Goal: Task Accomplishment & Management: Manage account settings

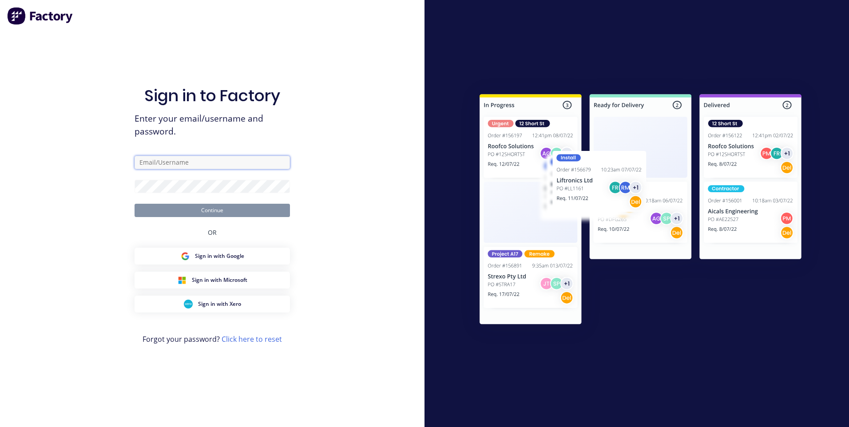
type input "[EMAIL_ADDRESS][DOMAIN_NAME]"
click at [213, 213] on button "Continue" at bounding box center [211, 210] width 155 height 13
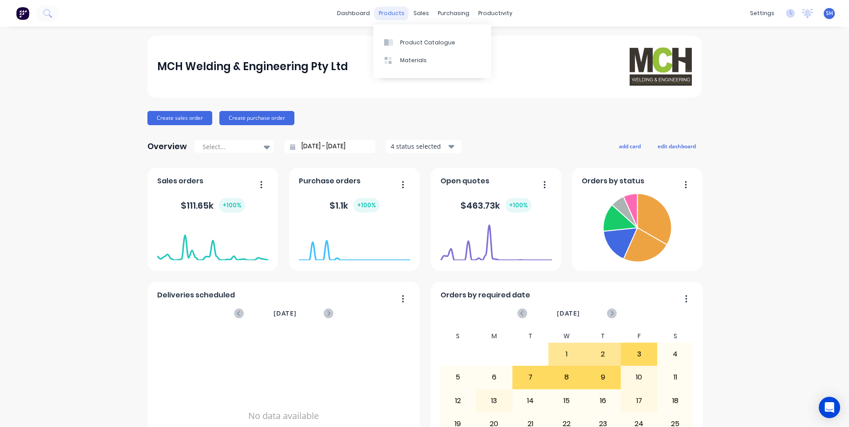
click at [384, 14] on div "products" at bounding box center [391, 13] width 35 height 13
click at [407, 40] on div "Product Catalogue" at bounding box center [427, 43] width 55 height 8
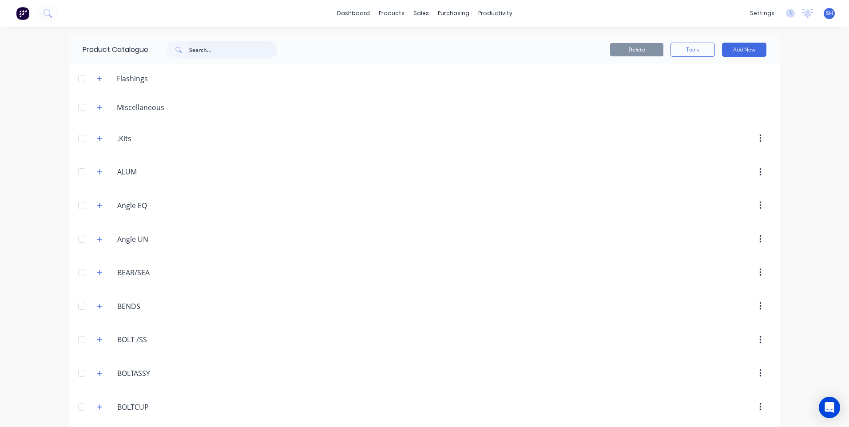
click at [192, 49] on input "text" at bounding box center [233, 50] width 88 height 18
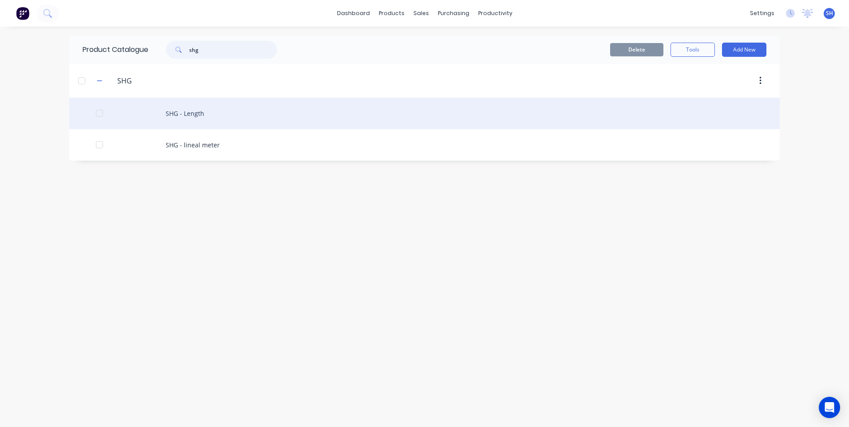
type input "shg"
click at [185, 112] on div "SHG - Length" at bounding box center [424, 114] width 710 height 32
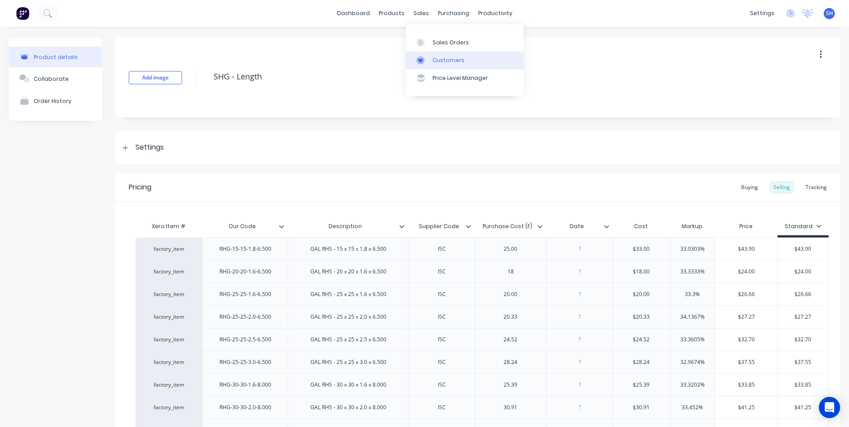
click at [439, 57] on div "Customers" at bounding box center [448, 60] width 32 height 8
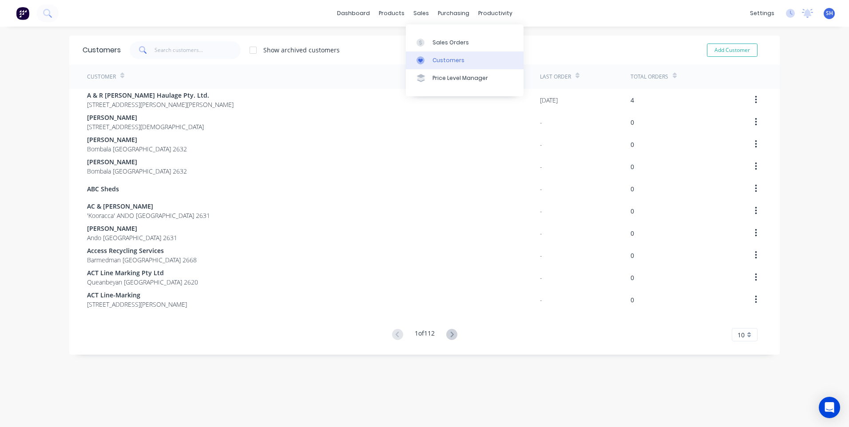
click at [441, 59] on div "Customers" at bounding box center [448, 60] width 32 height 8
click at [173, 50] on input "text" at bounding box center [197, 50] width 87 height 18
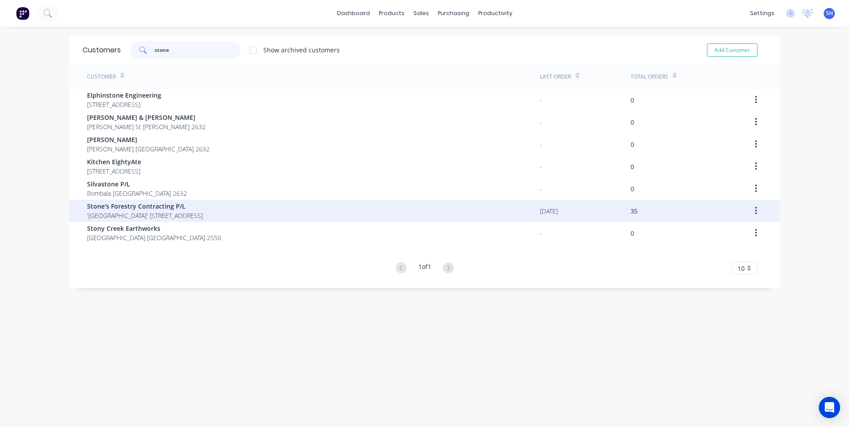
type input "stone"
click at [140, 209] on span "Stone's Forestry Contracting P/L" at bounding box center [145, 206] width 116 height 9
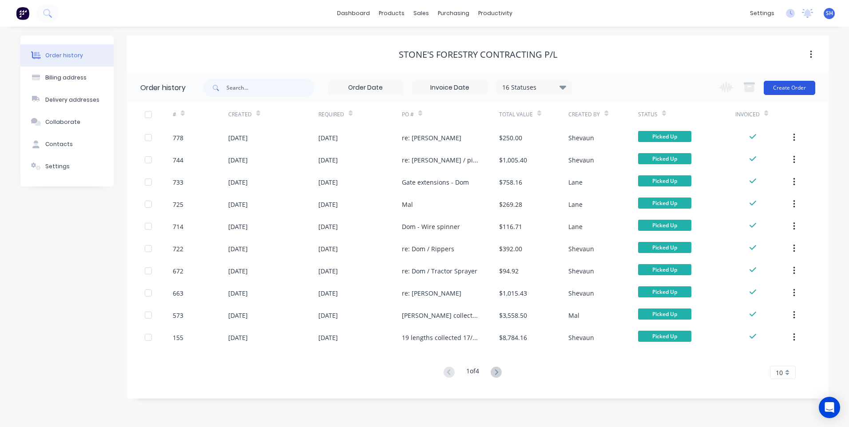
click at [791, 87] on button "Create Order" at bounding box center [788, 88] width 51 height 14
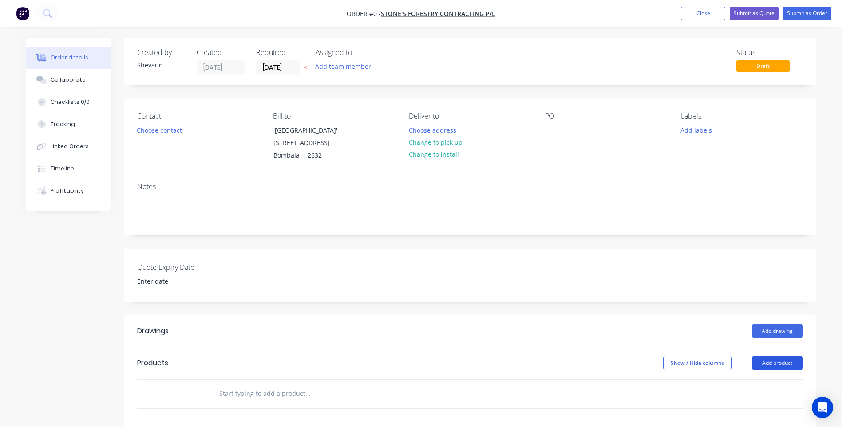
click at [775, 360] on button "Add product" at bounding box center [777, 363] width 51 height 14
click at [747, 382] on div "Product catalogue" at bounding box center [761, 385] width 68 height 13
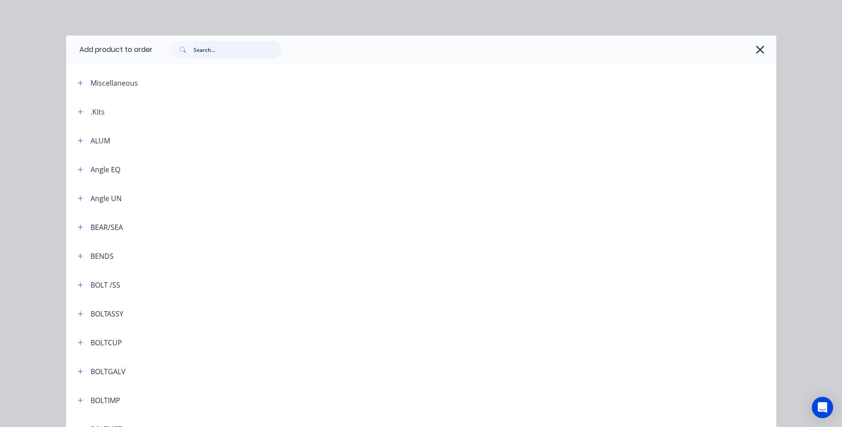
click at [194, 47] on input "text" at bounding box center [238, 50] width 88 height 18
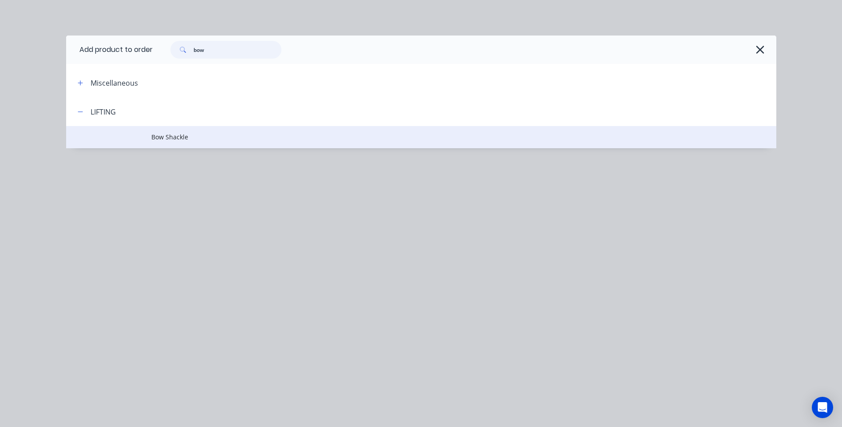
type input "bow"
click at [170, 133] on span "Bow Shackle" at bounding box center [401, 136] width 500 height 9
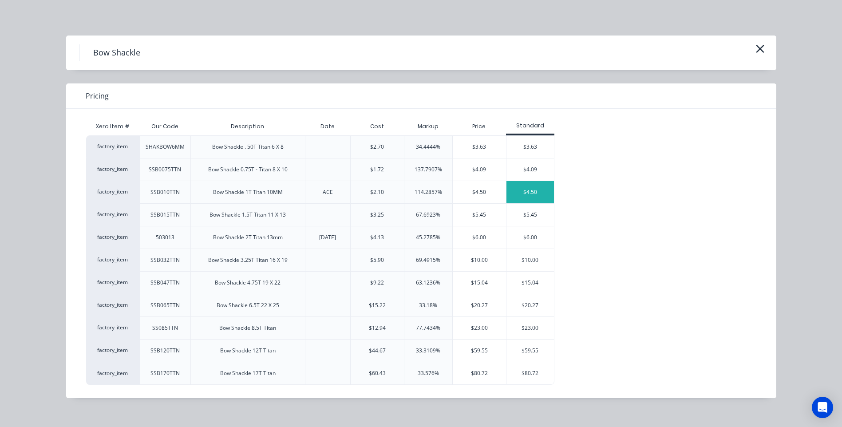
click at [529, 189] on div "$4.50" at bounding box center [529, 192] width 47 height 22
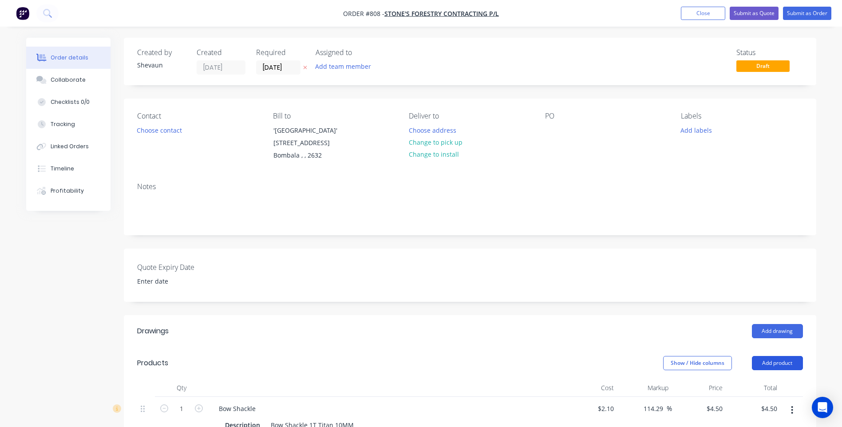
click at [787, 361] on button "Add product" at bounding box center [777, 363] width 51 height 14
click at [751, 384] on div "Product catalogue" at bounding box center [761, 385] width 68 height 13
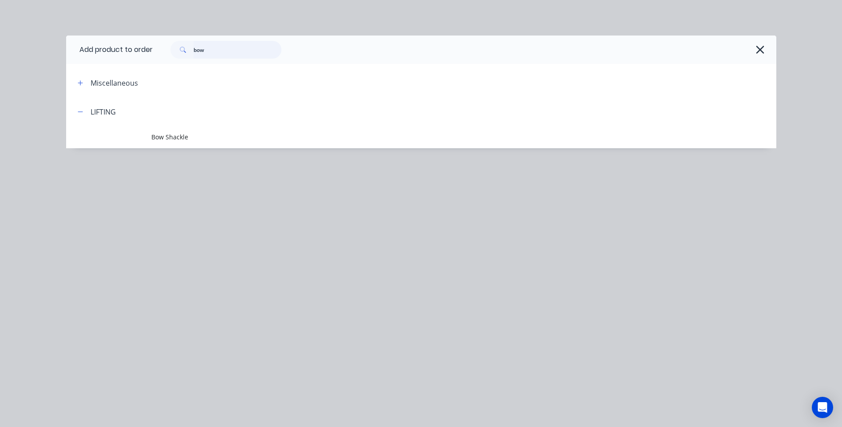
click at [215, 48] on input "bow" at bounding box center [238, 50] width 88 height 18
type input "b"
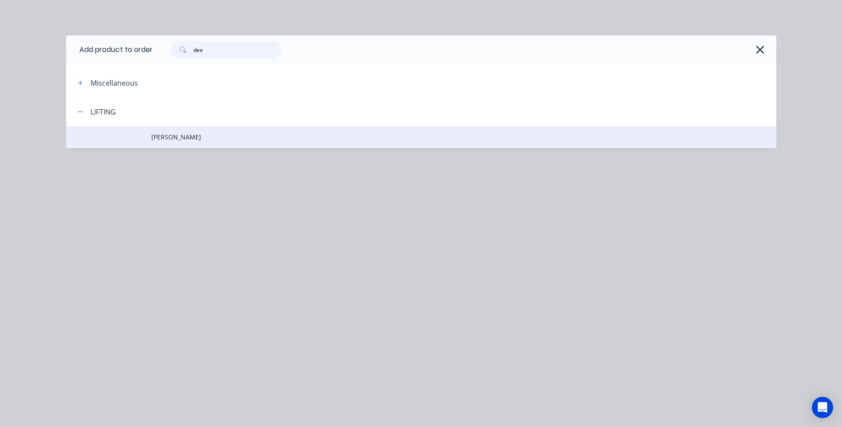
type input "dee"
click at [171, 136] on span "[PERSON_NAME]" at bounding box center [401, 136] width 500 height 9
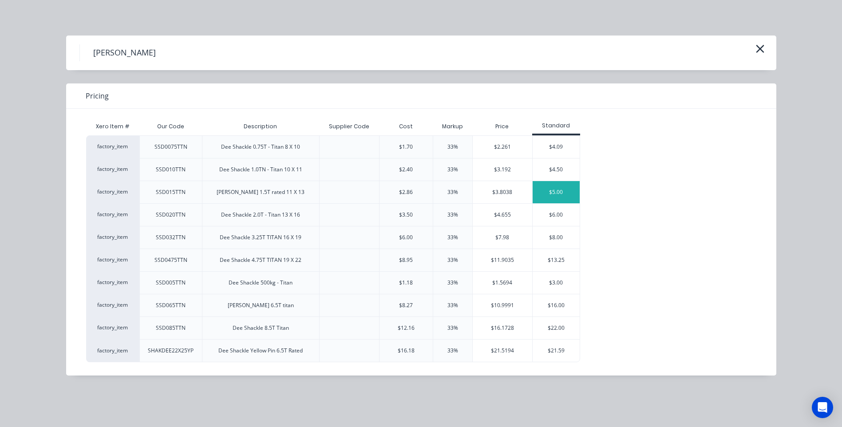
click at [556, 190] on div "$5.00" at bounding box center [556, 192] width 47 height 22
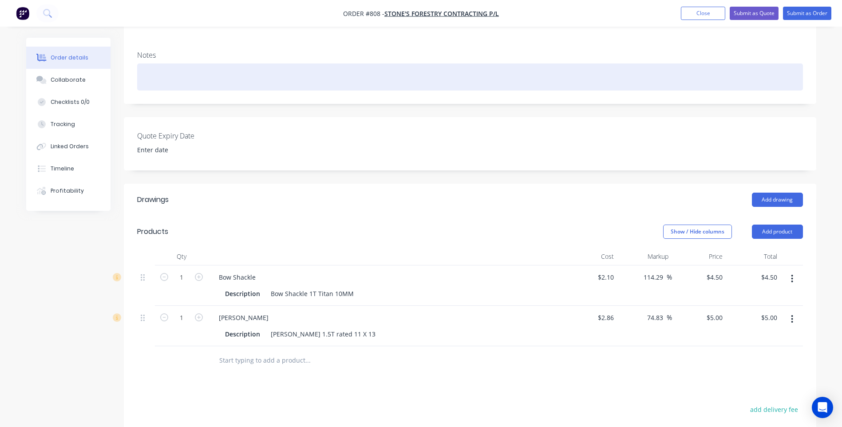
scroll to position [133, 0]
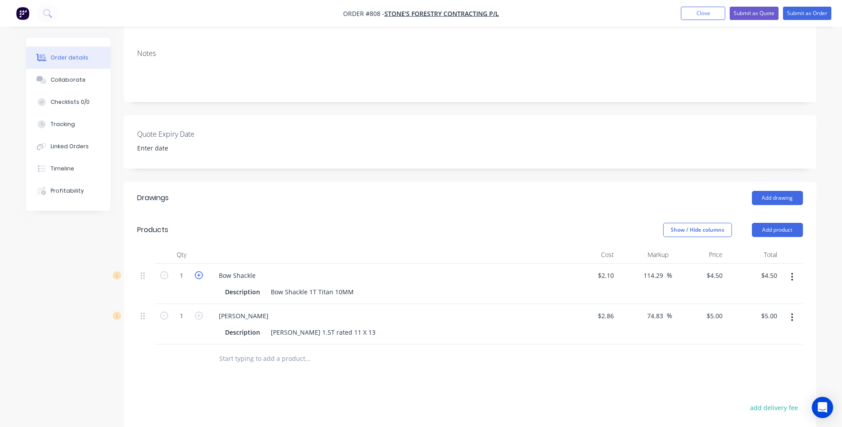
click at [197, 277] on icon "button" at bounding box center [199, 275] width 8 height 8
type input "2"
type input "$9.00"
click at [198, 314] on icon "button" at bounding box center [199, 316] width 8 height 8
type input "2"
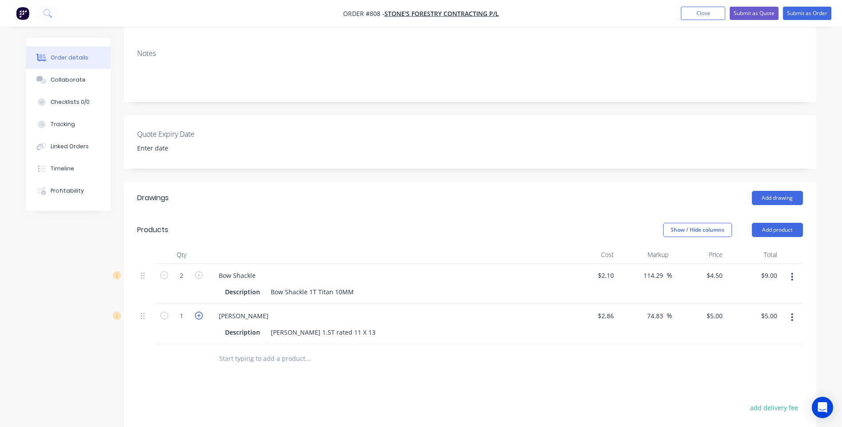
type input "$10.00"
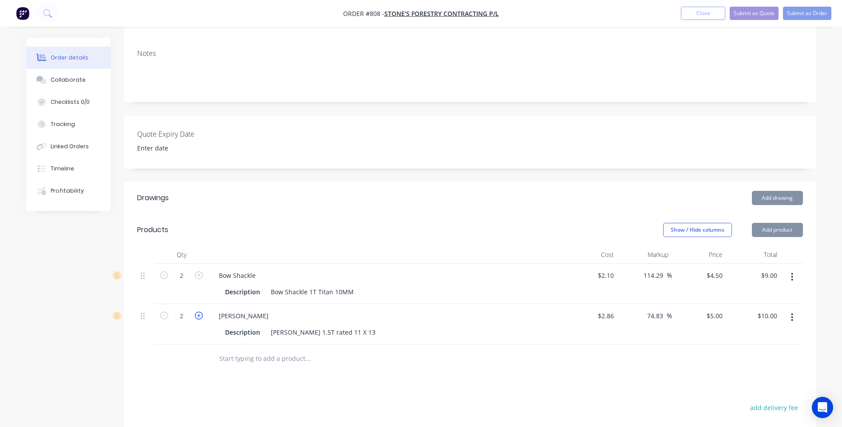
click at [198, 314] on icon "button" at bounding box center [199, 316] width 8 height 8
type input "3"
type input "$15.00"
click at [198, 314] on icon "button" at bounding box center [199, 316] width 8 height 8
type input "4"
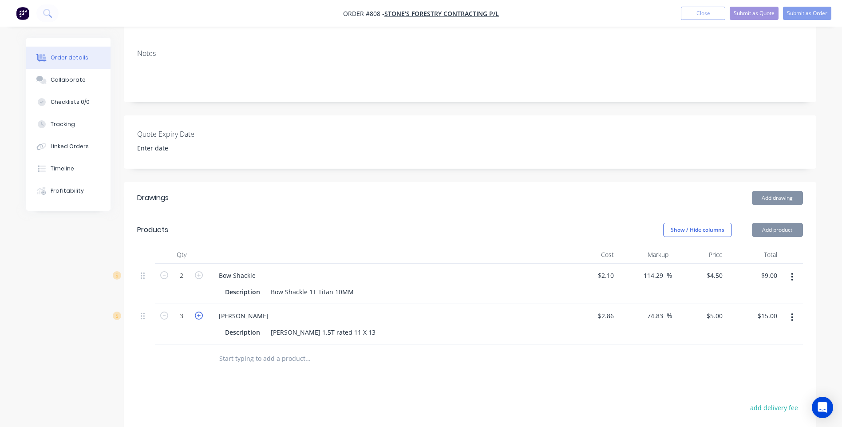
type input "$20.00"
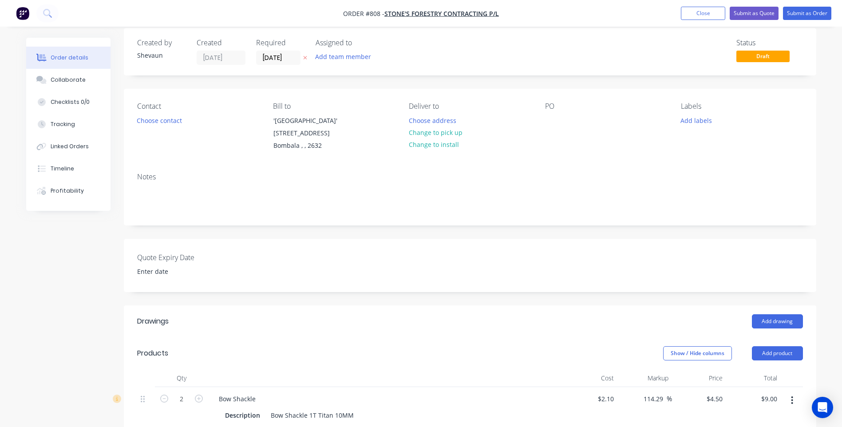
scroll to position [0, 0]
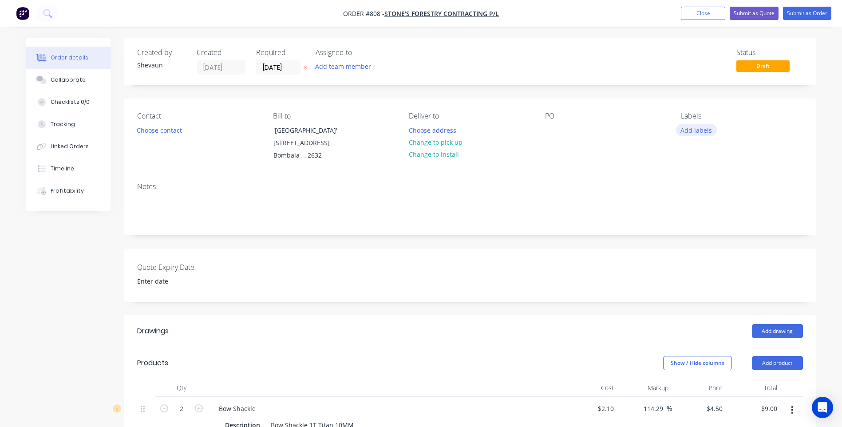
click at [692, 127] on button "Add labels" at bounding box center [696, 130] width 41 height 12
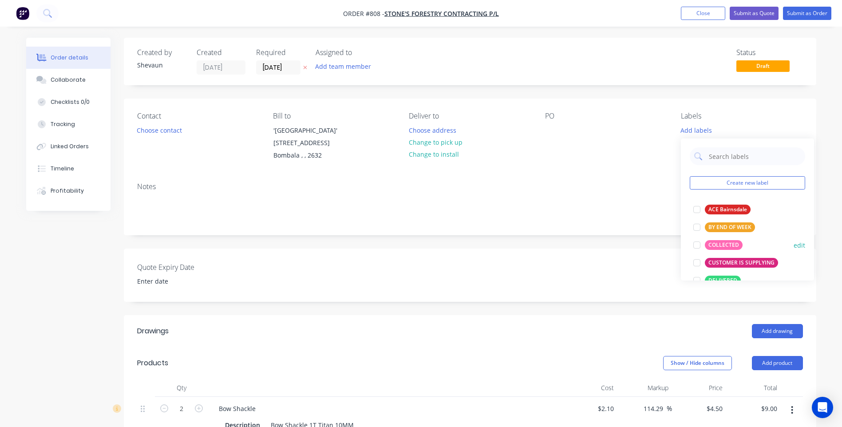
click at [718, 241] on div "COLLECTED" at bounding box center [724, 245] width 38 height 10
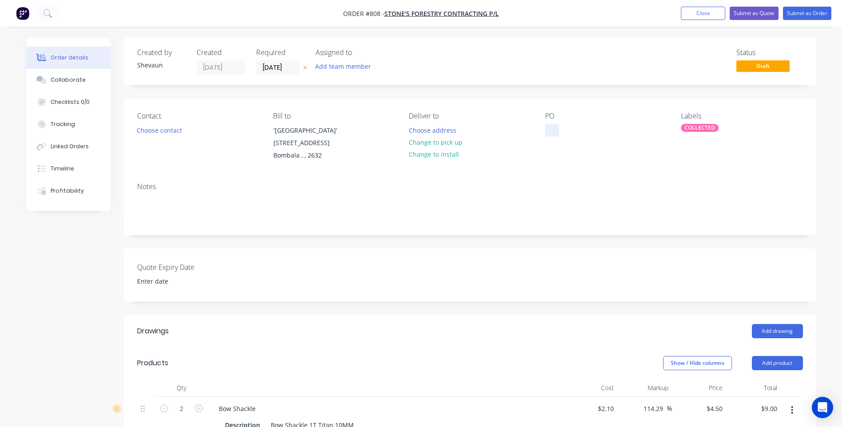
click at [549, 127] on div at bounding box center [552, 130] width 14 height 13
click at [807, 11] on button "Submit as Order" at bounding box center [807, 13] width 48 height 13
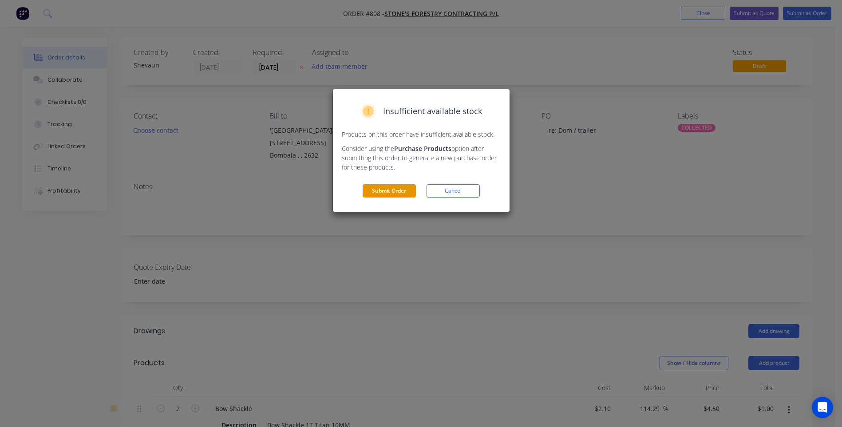
click at [393, 190] on button "Submit Order" at bounding box center [389, 190] width 53 height 13
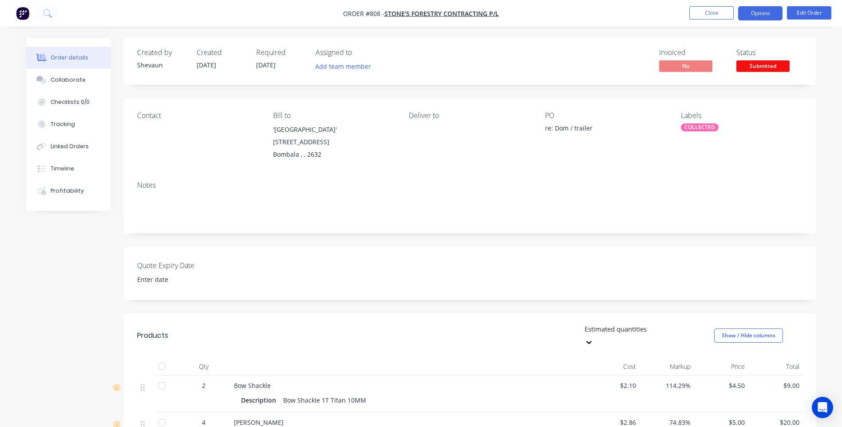
click at [763, 12] on button "Options" at bounding box center [760, 13] width 44 height 14
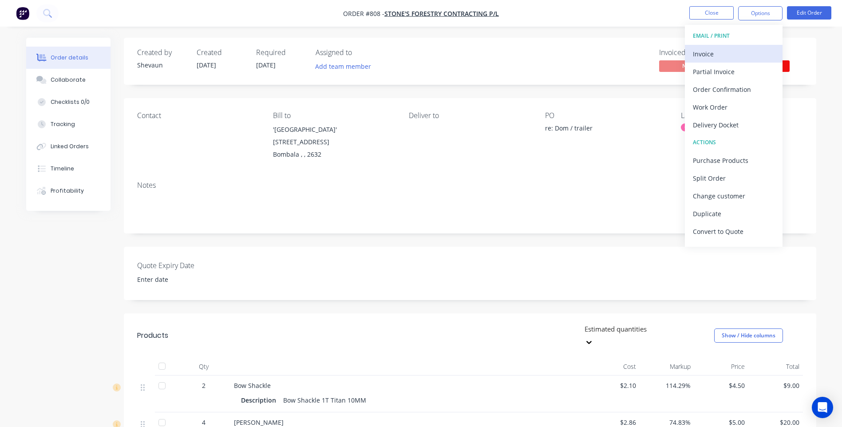
click at [702, 51] on div "Invoice" at bounding box center [734, 53] width 82 height 13
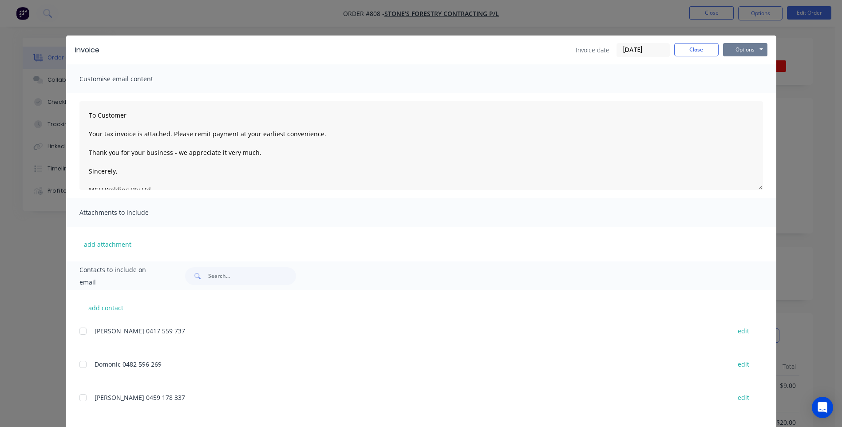
click at [731, 50] on button "Options" at bounding box center [745, 49] width 44 height 13
click at [742, 62] on button "Preview" at bounding box center [751, 65] width 57 height 15
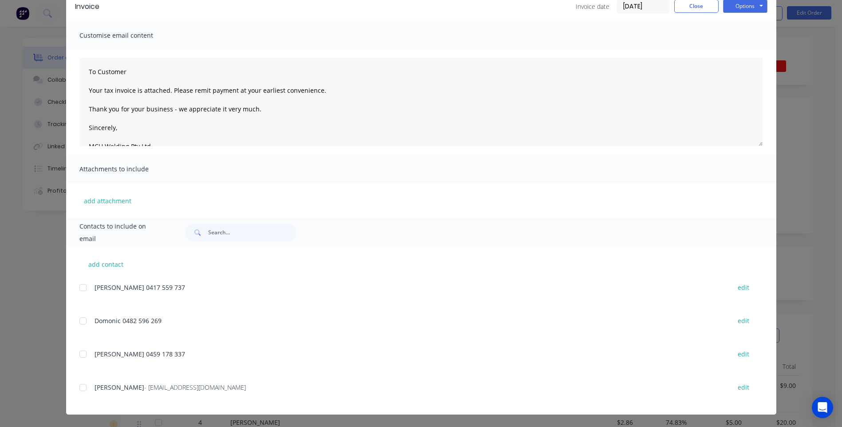
click at [79, 388] on div at bounding box center [83, 388] width 18 height 18
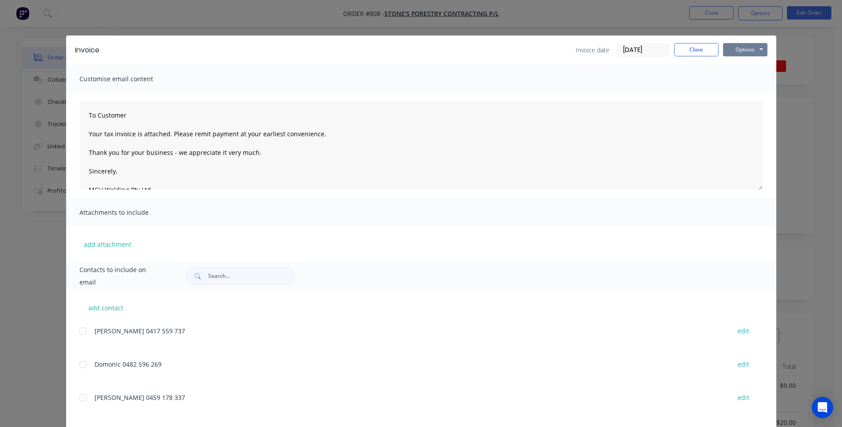
click at [744, 48] on button "Options" at bounding box center [745, 49] width 44 height 13
click at [739, 93] on button "Email" at bounding box center [751, 94] width 57 height 15
click at [687, 49] on button "Close" at bounding box center [696, 49] width 44 height 13
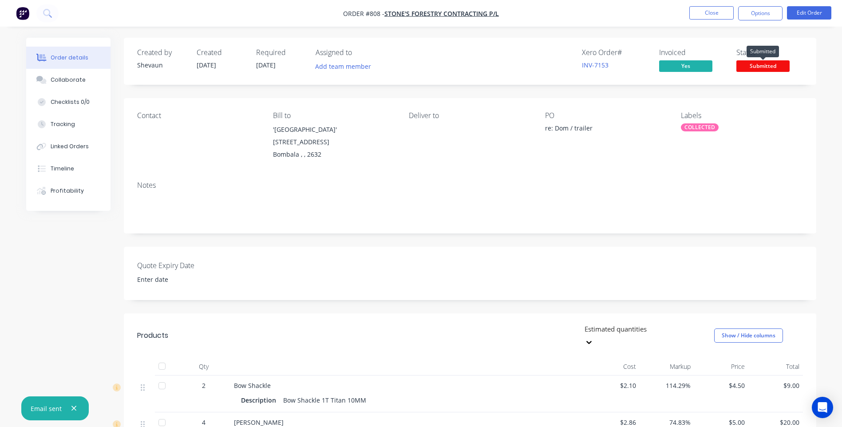
click at [754, 64] on span "Submitted" at bounding box center [762, 65] width 53 height 11
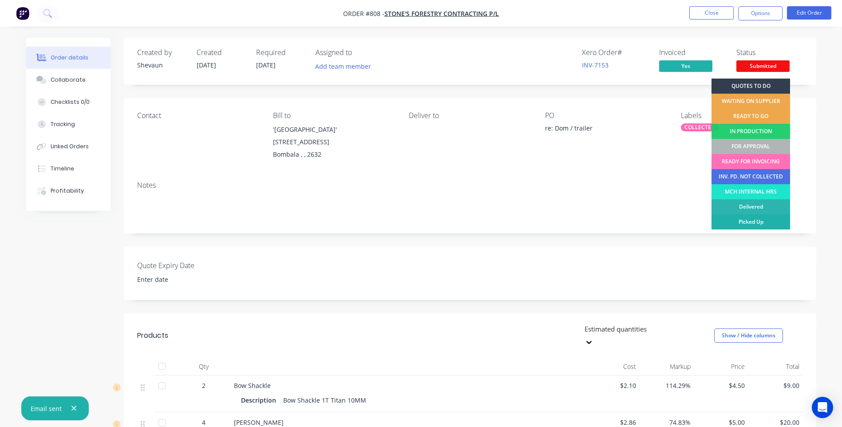
click at [757, 220] on div "Picked Up" at bounding box center [750, 221] width 79 height 15
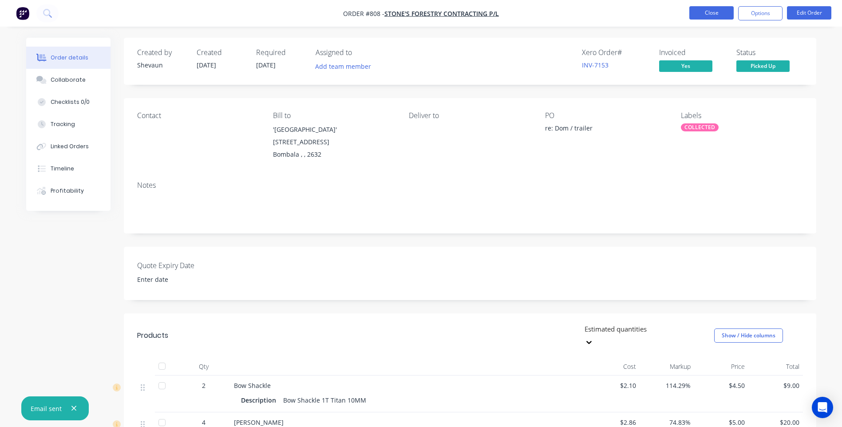
click at [709, 12] on button "Close" at bounding box center [711, 12] width 44 height 13
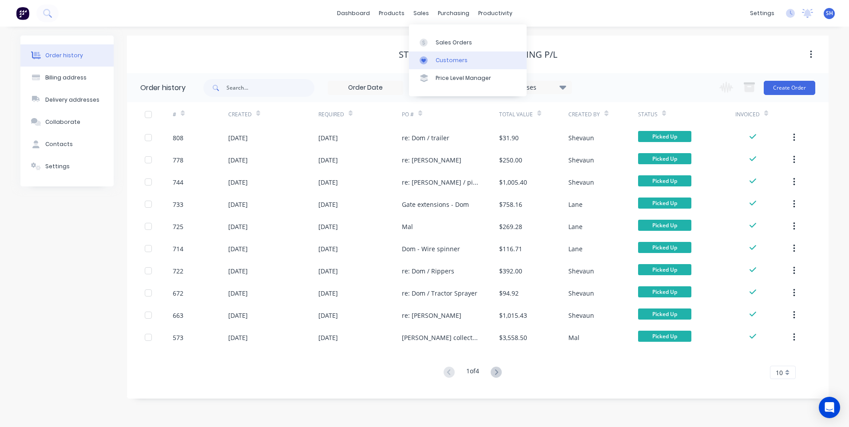
click at [454, 57] on div "Customers" at bounding box center [451, 60] width 32 height 8
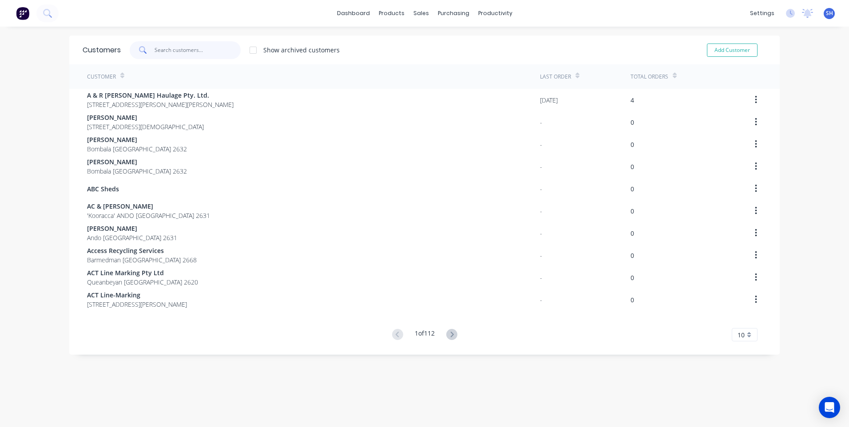
click at [157, 48] on input "text" at bounding box center [197, 50] width 87 height 18
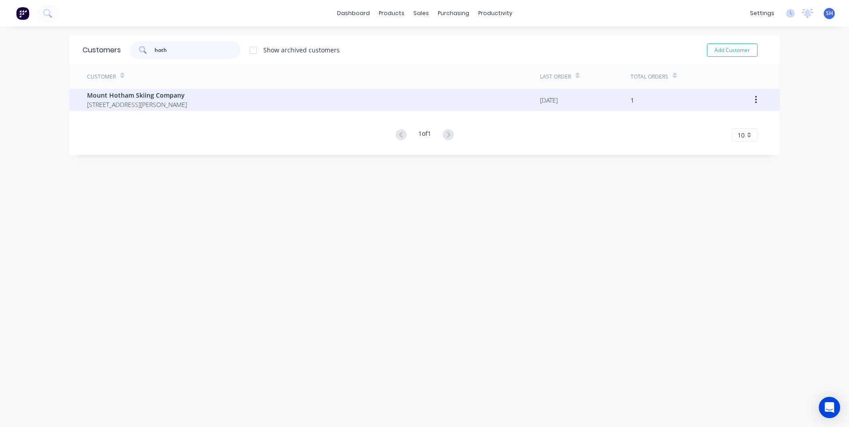
type input "hoth"
click at [147, 97] on span "Mount Hotham Skiing Company" at bounding box center [137, 95] width 100 height 9
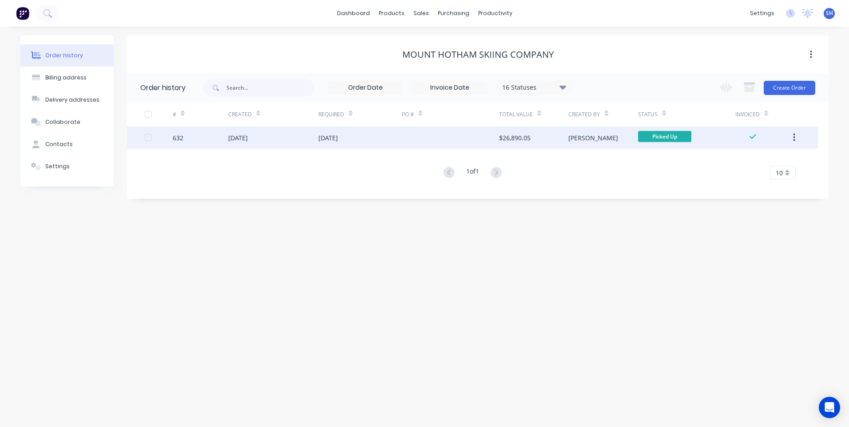
click at [439, 140] on div at bounding box center [450, 137] width 97 height 22
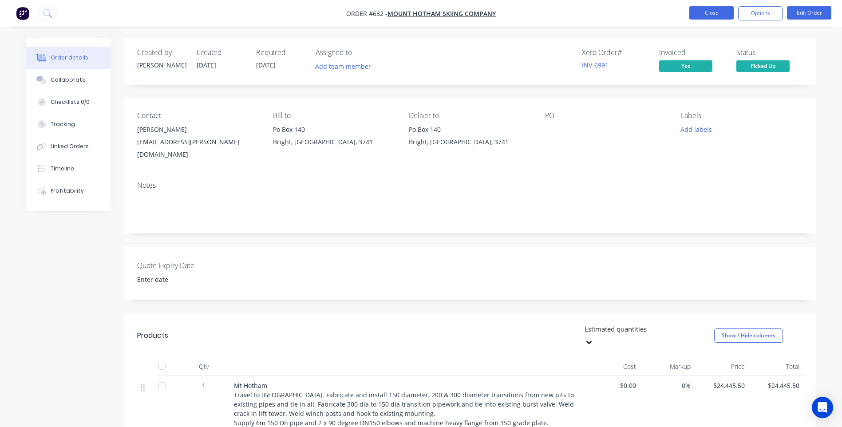
click at [712, 11] on button "Close" at bounding box center [711, 12] width 44 height 13
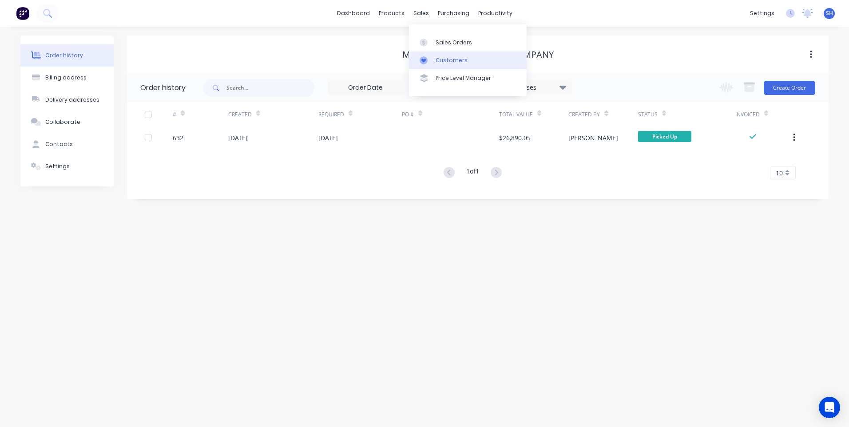
click at [448, 58] on div "Customers" at bounding box center [451, 60] width 32 height 8
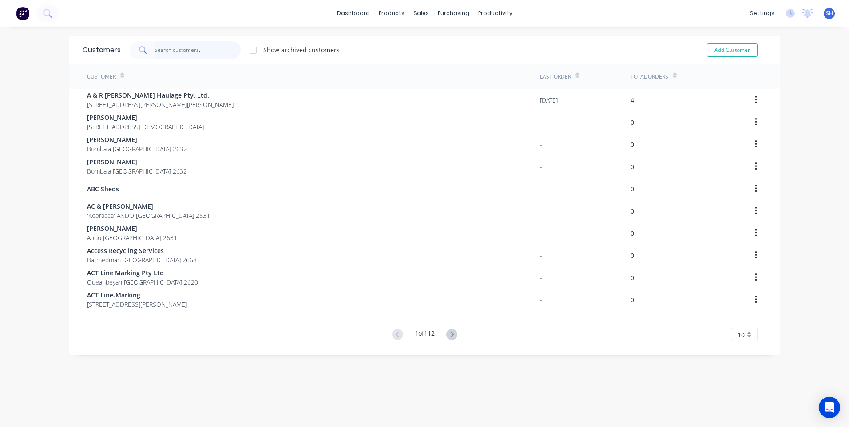
click at [173, 46] on input "text" at bounding box center [197, 50] width 87 height 18
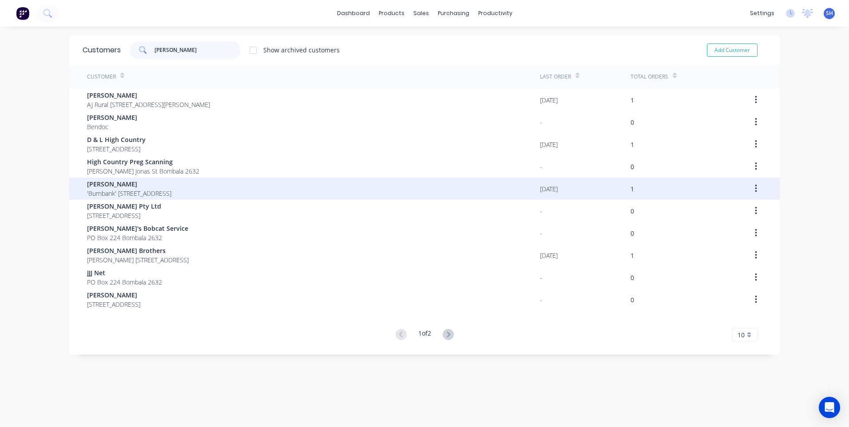
type input "[PERSON_NAME]"
click at [131, 186] on span "[PERSON_NAME]" at bounding box center [129, 183] width 84 height 9
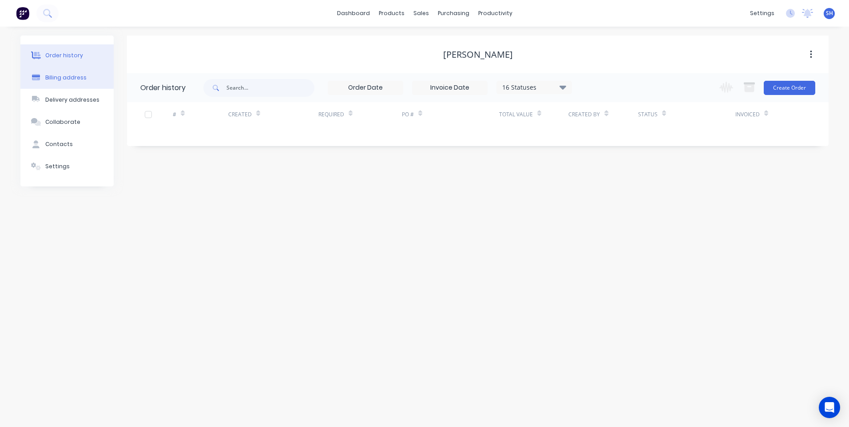
click at [67, 77] on div "Billing address" at bounding box center [65, 78] width 41 height 8
select select "AU"
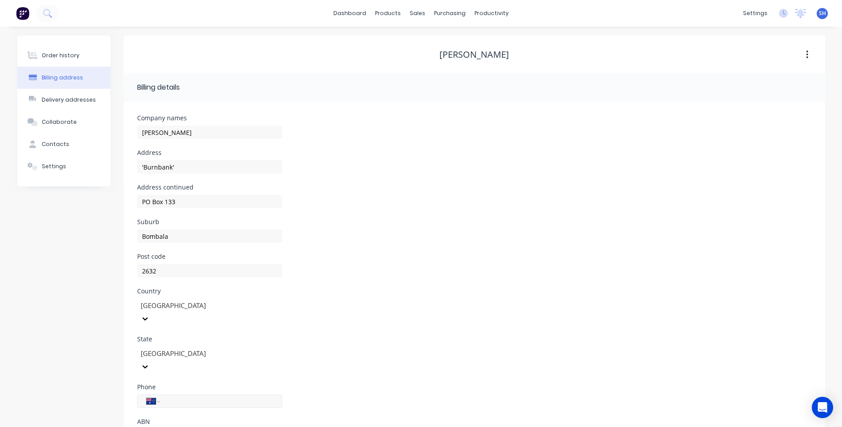
click at [179, 396] on input "tel" at bounding box center [219, 401] width 107 height 10
paste input "0429 984 597"
type input "0429 984 597"
click at [57, 141] on div "Contacts" at bounding box center [56, 144] width 28 height 8
select select "AU"
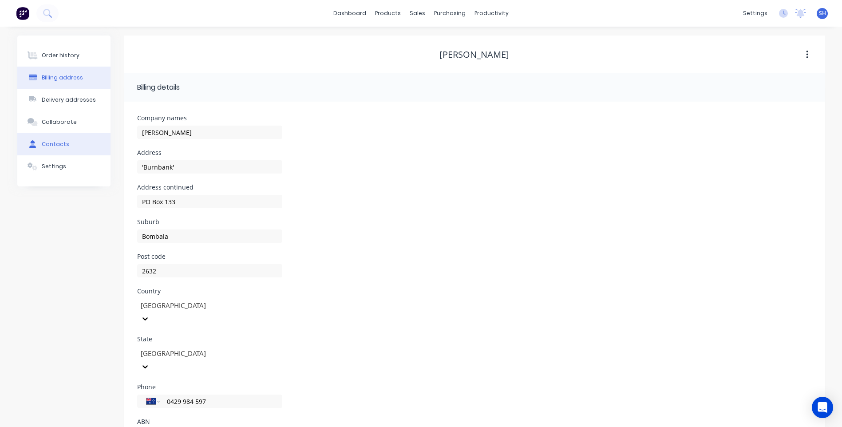
select select "AU"
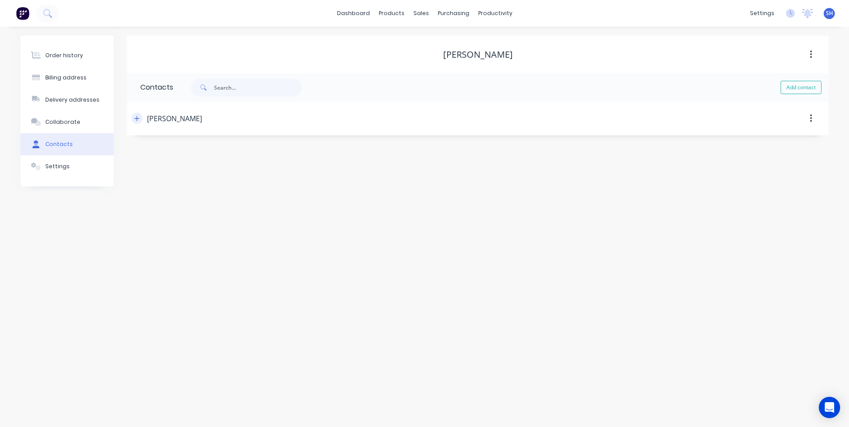
click at [137, 118] on icon "button" at bounding box center [136, 118] width 5 height 5
drag, startPoint x: 218, startPoint y: 221, endPoint x: 142, endPoint y: 219, distance: 75.9
click at [142, 219] on div "International [GEOGRAPHIC_DATA] [GEOGRAPHIC_DATA] [GEOGRAPHIC_DATA] [GEOGRAPHIC…" at bounding box center [212, 221] width 145 height 13
paste input "0429 984 597"
type input "0429 984 597"
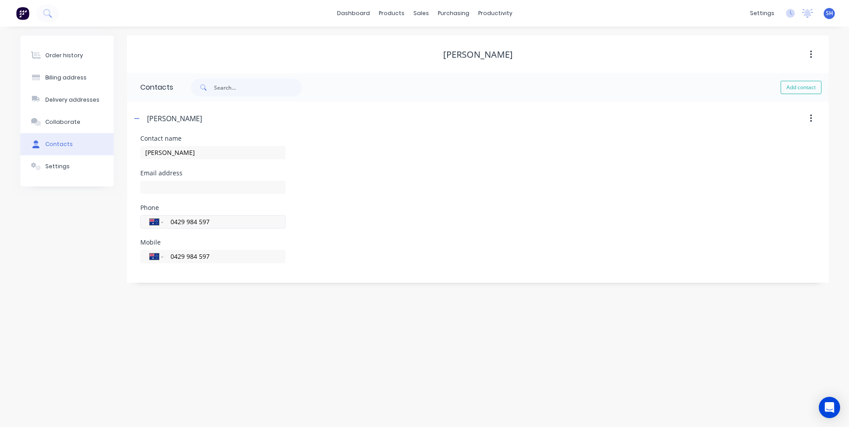
drag, startPoint x: 213, startPoint y: 222, endPoint x: 158, endPoint y: 221, distance: 54.6
click at [158, 221] on div "International [GEOGRAPHIC_DATA] [GEOGRAPHIC_DATA] [GEOGRAPHIC_DATA] [GEOGRAPHIC…" at bounding box center [212, 221] width 145 height 13
click at [804, 89] on button "Add contact" at bounding box center [800, 87] width 41 height 13
select select "AU"
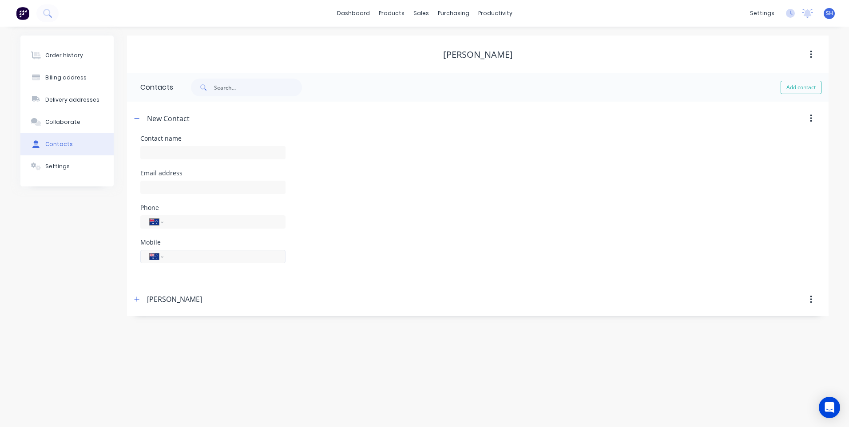
click at [178, 258] on input "tel" at bounding box center [223, 256] width 107 height 10
paste input "0429 232 566"
type input "0429 232 566"
click at [153, 153] on input "text" at bounding box center [212, 152] width 145 height 13
type input "[PERSON_NAME]"
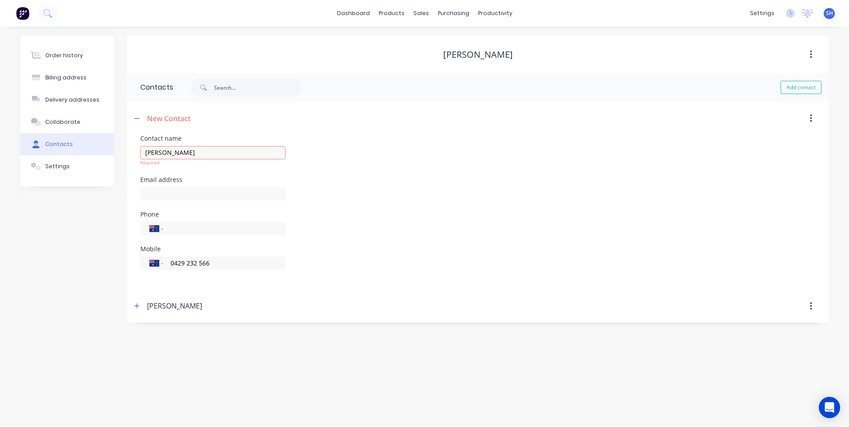
click at [379, 217] on div "Phone International [GEOGRAPHIC_DATA] [GEOGRAPHIC_DATA] [GEOGRAPHIC_DATA] [GEOG…" at bounding box center [477, 228] width 675 height 35
select select "AU"
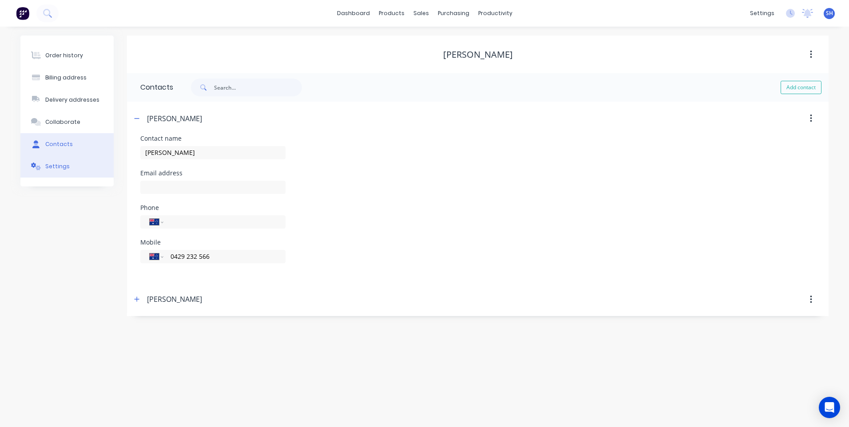
click at [55, 166] on div "Settings" at bounding box center [57, 166] width 24 height 8
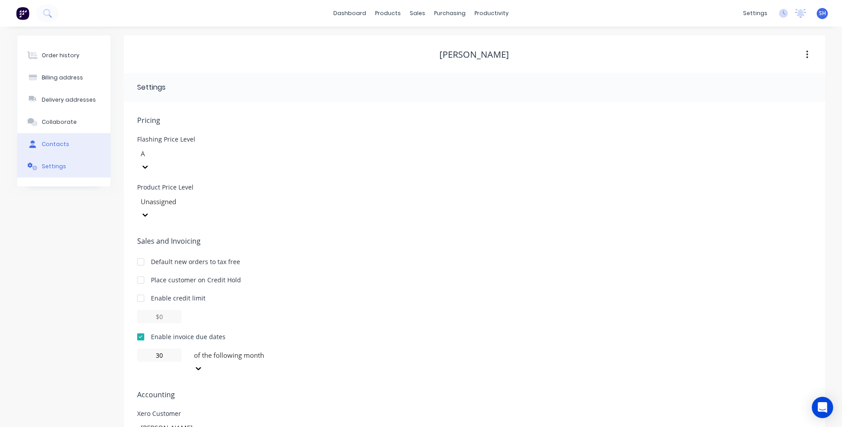
click at [47, 142] on div "Contacts" at bounding box center [56, 144] width 28 height 8
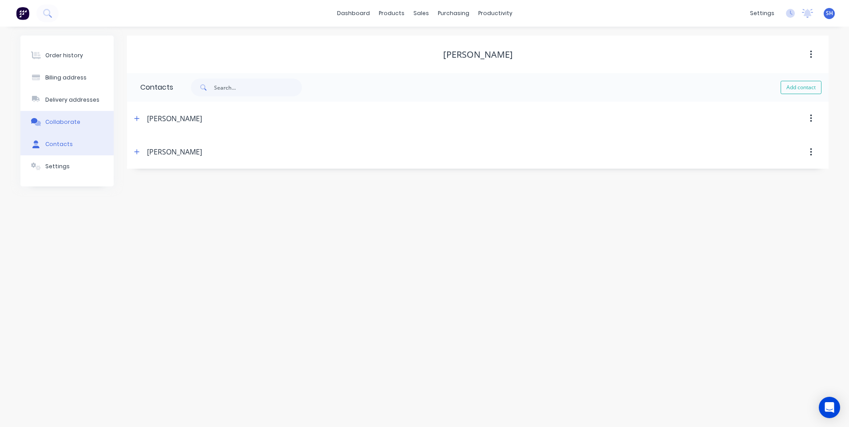
click at [60, 121] on div "Collaborate" at bounding box center [62, 122] width 35 height 8
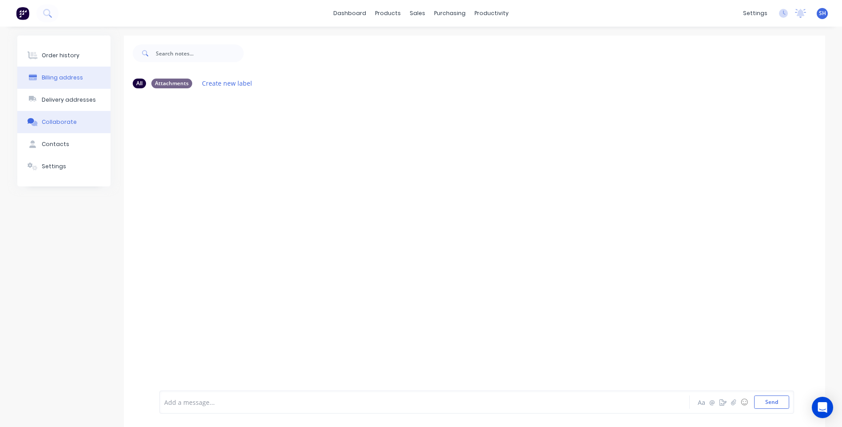
click at [64, 75] on div "Billing address" at bounding box center [62, 78] width 41 height 8
select select "AU"
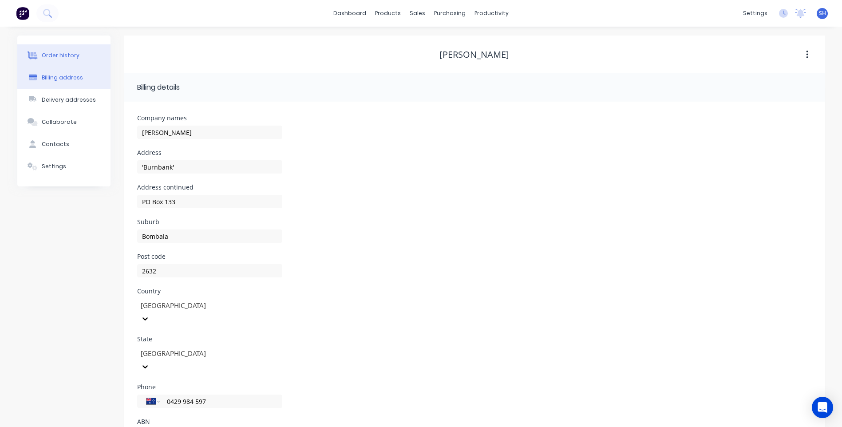
click at [59, 54] on div "Order history" at bounding box center [61, 55] width 38 height 8
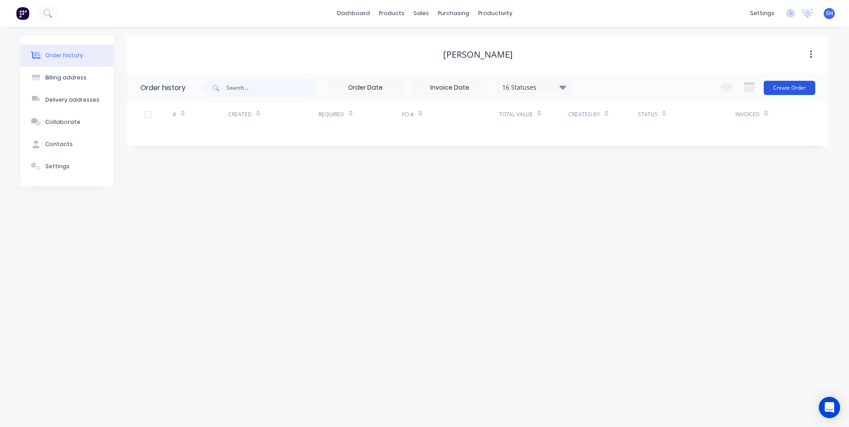
click at [794, 86] on button "Create Order" at bounding box center [788, 88] width 51 height 14
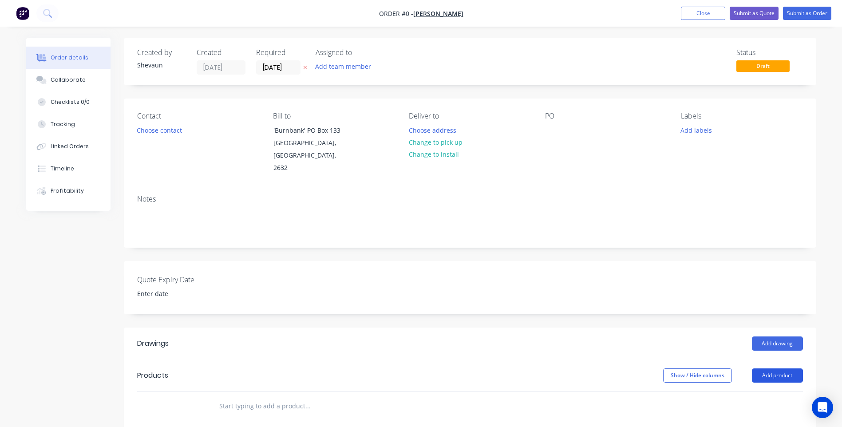
click at [776, 368] on button "Add product" at bounding box center [777, 375] width 51 height 14
click at [765, 391] on div "Product catalogue" at bounding box center [761, 397] width 68 height 13
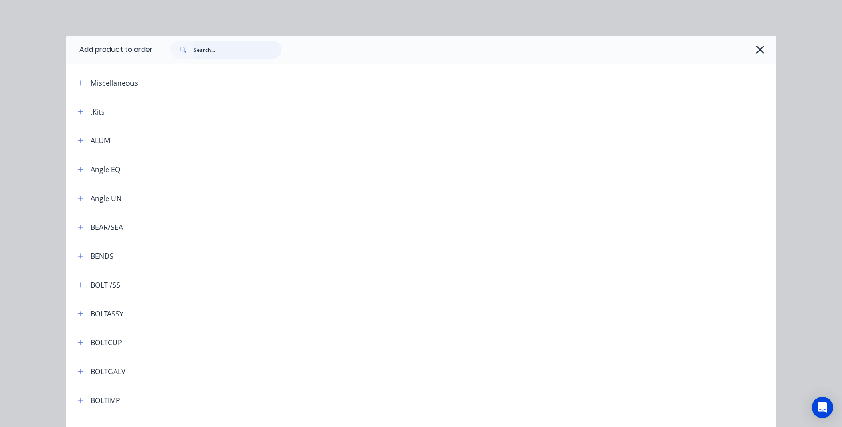
click at [196, 51] on input "text" at bounding box center [238, 50] width 88 height 18
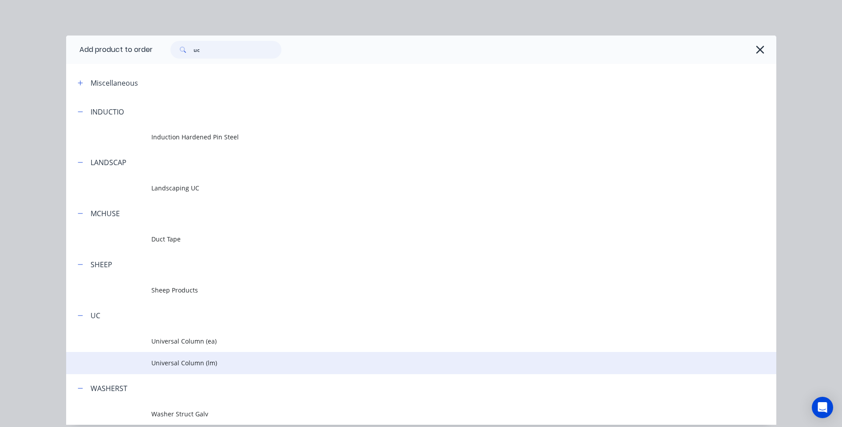
type input "uc"
click at [178, 361] on span "Universal Column (lm)" at bounding box center [401, 362] width 500 height 9
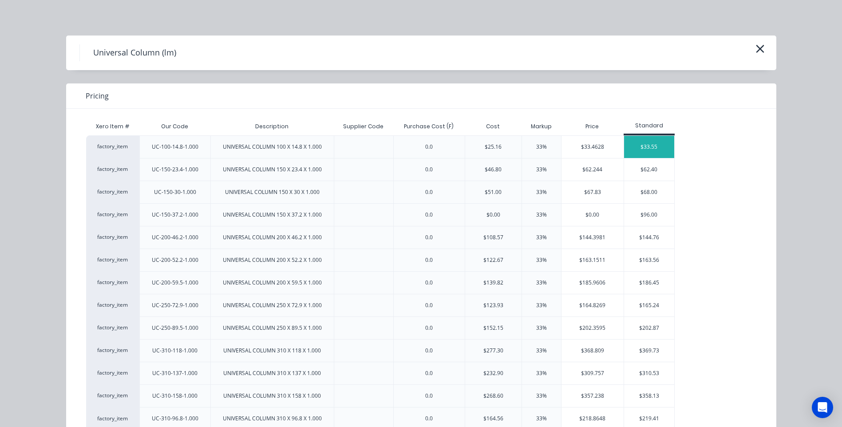
click at [648, 143] on div "$33.55" at bounding box center [649, 147] width 50 height 22
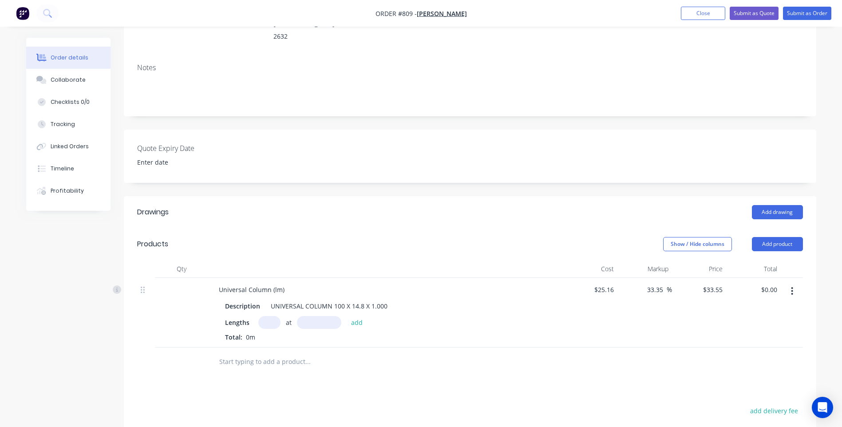
scroll to position [178, 0]
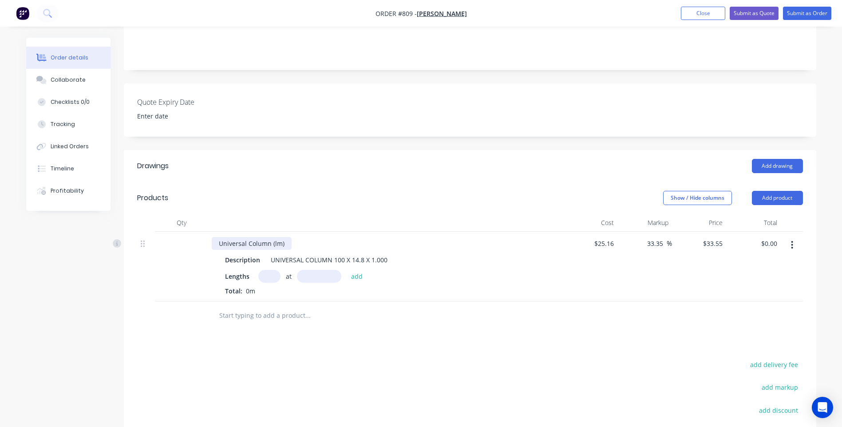
click at [217, 237] on div "Universal Column (lm)" at bounding box center [252, 243] width 80 height 13
click at [332, 237] on div "Supply & cut pcs Universal Column (lm)" at bounding box center [277, 243] width 131 height 13
click at [296, 237] on div "Supply & cut pcs Universal Column" at bounding box center [271, 243] width 119 height 13
drag, startPoint x: 294, startPoint y: 231, endPoint x: 270, endPoint y: 231, distance: 23.5
click at [270, 237] on div "Supply & cut pcs Universal100 x 100 x 14.8 Column" at bounding box center [295, 243] width 166 height 13
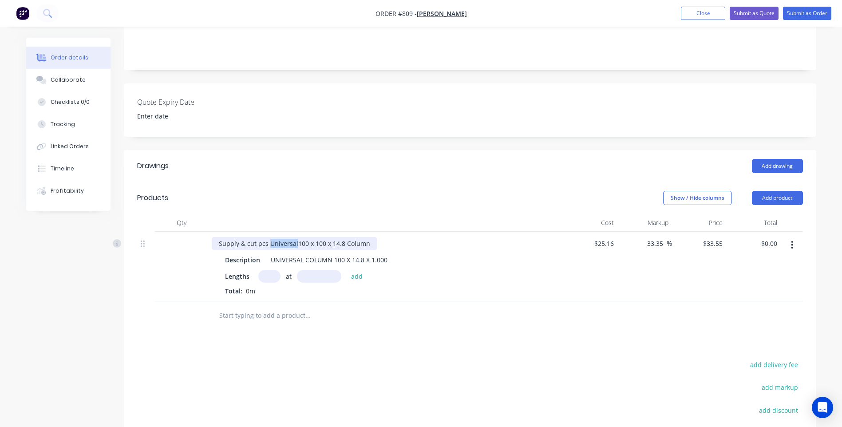
drag, startPoint x: 295, startPoint y: 229, endPoint x: 269, endPoint y: 231, distance: 26.3
click at [269, 237] on div "Supply & cut pcs Universal100 x 100 x 14.8 Column" at bounding box center [295, 243] width 166 height 13
click at [315, 237] on div "Supply & cut pcs 100 x 100 x 14.8 Column" at bounding box center [281, 243] width 138 height 13
click at [315, 237] on div "Supply & cut pcs 100 x 100 x 14.8Universal Column" at bounding box center [295, 243] width 166 height 13
click at [383, 333] on div "Drawings Add drawing Products Show / Hide columns Add product Qty Cost Markup P…" at bounding box center [470, 346] width 692 height 393
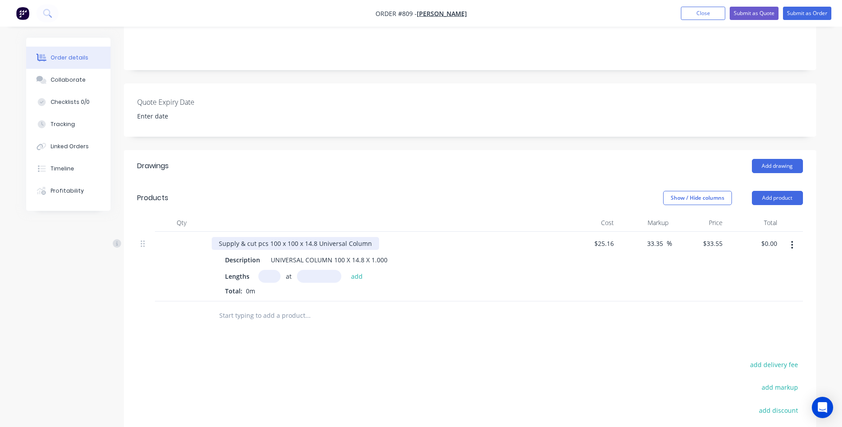
click at [315, 237] on div "Supply & cut pcs 100 x 100 x 14.8 Universal Column" at bounding box center [295, 243] width 167 height 13
click at [270, 270] on input "text" at bounding box center [269, 276] width 22 height 13
type input "2"
type input "1200mm"
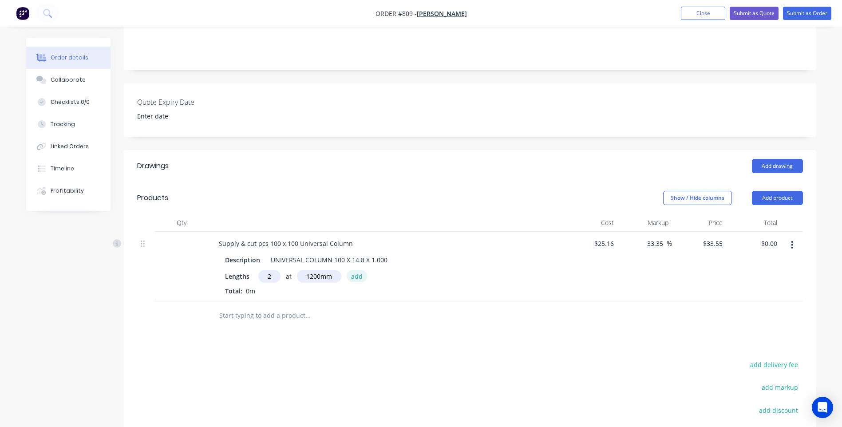
click at [356, 270] on button "add" at bounding box center [357, 276] width 21 height 12
type input "$80.52"
type input "2"
type input "1400mm"
click at [357, 270] on button "add" at bounding box center [357, 276] width 21 height 12
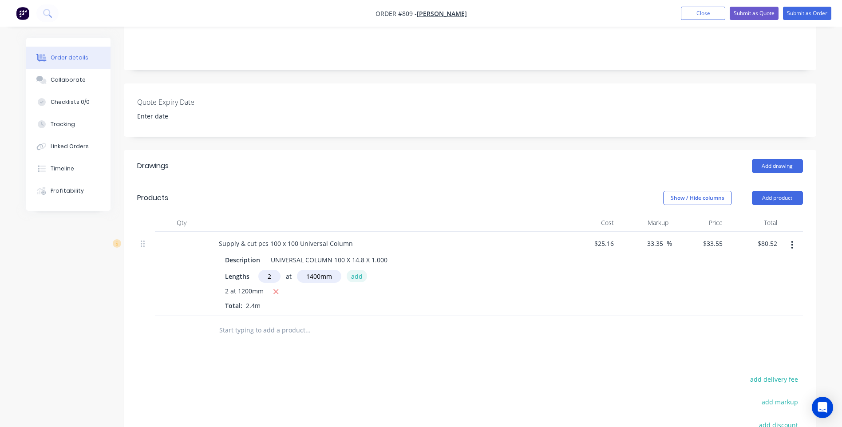
type input "$174.46"
click at [786, 191] on button "Add product" at bounding box center [777, 198] width 51 height 14
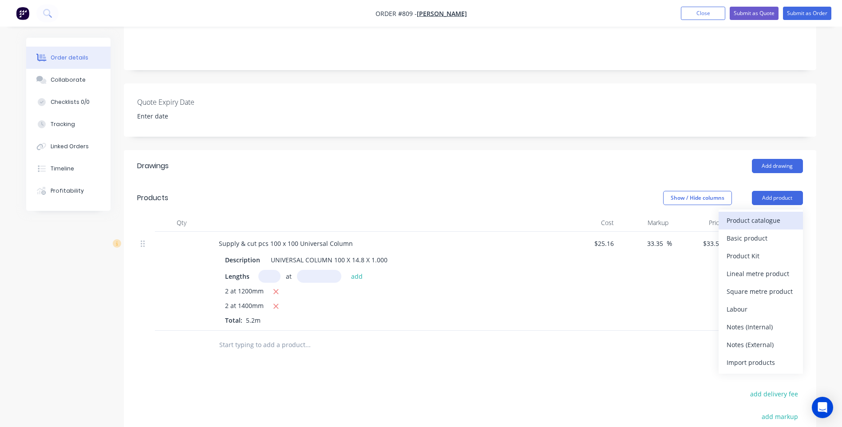
click at [751, 214] on div "Product catalogue" at bounding box center [761, 220] width 68 height 13
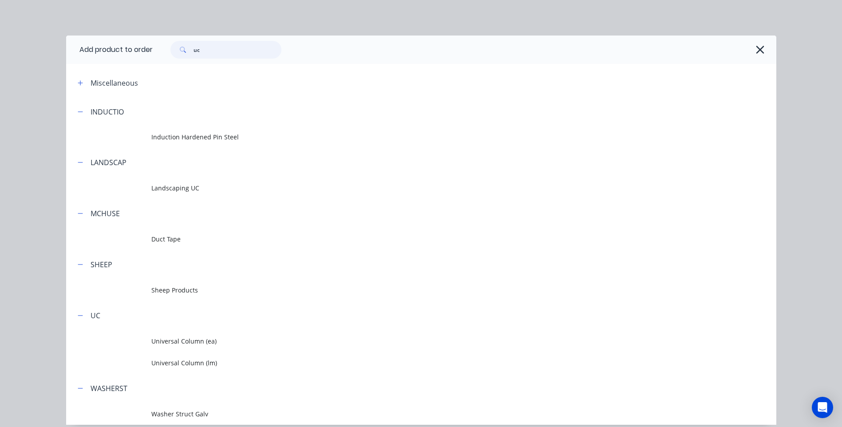
drag, startPoint x: 202, startPoint y: 50, endPoint x: 174, endPoint y: 46, distance: 29.1
click at [174, 46] on div "uc" at bounding box center [225, 50] width 111 height 18
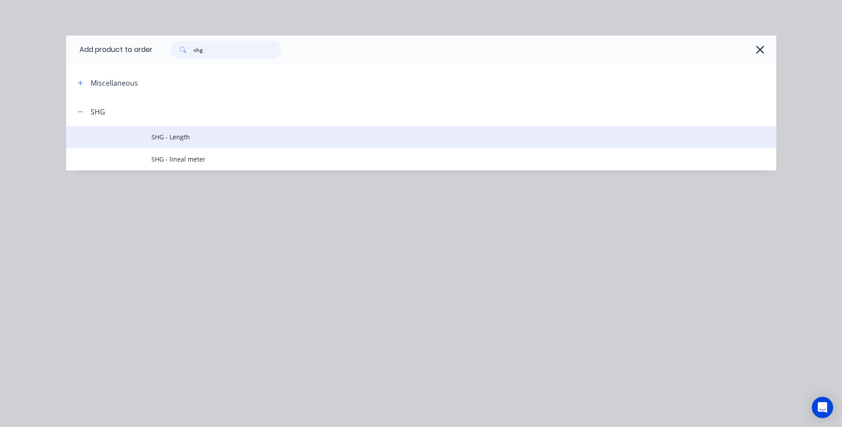
type input "shg"
click at [176, 137] on span "SHG - Length" at bounding box center [401, 136] width 500 height 9
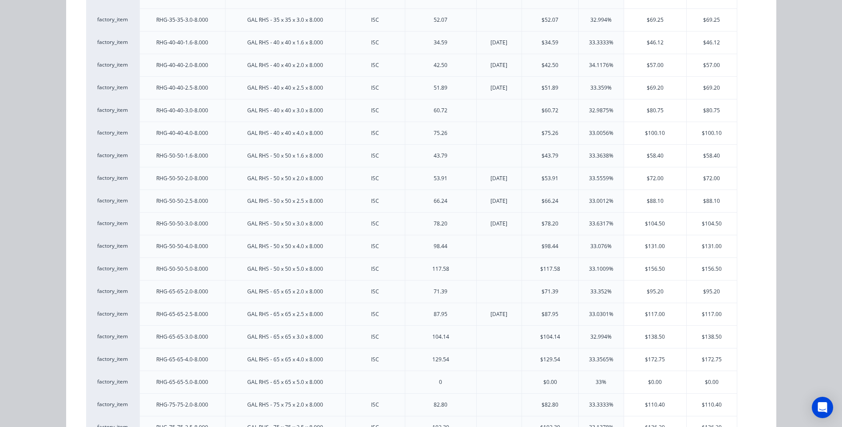
scroll to position [444, 0]
click at [706, 174] on div "$88.10" at bounding box center [712, 178] width 50 height 22
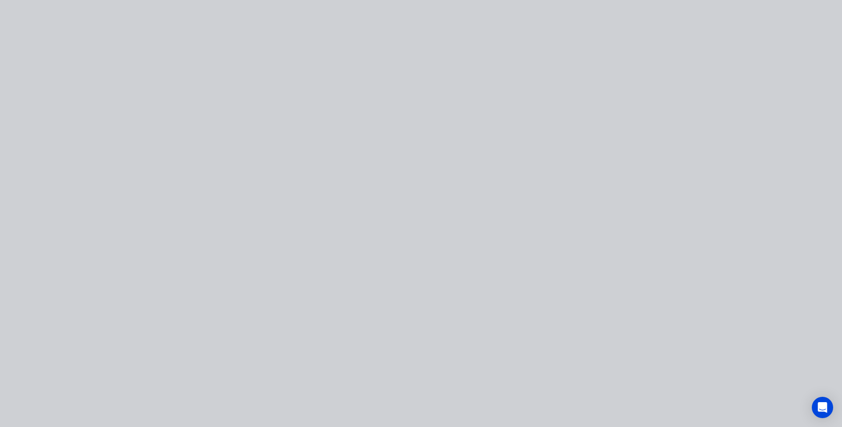
scroll to position [0, 0]
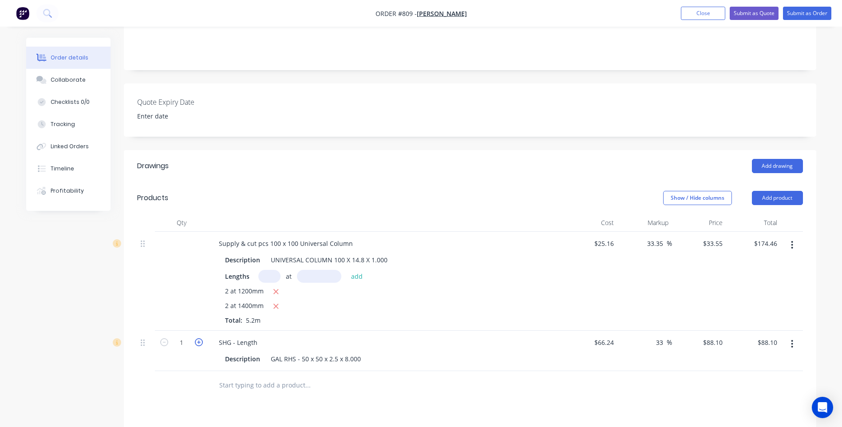
click at [198, 338] on icon "button" at bounding box center [199, 342] width 8 height 8
type input "2"
type input "$176.20"
click at [787, 191] on button "Add product" at bounding box center [777, 198] width 51 height 14
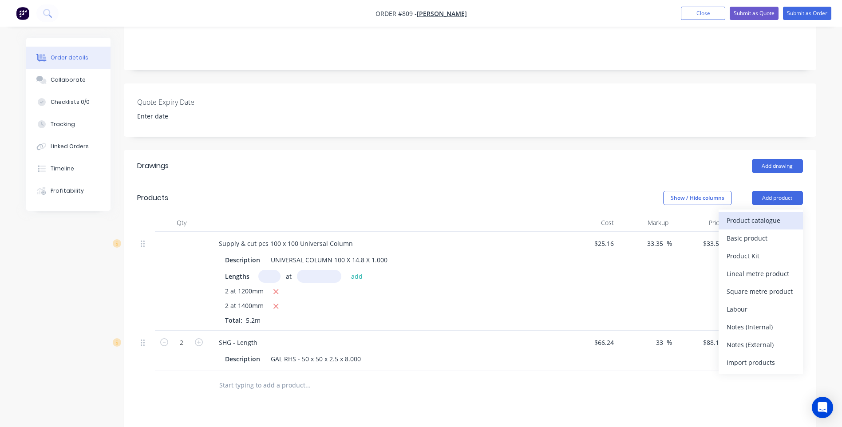
click at [751, 214] on div "Product catalogue" at bounding box center [761, 220] width 68 height 13
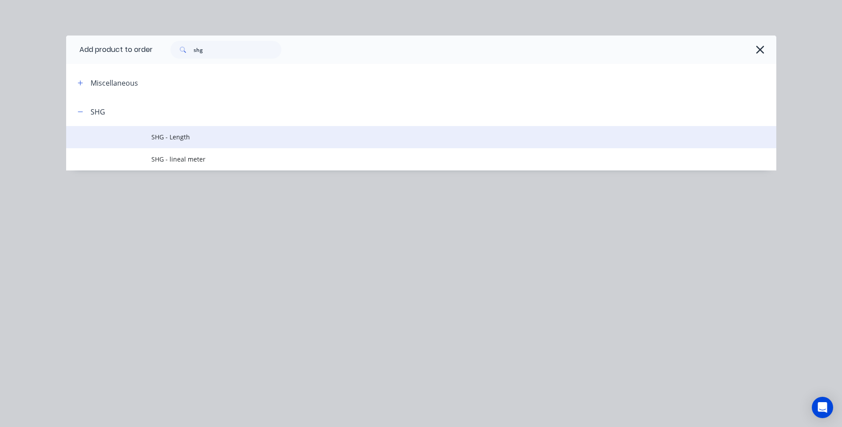
click at [173, 135] on span "SHG - Length" at bounding box center [401, 136] width 500 height 9
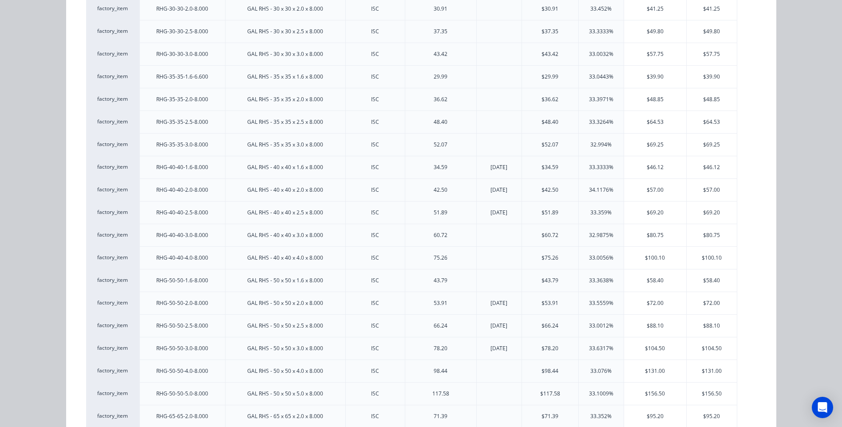
scroll to position [399, 0]
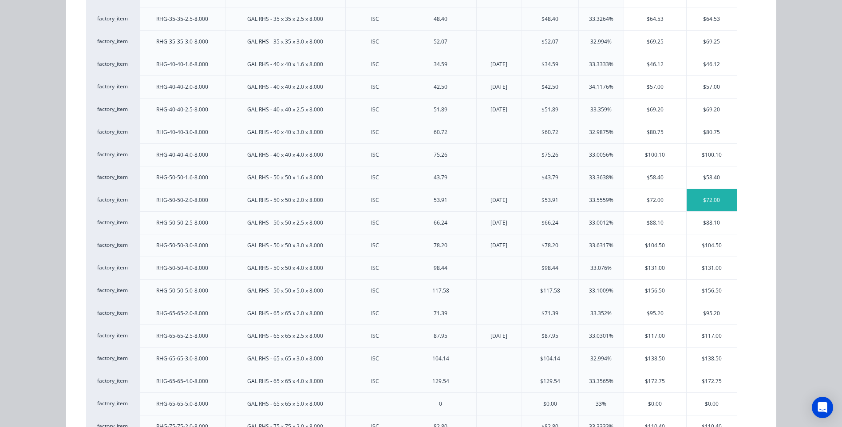
click at [700, 194] on div "$72.00" at bounding box center [712, 200] width 50 height 22
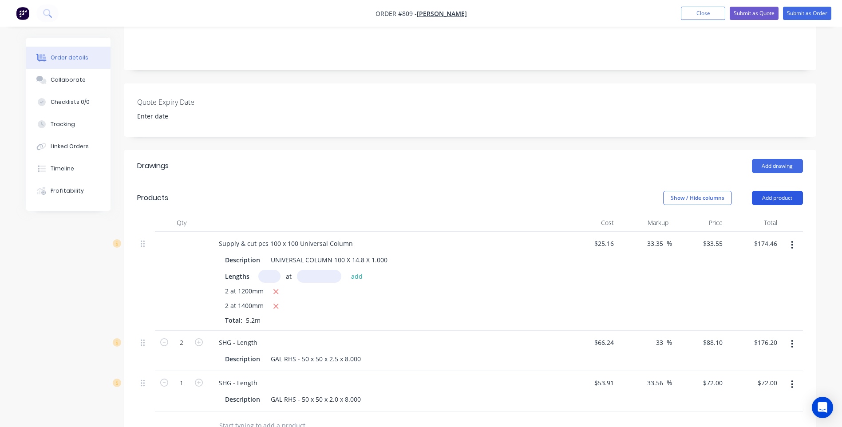
click at [782, 191] on button "Add product" at bounding box center [777, 198] width 51 height 14
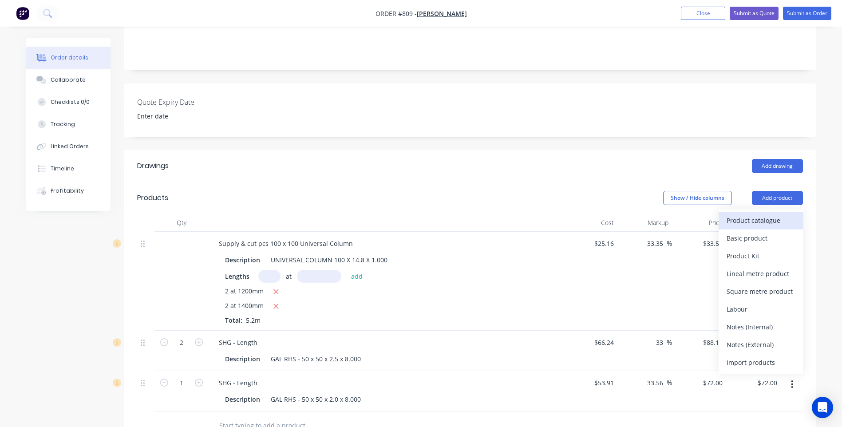
click at [765, 214] on div "Product catalogue" at bounding box center [761, 220] width 68 height 13
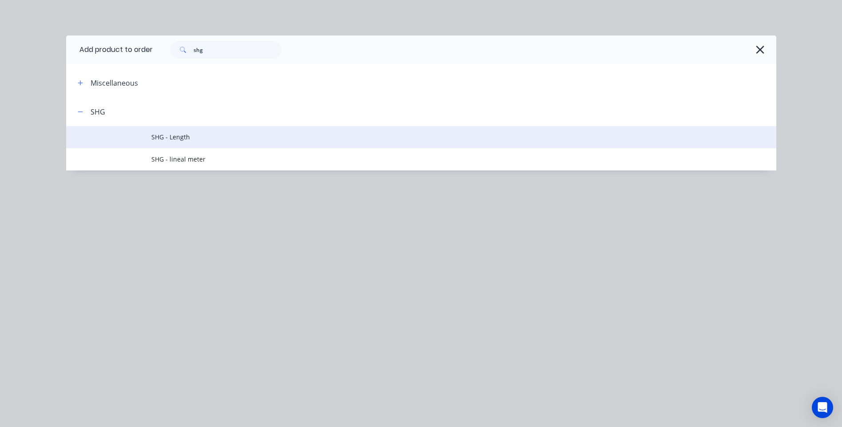
click at [174, 135] on span "SHG - Length" at bounding box center [401, 136] width 500 height 9
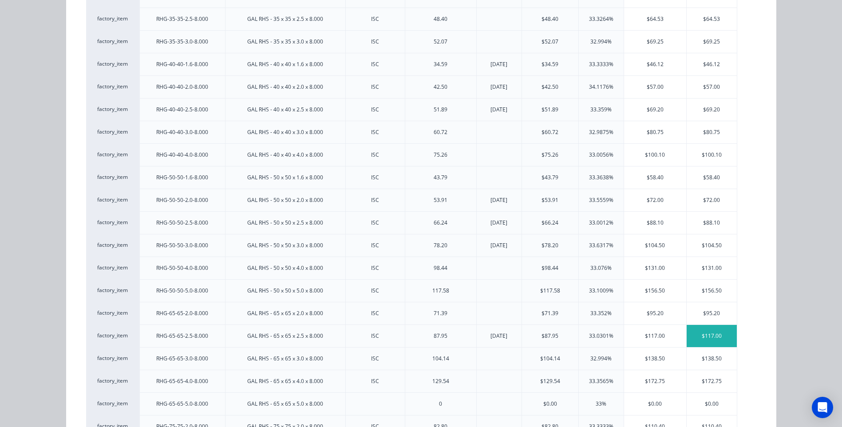
click at [704, 329] on div "$117.00" at bounding box center [712, 336] width 50 height 22
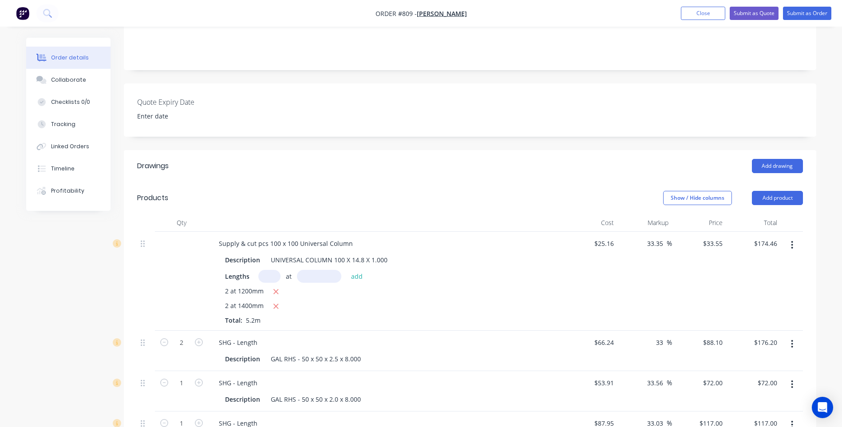
scroll to position [355, 0]
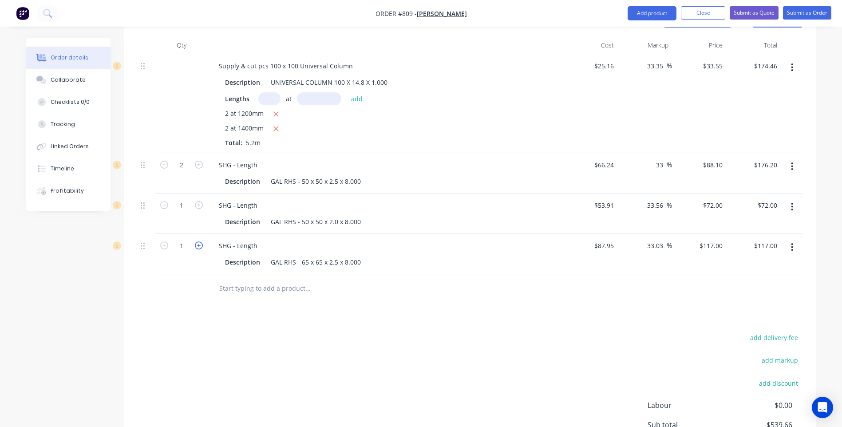
click at [201, 241] on icon "button" at bounding box center [199, 245] width 8 height 8
type input "2"
type input "$234.00"
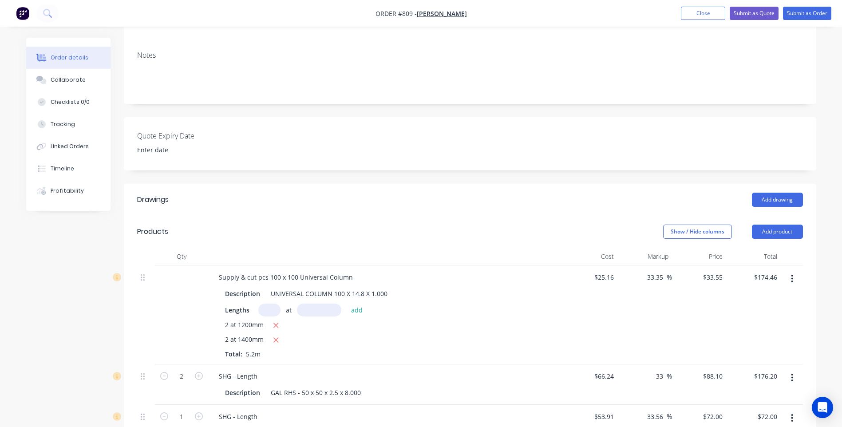
scroll to position [133, 0]
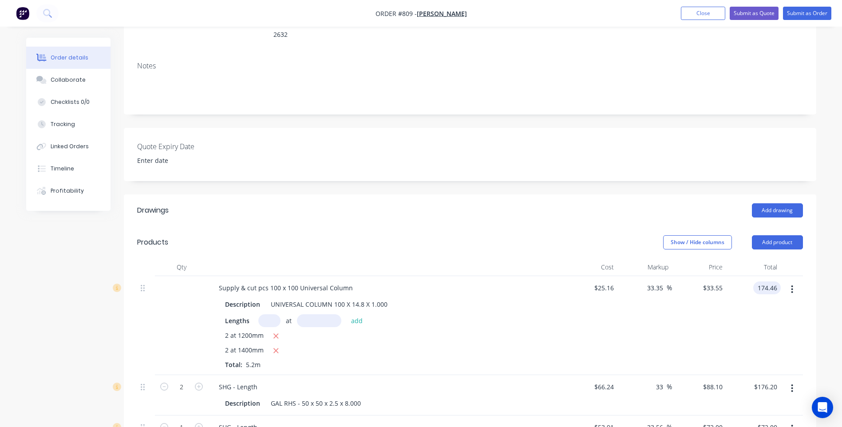
click at [780, 281] on input "174.46" at bounding box center [769, 287] width 24 height 13
type input "194.46"
type input "48.63"
type input "$37.3962"
type input "$194.46"
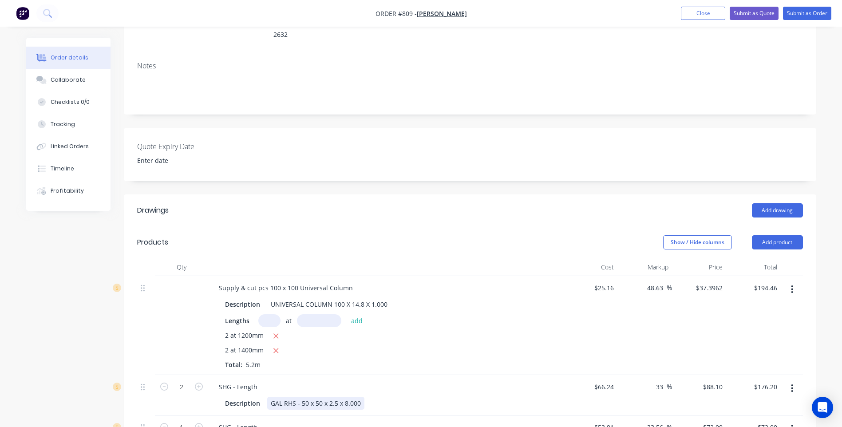
click at [430, 397] on div "Description GAL RHS - 50 x 50 x 2.5 x 8.000" at bounding box center [383, 403] width 325 height 13
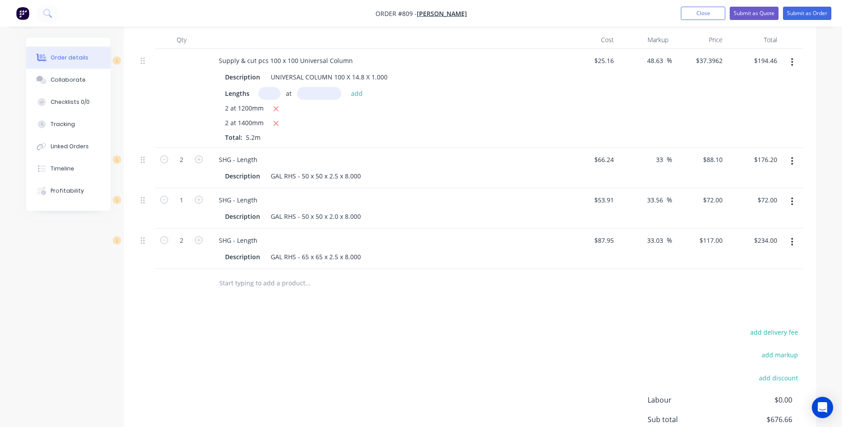
scroll to position [223, 0]
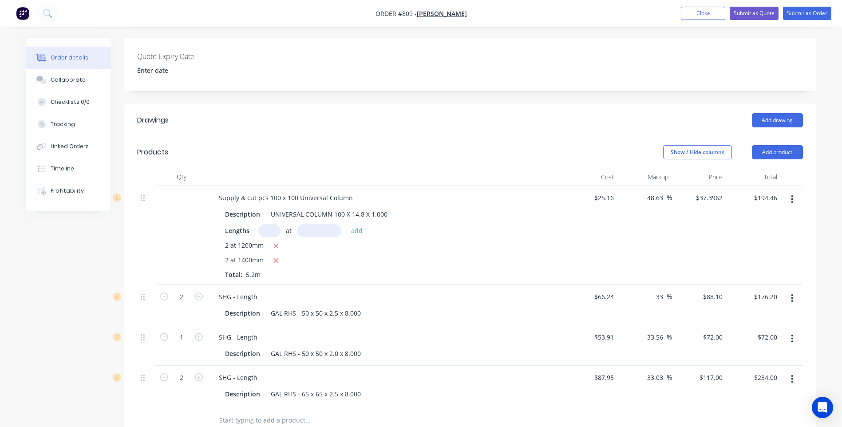
click at [458, 59] on div "Quote Expiry Date" at bounding box center [470, 64] width 692 height 53
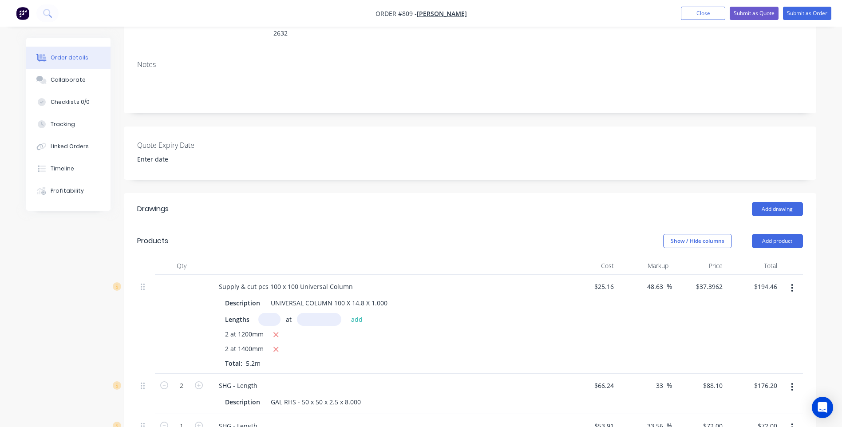
scroll to position [0, 0]
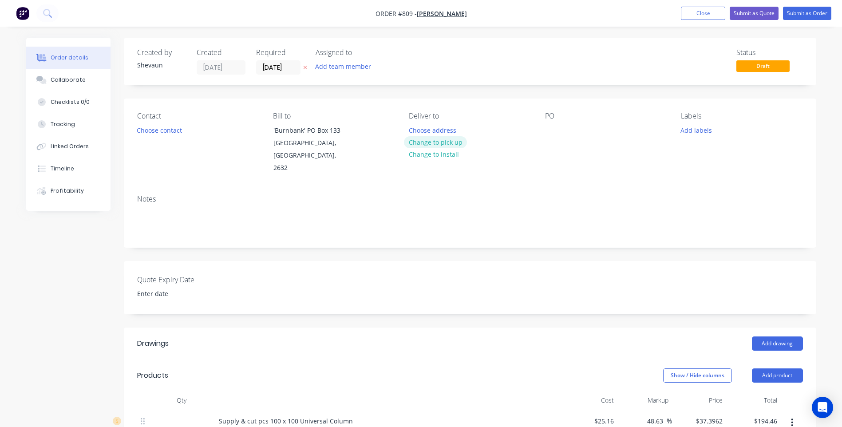
click at [437, 139] on button "Change to pick up" at bounding box center [435, 142] width 63 height 12
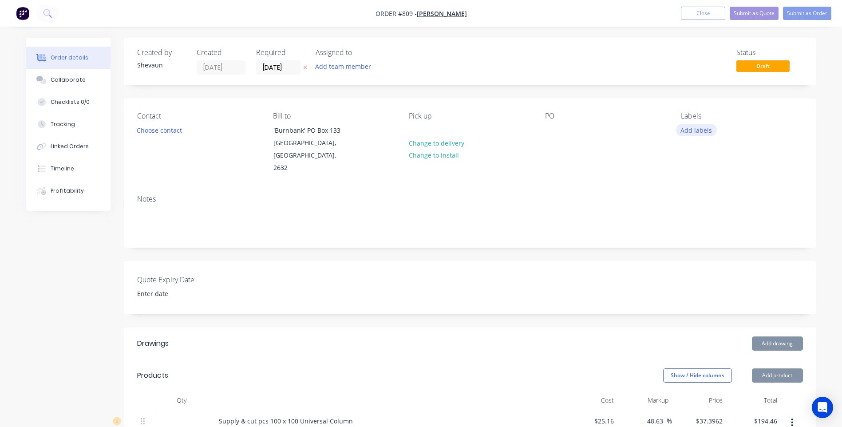
click at [697, 129] on button "Add labels" at bounding box center [696, 130] width 41 height 12
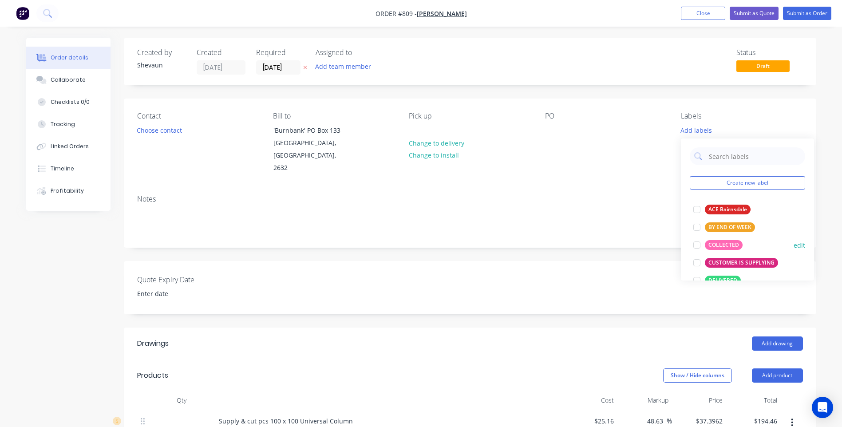
click at [725, 241] on div "COLLECTED" at bounding box center [724, 245] width 38 height 10
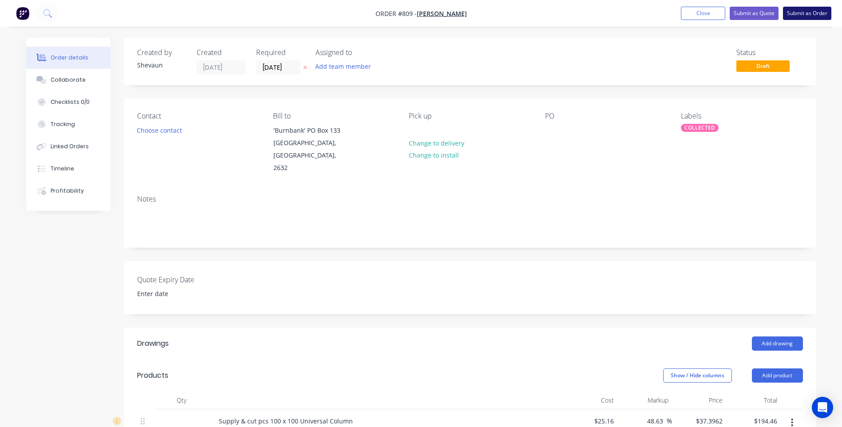
click at [798, 12] on button "Submit as Order" at bounding box center [807, 13] width 48 height 13
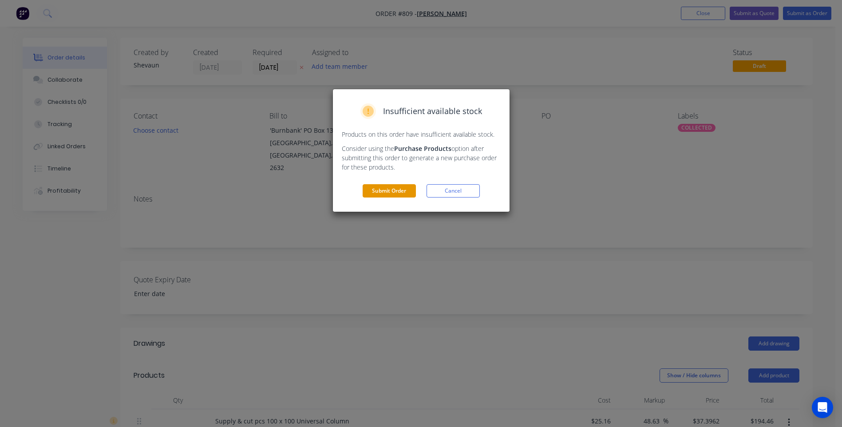
click at [387, 190] on button "Submit Order" at bounding box center [389, 190] width 53 height 13
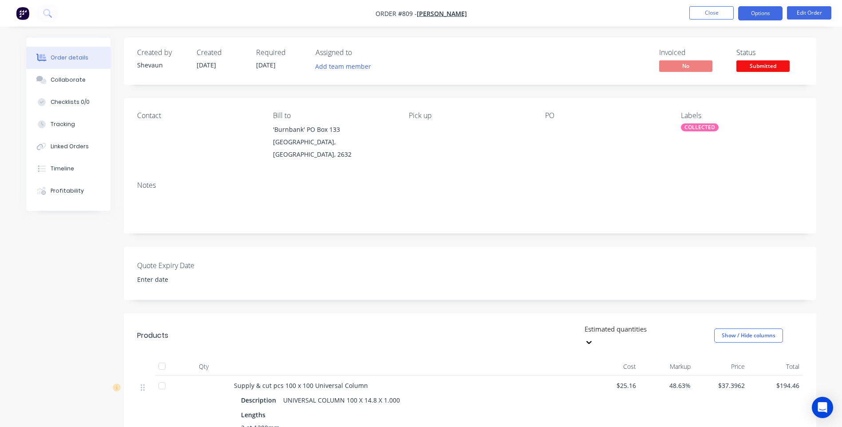
click at [759, 15] on button "Options" at bounding box center [760, 13] width 44 height 14
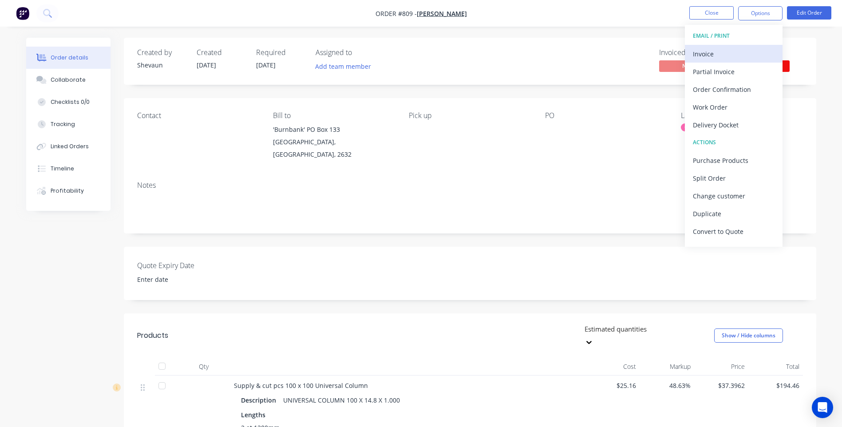
click at [699, 53] on div "Invoice" at bounding box center [734, 53] width 82 height 13
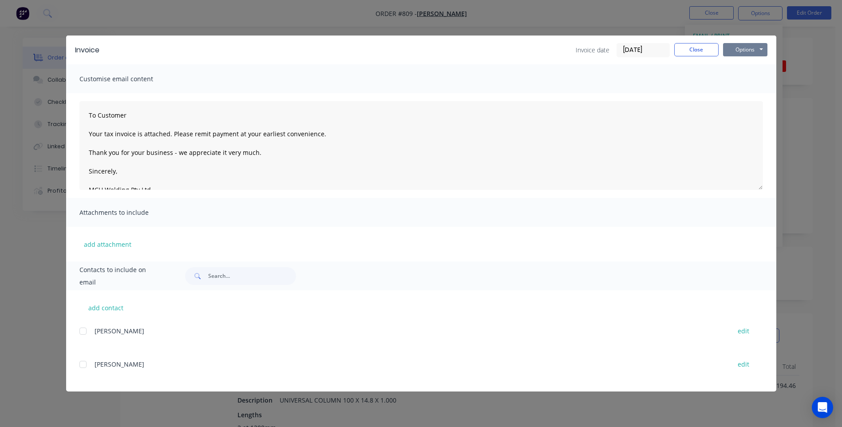
click at [747, 50] on button "Options" at bounding box center [745, 49] width 44 height 13
click at [754, 63] on button "Preview" at bounding box center [751, 65] width 57 height 15
click at [739, 50] on button "Options" at bounding box center [745, 49] width 44 height 13
click at [745, 79] on button "Print" at bounding box center [751, 80] width 57 height 15
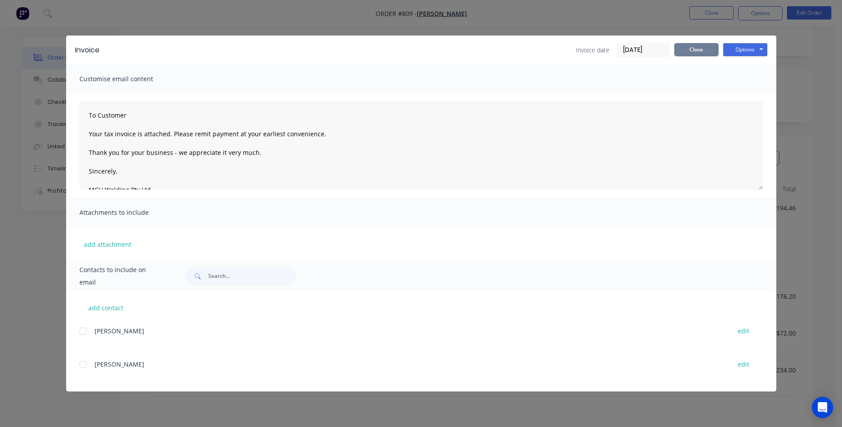
click at [694, 49] on button "Close" at bounding box center [696, 49] width 44 height 13
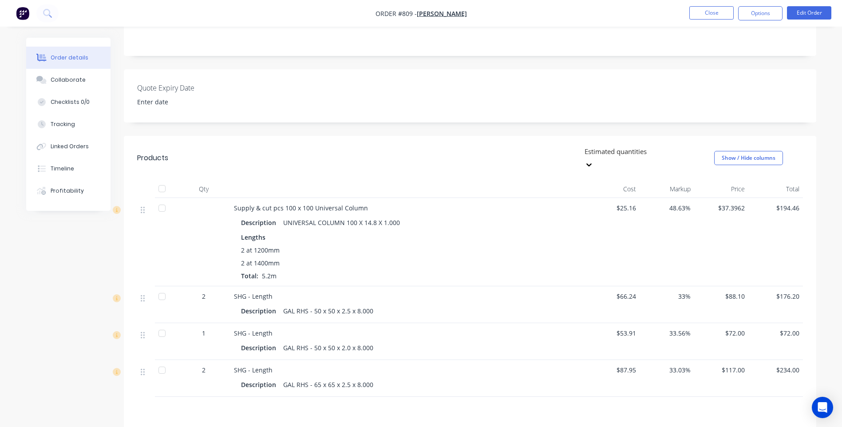
click at [21, 12] on img "button" at bounding box center [22, 13] width 13 height 13
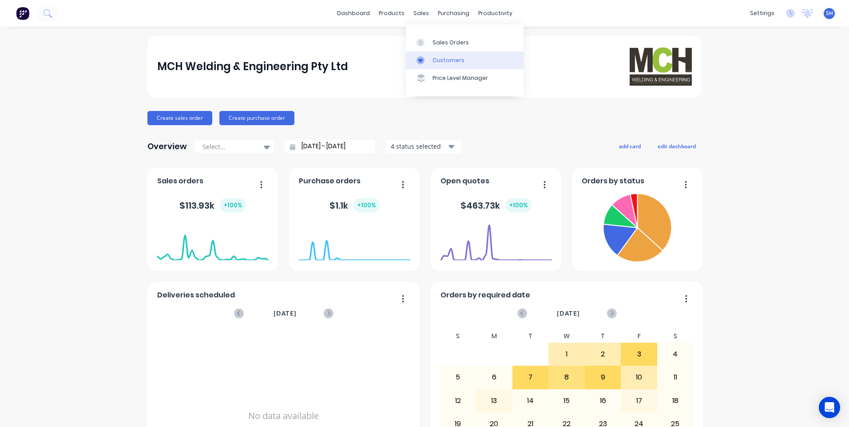
click at [443, 57] on div "Customers" at bounding box center [448, 60] width 32 height 8
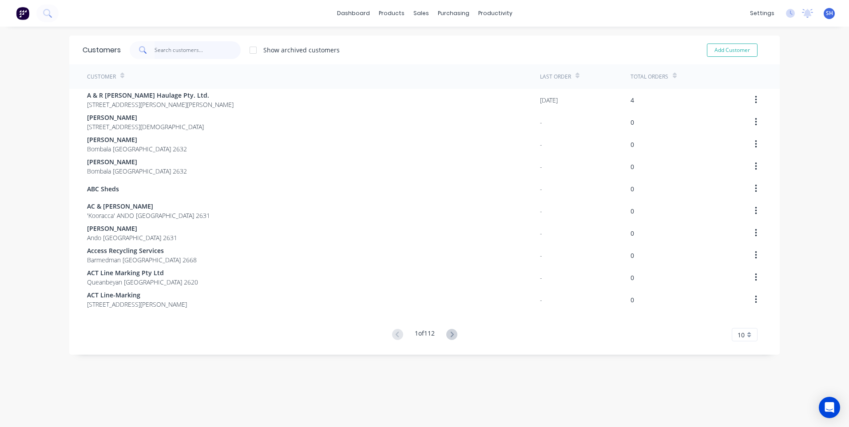
click at [164, 50] on input "text" at bounding box center [197, 50] width 87 height 18
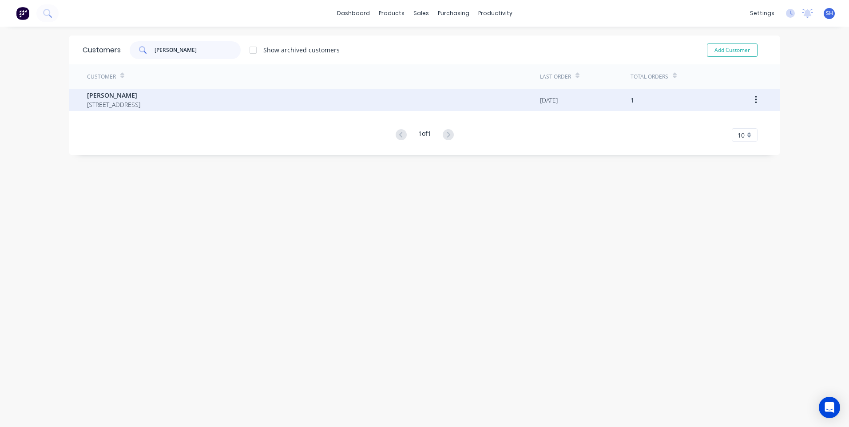
type input "[PERSON_NAME]"
click at [129, 96] on span "[PERSON_NAME]" at bounding box center [113, 95] width 53 height 9
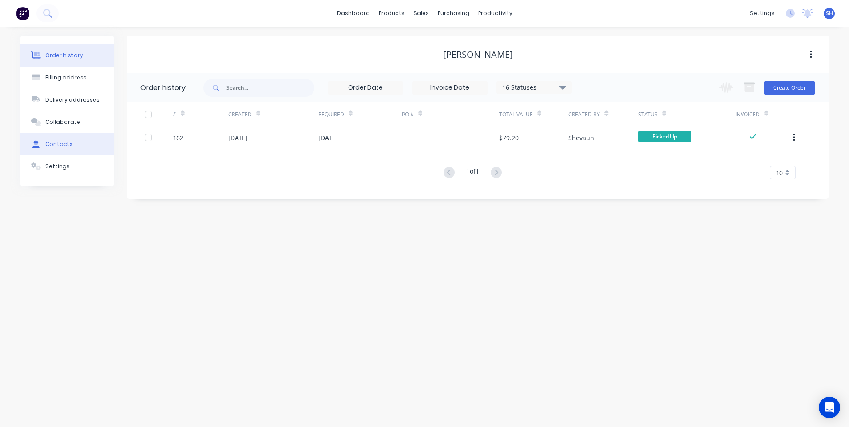
click at [56, 142] on div "Contacts" at bounding box center [59, 144] width 28 height 8
select select "AU"
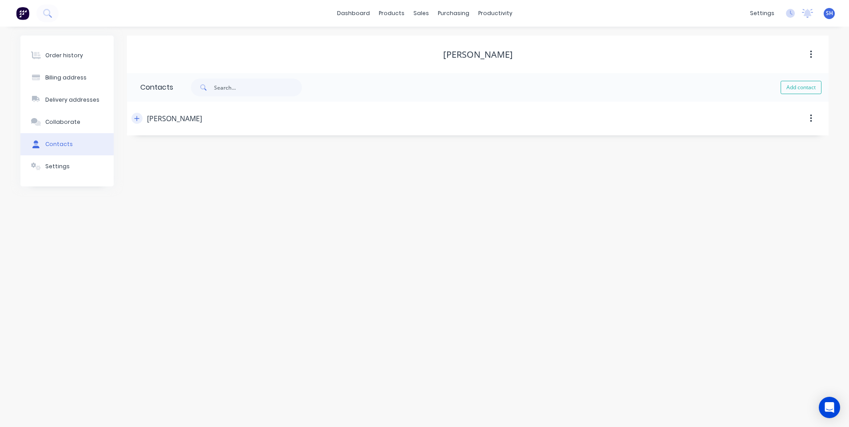
click at [135, 117] on icon "button" at bounding box center [136, 118] width 5 height 6
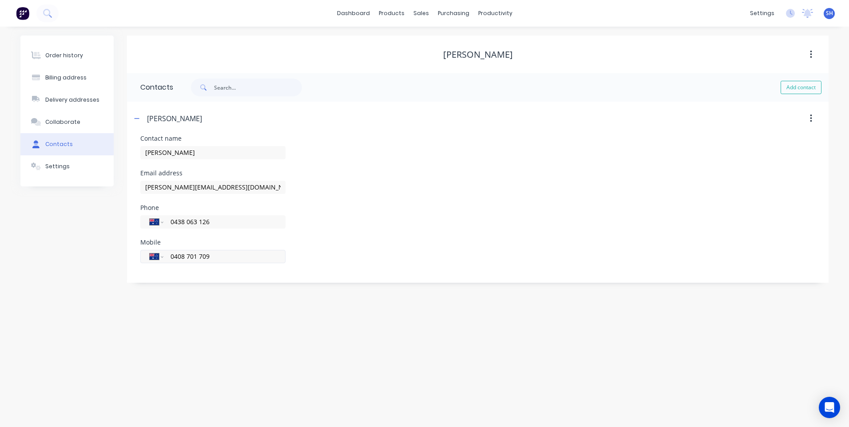
drag, startPoint x: 213, startPoint y: 258, endPoint x: 147, endPoint y: 257, distance: 65.7
click at [147, 257] on div "International [GEOGRAPHIC_DATA] [GEOGRAPHIC_DATA] [GEOGRAPHIC_DATA] [GEOGRAPHIC…" at bounding box center [212, 256] width 145 height 13
drag, startPoint x: 212, startPoint y: 222, endPoint x: 162, endPoint y: 222, distance: 50.6
click at [162, 222] on div "International [GEOGRAPHIC_DATA] [GEOGRAPHIC_DATA] [GEOGRAPHIC_DATA] [GEOGRAPHIC…" at bounding box center [212, 221] width 145 height 13
click at [184, 257] on input "tel" at bounding box center [223, 256] width 107 height 10
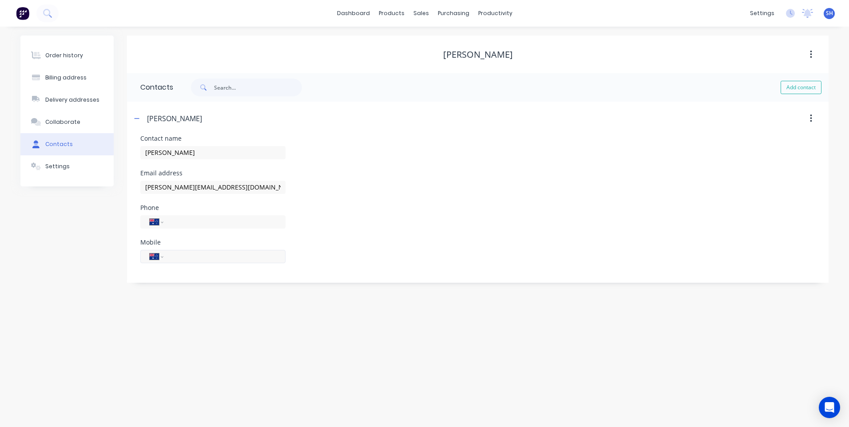
paste input "0438 063 126"
type input "0438 063 126"
click at [306, 261] on div "Mobile International [GEOGRAPHIC_DATA] [GEOGRAPHIC_DATA] [GEOGRAPHIC_DATA] [GEO…" at bounding box center [477, 256] width 675 height 35
click at [61, 77] on div "Billing address" at bounding box center [65, 78] width 41 height 8
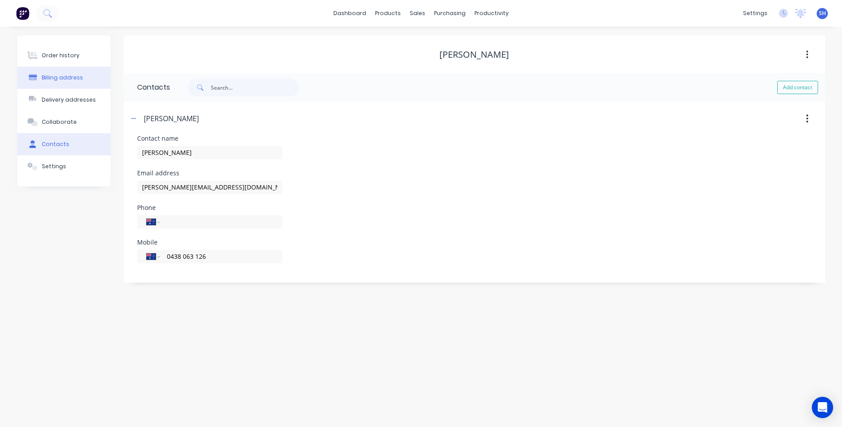
select select "AU"
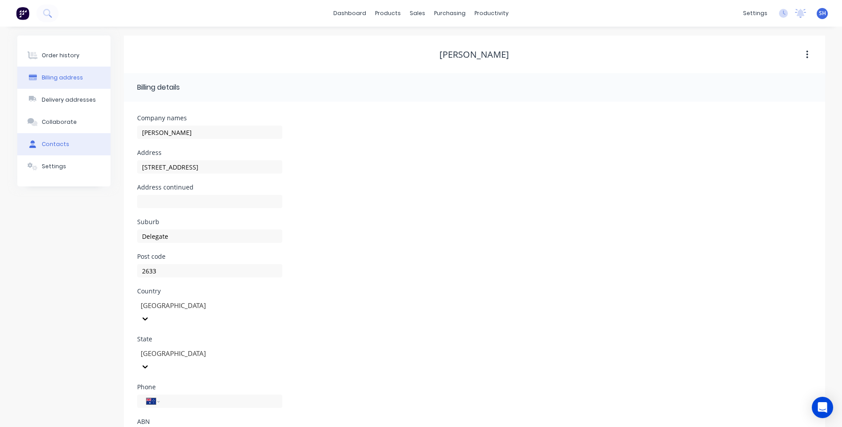
click at [53, 143] on div "Contacts" at bounding box center [56, 144] width 28 height 8
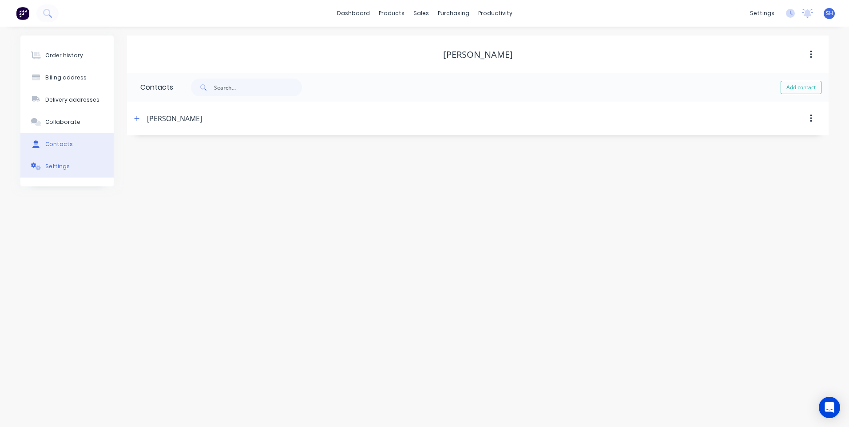
click at [55, 161] on button "Settings" at bounding box center [66, 166] width 93 height 22
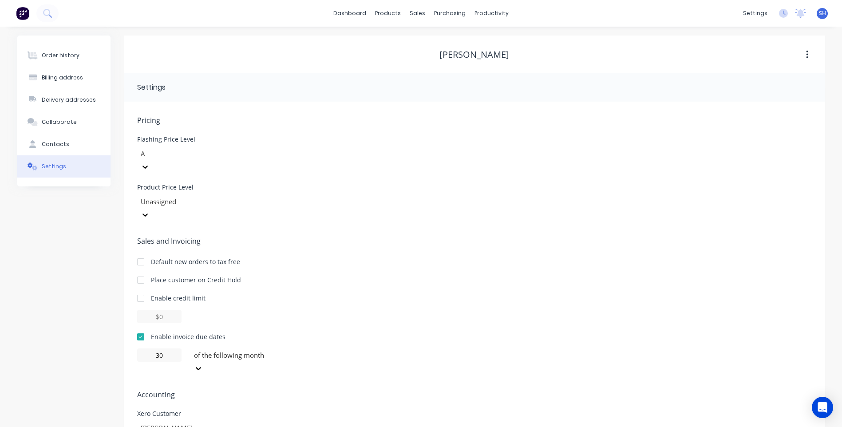
click at [349, 345] on div "Pricing Flashing Price Level A Product Price Level Unassigned Sales and Invoici…" at bounding box center [474, 299] width 675 height 369
click at [53, 51] on button "Order history" at bounding box center [63, 55] width 93 height 22
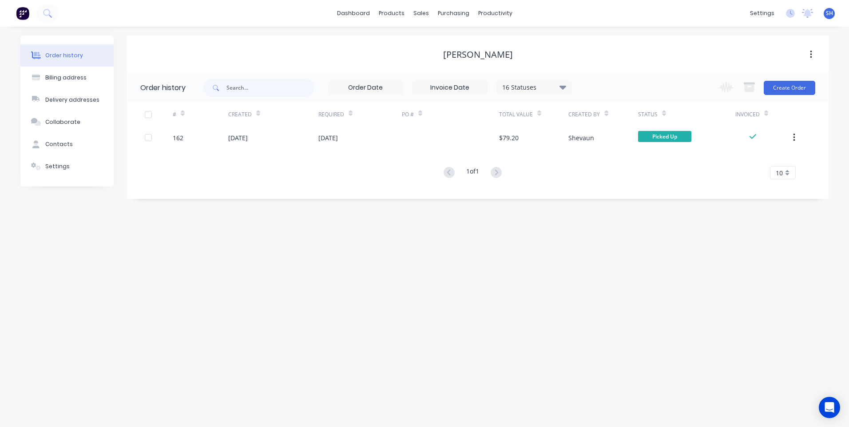
click at [328, 268] on div "Order history Billing address Delivery addresses Collaborate Contacts Settings …" at bounding box center [424, 227] width 849 height 400
click at [449, 57] on div "Customers" at bounding box center [451, 60] width 32 height 8
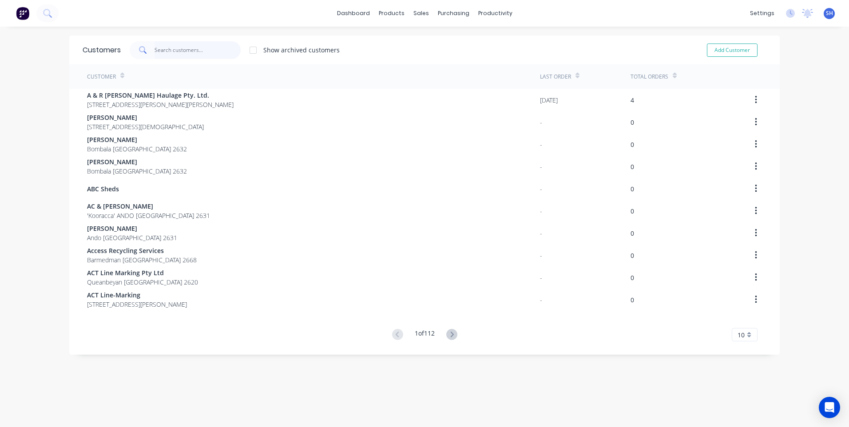
click at [166, 51] on input "text" at bounding box center [197, 50] width 87 height 18
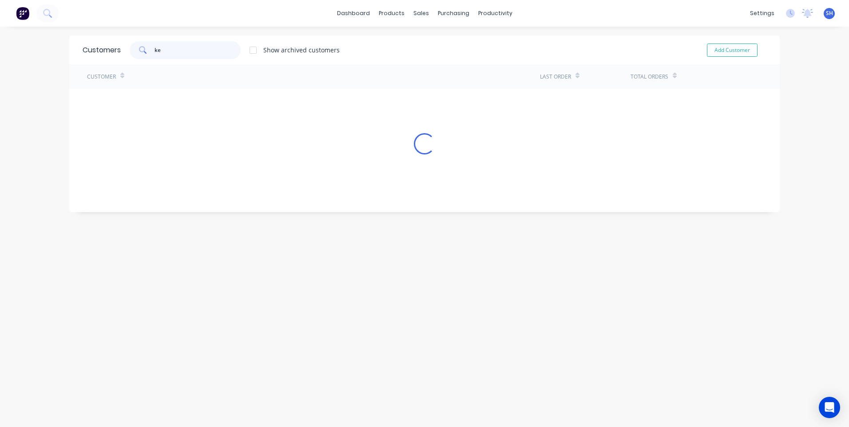
type input "k"
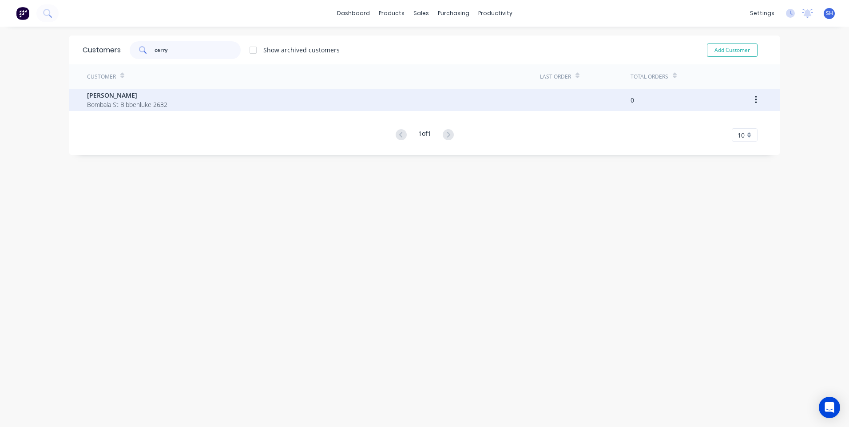
type input "cerry"
click at [112, 99] on span "[PERSON_NAME]" at bounding box center [127, 95] width 80 height 9
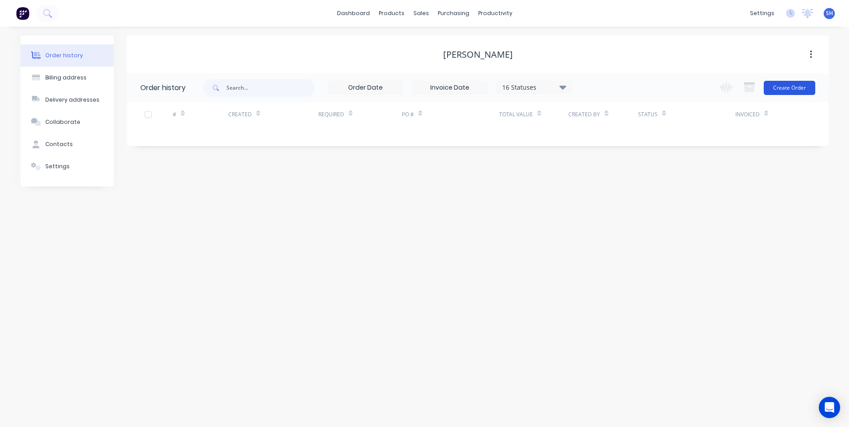
click at [796, 87] on button "Create Order" at bounding box center [788, 88] width 51 height 14
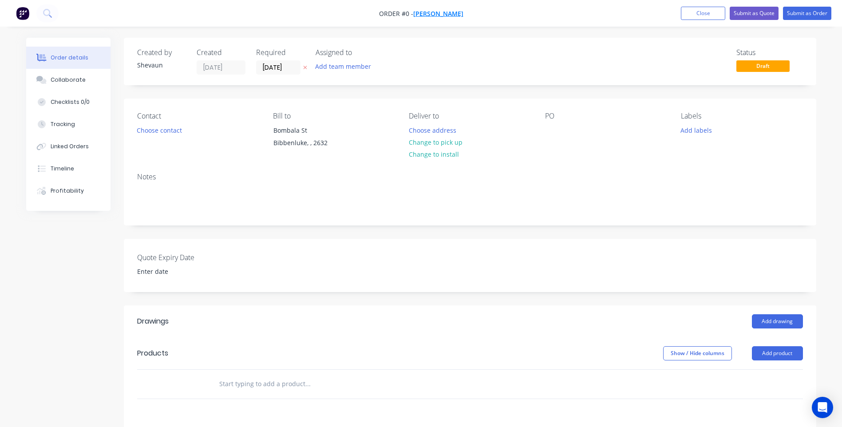
click at [438, 11] on span "[PERSON_NAME]" at bounding box center [438, 13] width 50 height 8
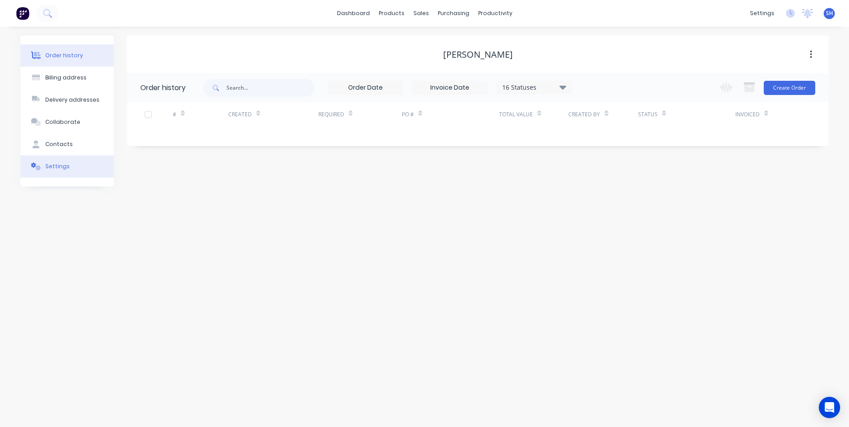
click at [61, 165] on div "Settings" at bounding box center [57, 166] width 24 height 8
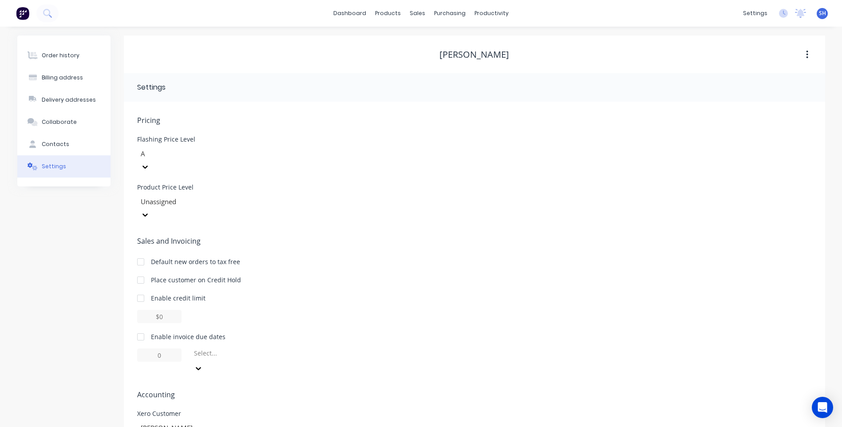
click at [140, 328] on div at bounding box center [141, 337] width 18 height 18
drag, startPoint x: 164, startPoint y: 330, endPoint x: 145, endPoint y: 330, distance: 18.6
click at [145, 348] on input "1" at bounding box center [159, 354] width 44 height 13
type input "30"
click at [199, 364] on icon at bounding box center [194, 368] width 9 height 9
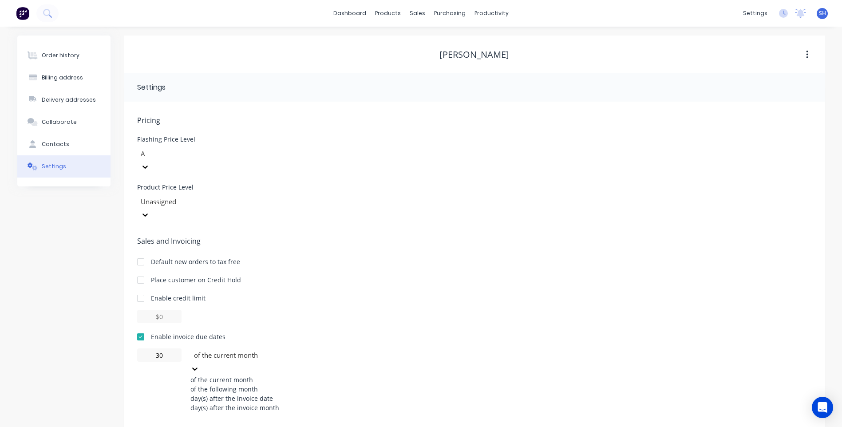
click at [238, 384] on div "of the following month" at bounding box center [256, 388] width 133 height 9
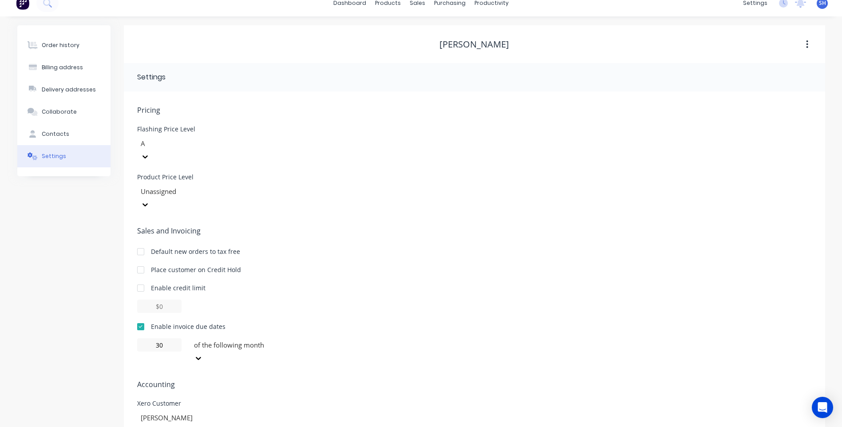
scroll to position [13, 0]
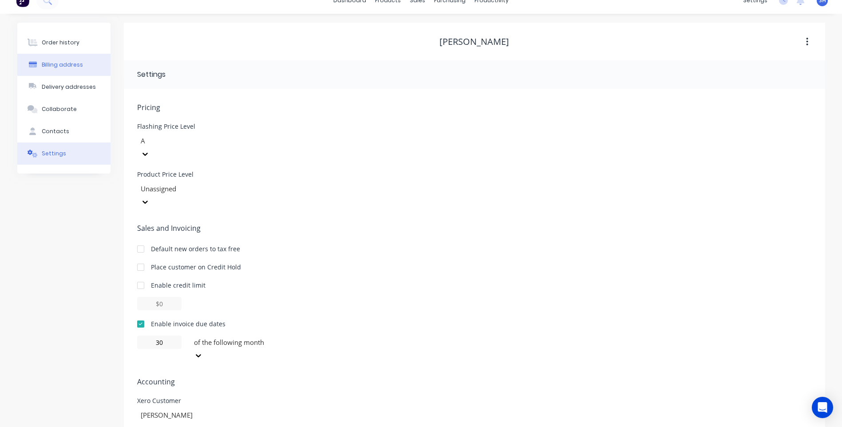
click at [62, 63] on div "Billing address" at bounding box center [62, 65] width 41 height 8
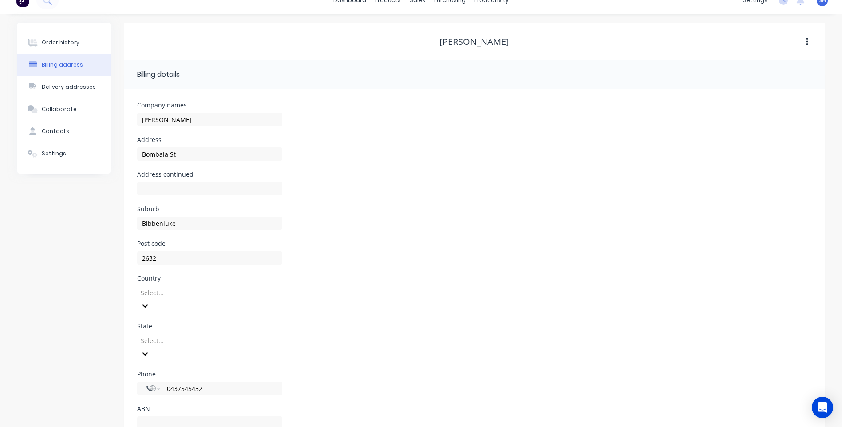
click at [178, 291] on div at bounding box center [204, 292] width 128 height 11
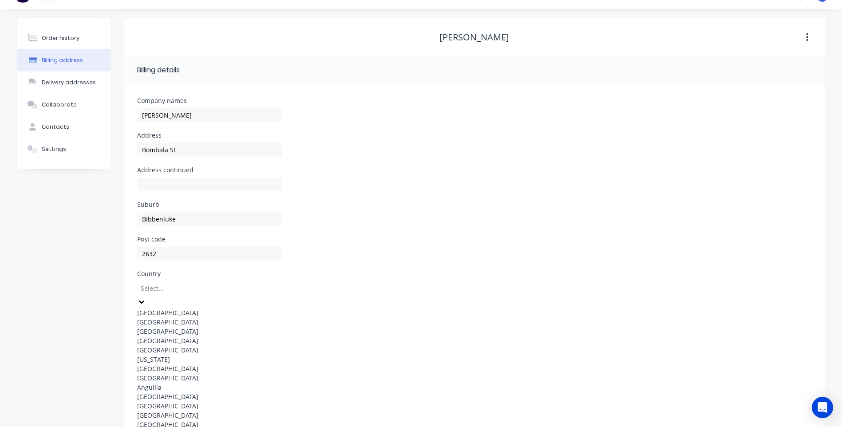
click at [173, 308] on div "[GEOGRAPHIC_DATA]" at bounding box center [209, 312] width 145 height 9
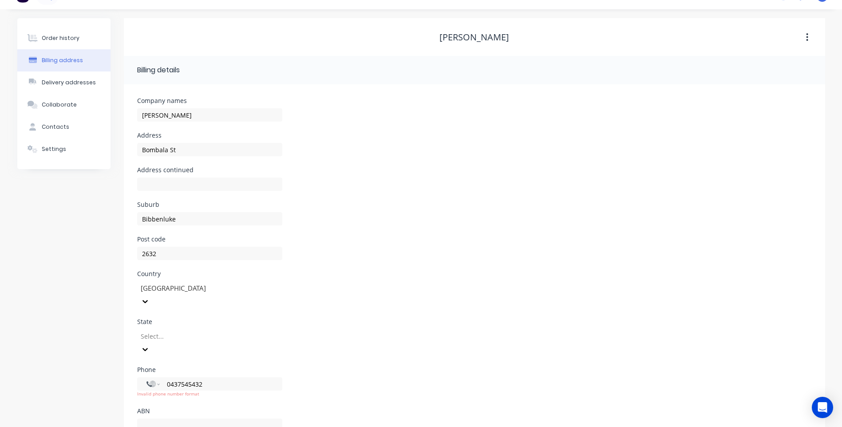
scroll to position [24, 0]
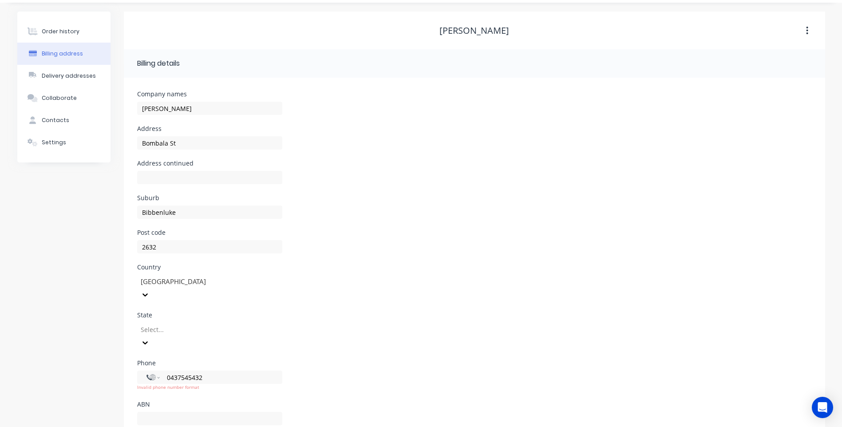
click at [175, 324] on div "Select..." at bounding box center [209, 340] width 145 height 40
click at [190, 359] on div "[GEOGRAPHIC_DATA]" at bounding box center [209, 363] width 145 height 9
drag, startPoint x: 205, startPoint y: 349, endPoint x: 145, endPoint y: 349, distance: 60.8
click at [145, 371] on div "International [GEOGRAPHIC_DATA] [GEOGRAPHIC_DATA] [GEOGRAPHIC_DATA] [GEOGRAPHIC…" at bounding box center [209, 377] width 145 height 13
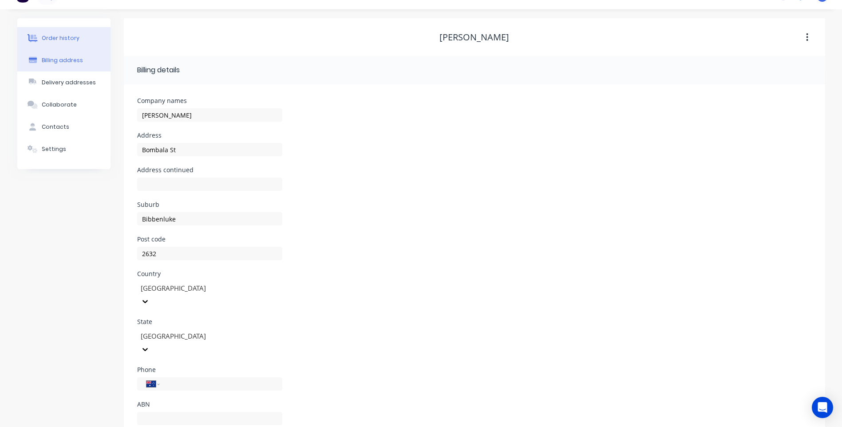
click at [66, 36] on div "Order history" at bounding box center [61, 38] width 38 height 8
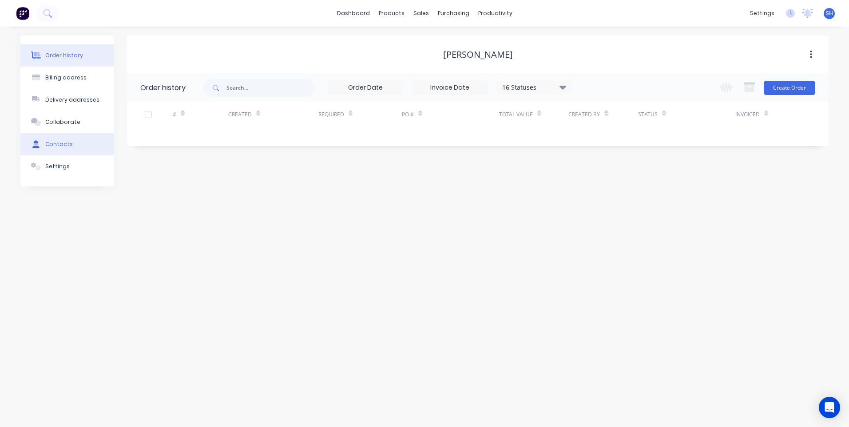
click at [55, 143] on div "Contacts" at bounding box center [59, 144] width 28 height 8
select select "AU"
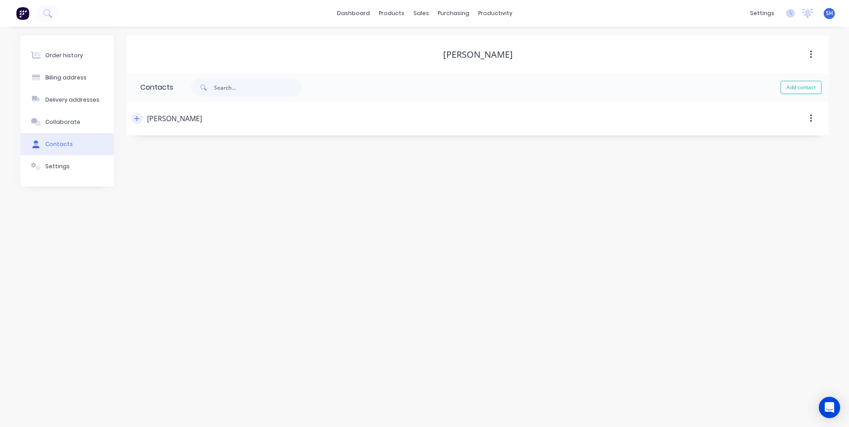
click at [133, 119] on button "button" at bounding box center [136, 118] width 11 height 11
click at [183, 257] on input "tel" at bounding box center [223, 256] width 107 height 10
paste input "0437 545 432"
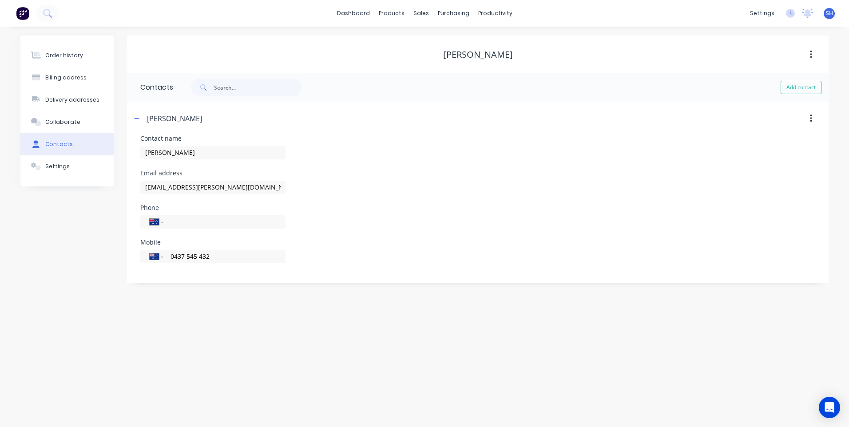
type input "0437 545 432"
click at [165, 371] on div "Order history Billing address Delivery addresses Collaborate Contacts Settings …" at bounding box center [424, 227] width 849 height 400
click at [66, 53] on div "Order history" at bounding box center [64, 55] width 38 height 8
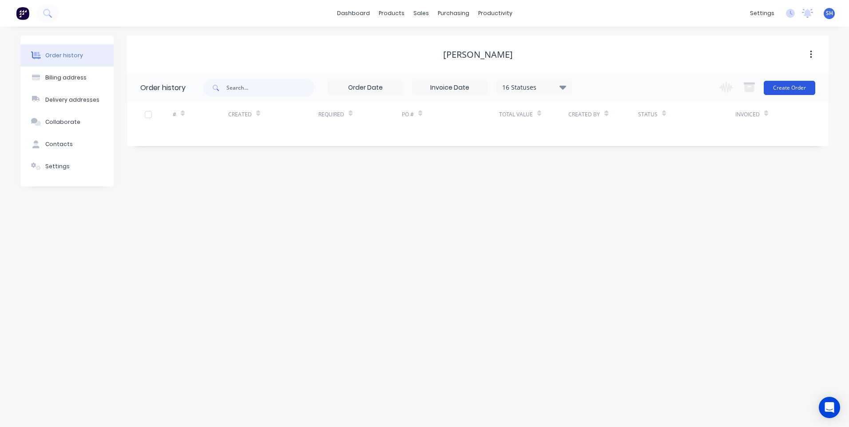
click at [791, 88] on button "Create Order" at bounding box center [788, 88] width 51 height 14
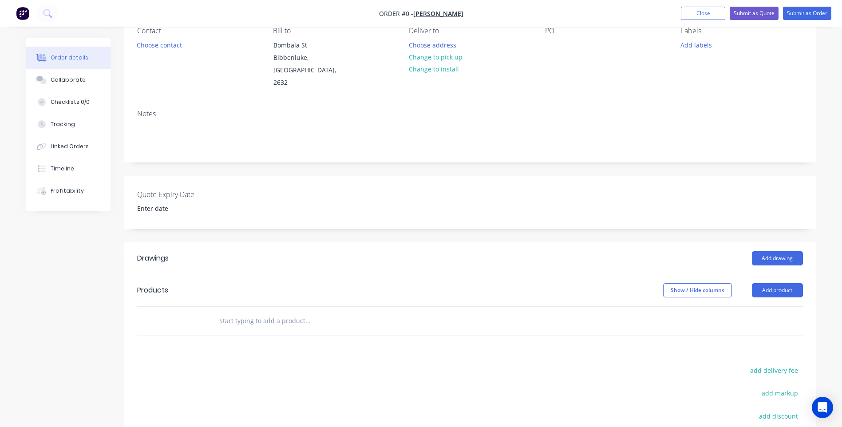
scroll to position [89, 0]
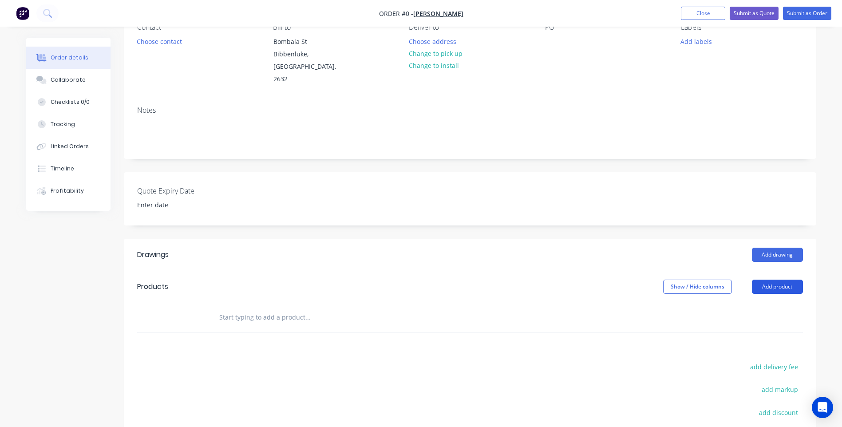
click at [777, 280] on button "Add product" at bounding box center [777, 287] width 51 height 14
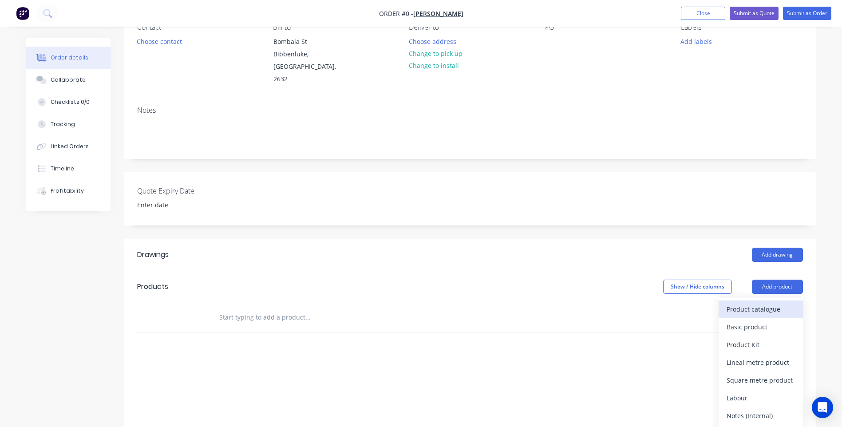
click at [763, 303] on div "Product catalogue" at bounding box center [761, 309] width 68 height 13
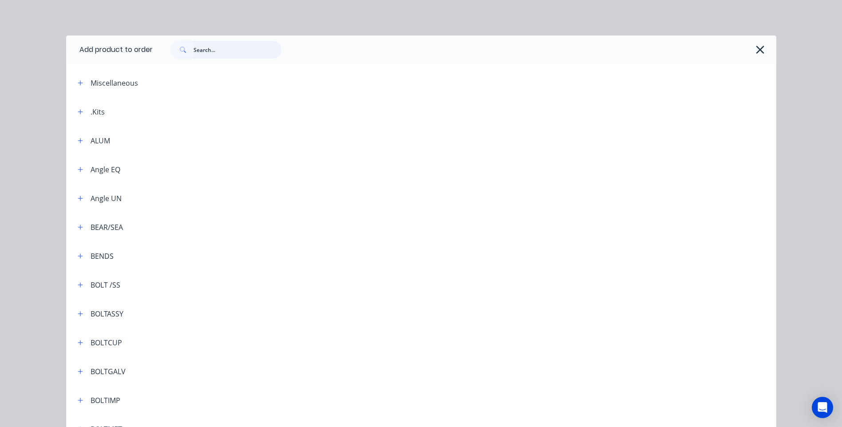
click at [199, 53] on input "text" at bounding box center [238, 50] width 88 height 18
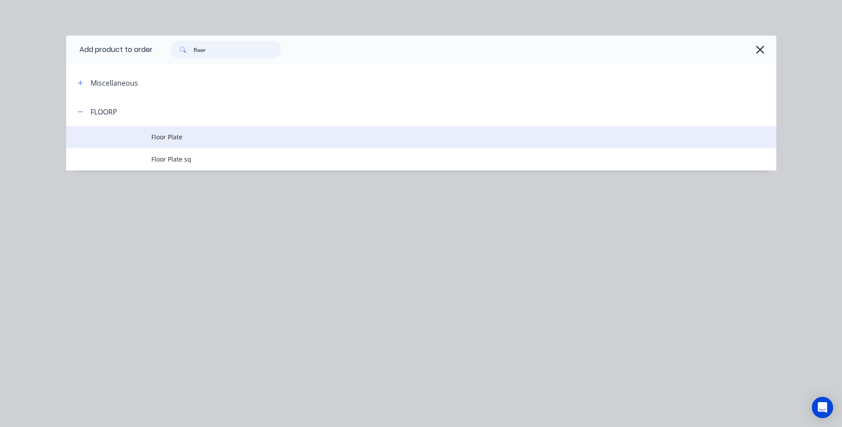
type input "floor"
click at [166, 138] on span "Floor Plate" at bounding box center [401, 136] width 500 height 9
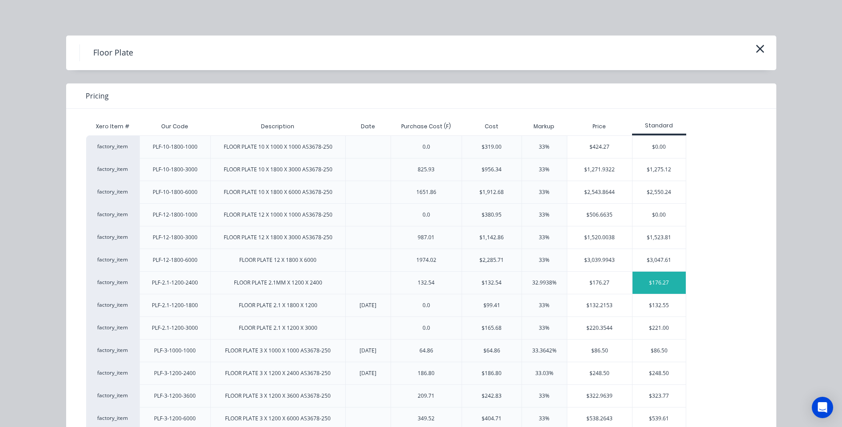
click at [658, 281] on div "$176.27" at bounding box center [658, 283] width 53 height 22
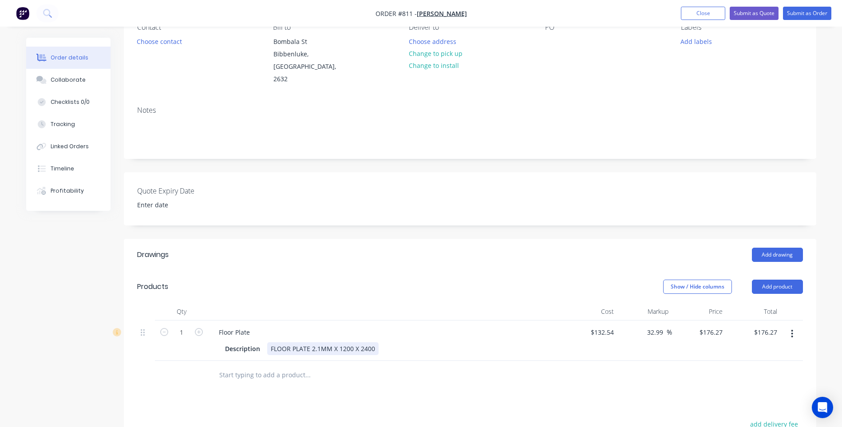
drag, startPoint x: 269, startPoint y: 335, endPoint x: 380, endPoint y: 338, distance: 111.9
click at [380, 342] on div "Description FLOOR PLATE 2.1MM X 1200 X 2400" at bounding box center [383, 348] width 325 height 13
copy div "FLOOR PLATE 2.1MM X 1200 X 2400"
click at [406, 403] on div "Drawings Add drawing Products Show / Hide columns Add product Qty Cost Markup P…" at bounding box center [470, 421] width 692 height 364
click at [778, 280] on button "Add product" at bounding box center [777, 287] width 51 height 14
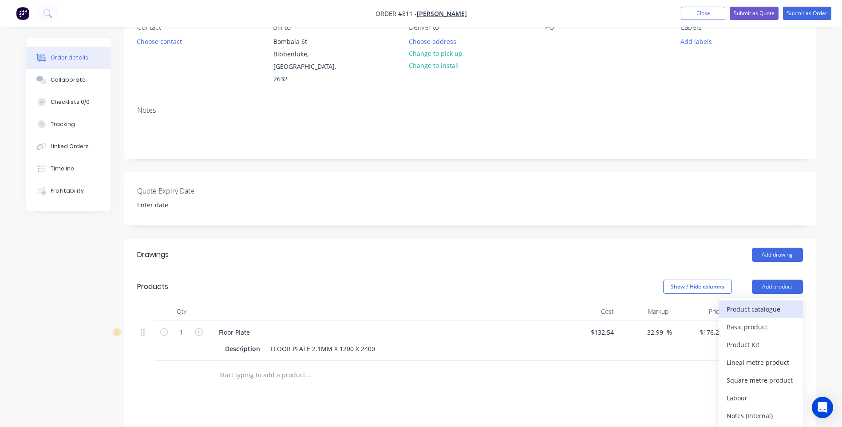
click at [755, 303] on div "Product catalogue" at bounding box center [761, 309] width 68 height 13
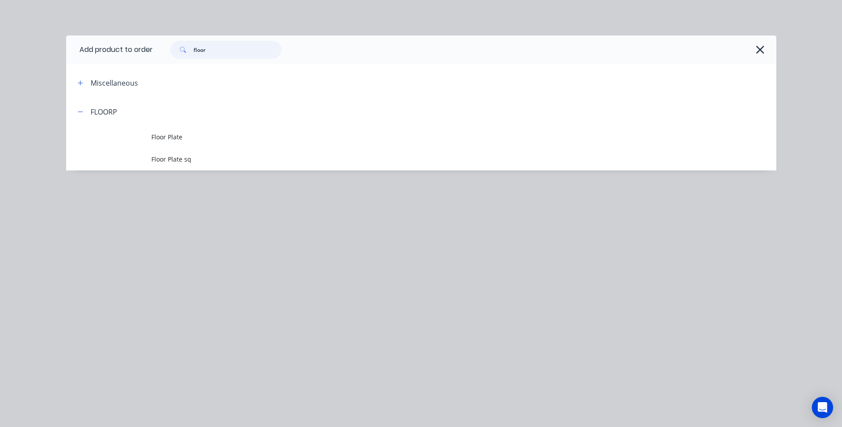
drag, startPoint x: 215, startPoint y: 51, endPoint x: 163, endPoint y: 47, distance: 52.1
click at [163, 47] on div "floor" at bounding box center [222, 50] width 120 height 18
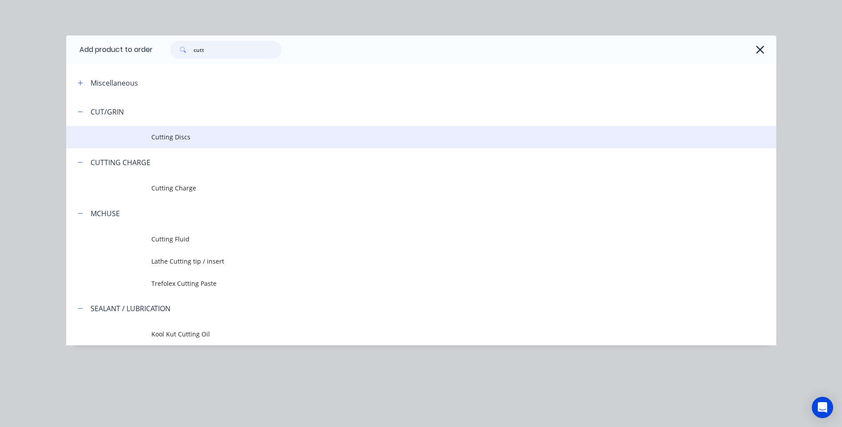
type input "cutt"
click at [178, 134] on span "Cutting Discs" at bounding box center [401, 136] width 500 height 9
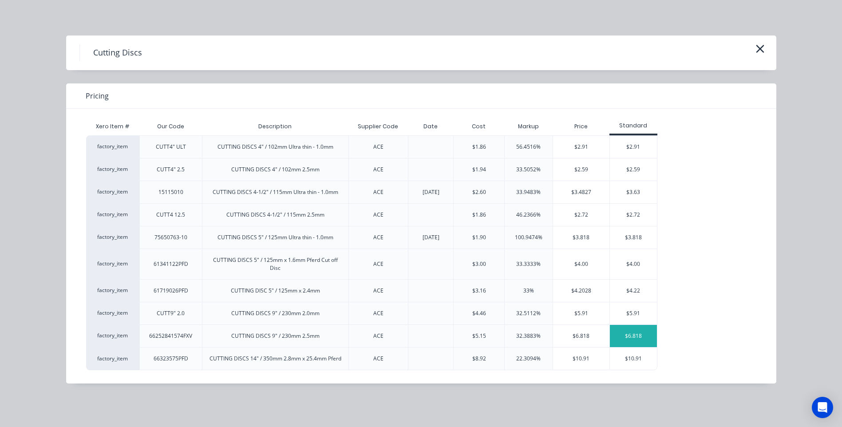
click at [630, 329] on div "$6.818" at bounding box center [633, 336] width 47 height 22
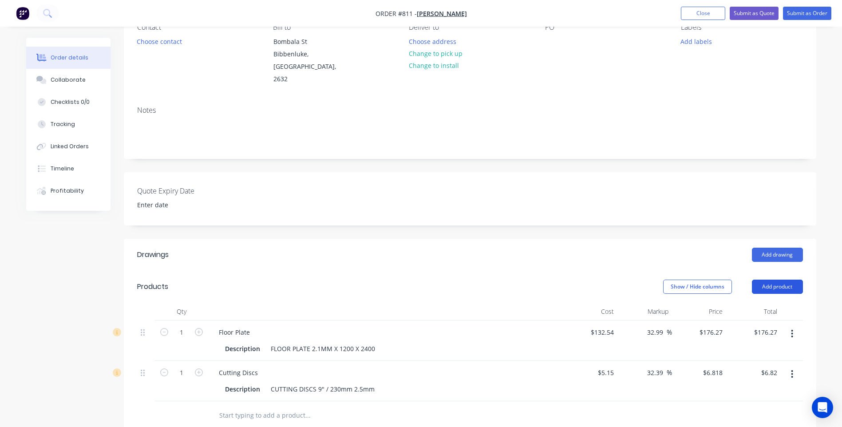
click at [777, 280] on button "Add product" at bounding box center [777, 287] width 51 height 14
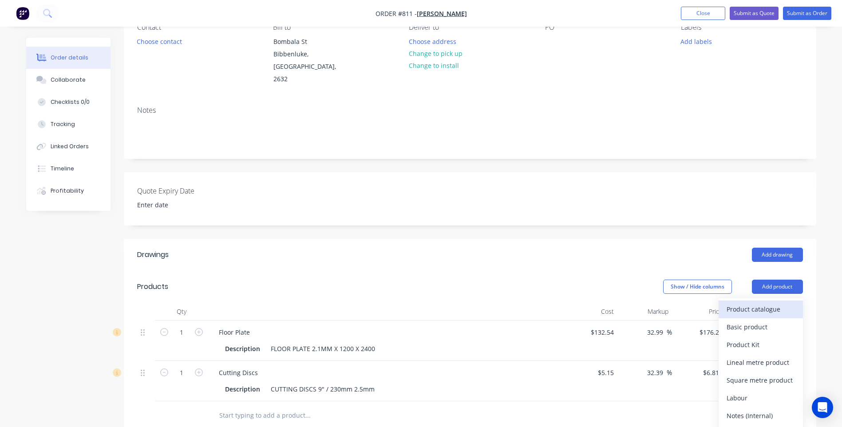
click at [756, 303] on div "Product catalogue" at bounding box center [761, 309] width 68 height 13
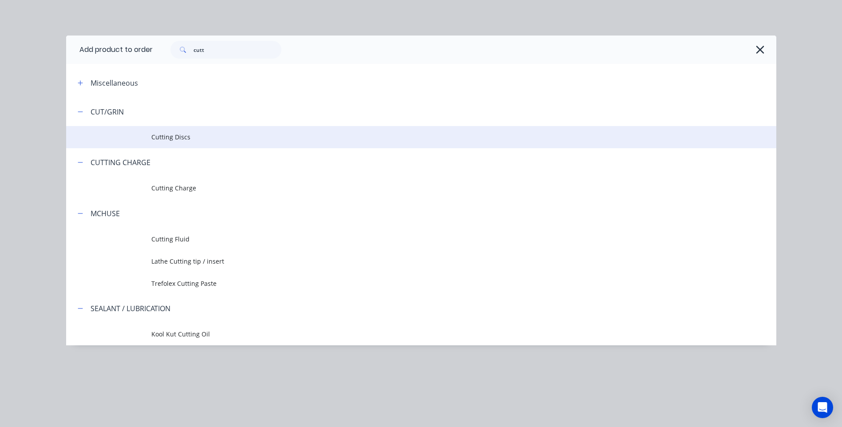
click at [168, 137] on span "Cutting Discs" at bounding box center [401, 136] width 500 height 9
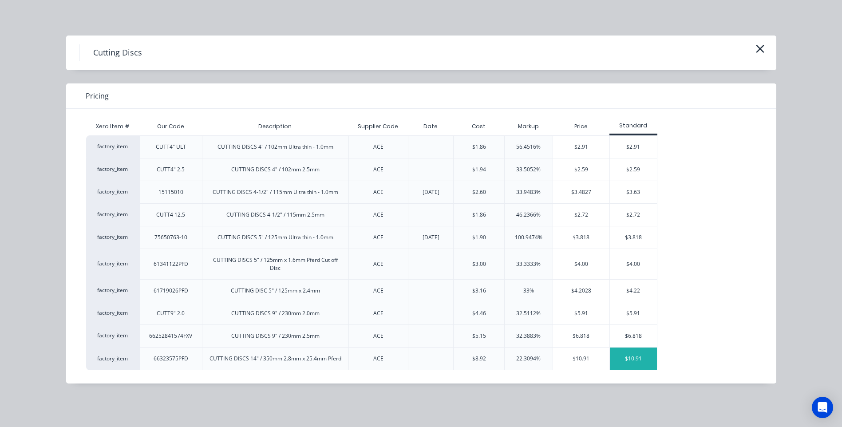
click at [630, 358] on div "$10.91" at bounding box center [633, 359] width 47 height 22
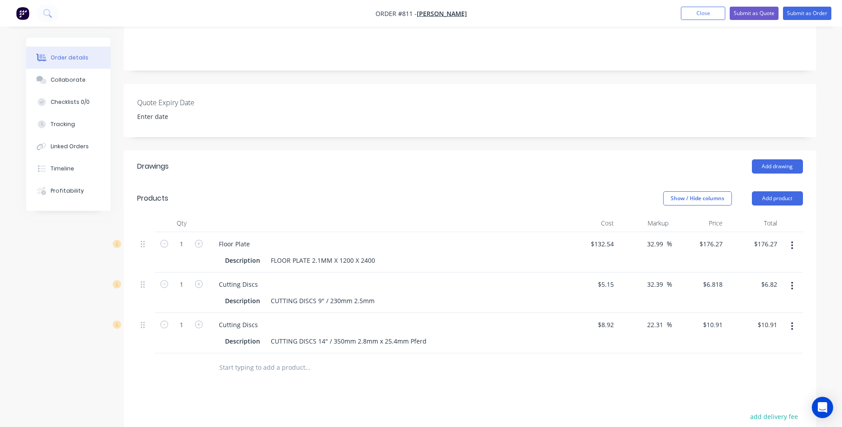
scroll to position [178, 0]
click at [196, 280] on icon "button" at bounding box center [199, 284] width 8 height 8
type input "2"
type input "$13.64"
click at [198, 320] on icon "button" at bounding box center [199, 324] width 8 height 8
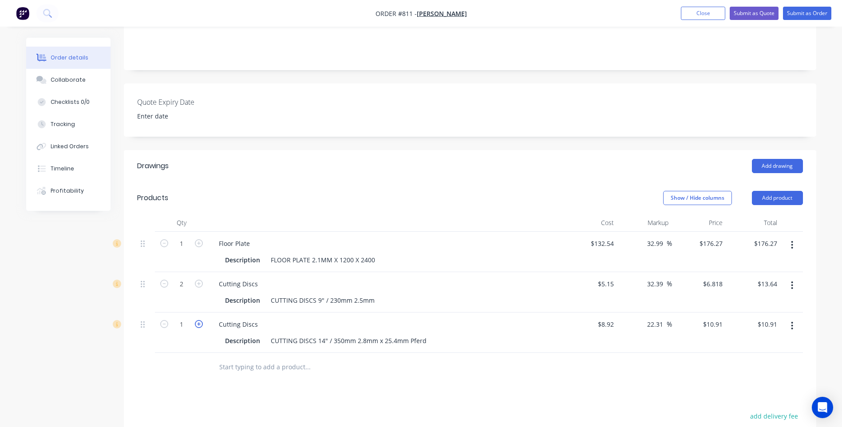
type input "2"
type input "$21.82"
click at [209, 363] on div at bounding box center [368, 367] width 320 height 29
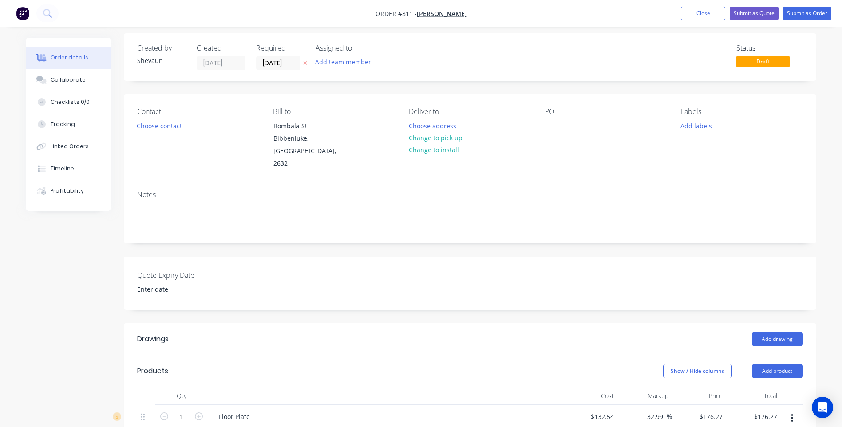
scroll to position [0, 0]
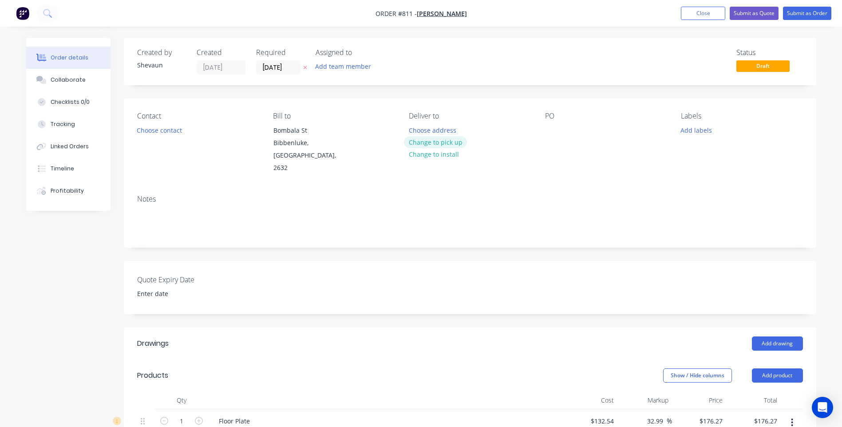
click at [432, 140] on button "Change to pick up" at bounding box center [435, 142] width 63 height 12
click at [694, 132] on button "Add labels" at bounding box center [696, 130] width 41 height 12
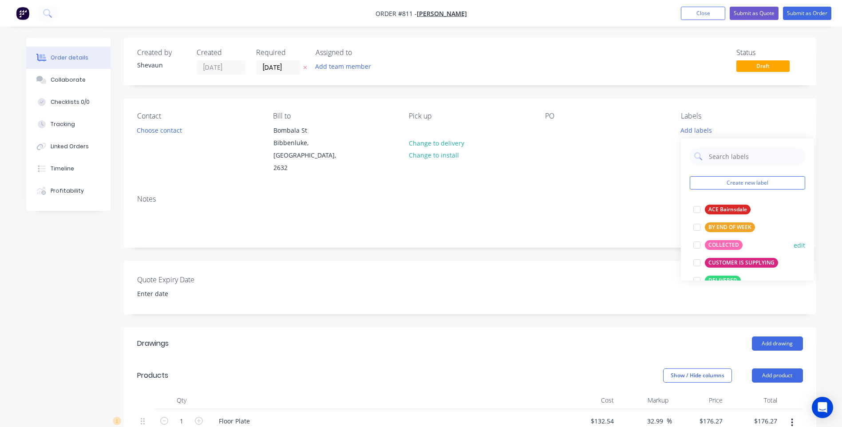
click at [714, 242] on div "COLLECTED" at bounding box center [724, 245] width 38 height 10
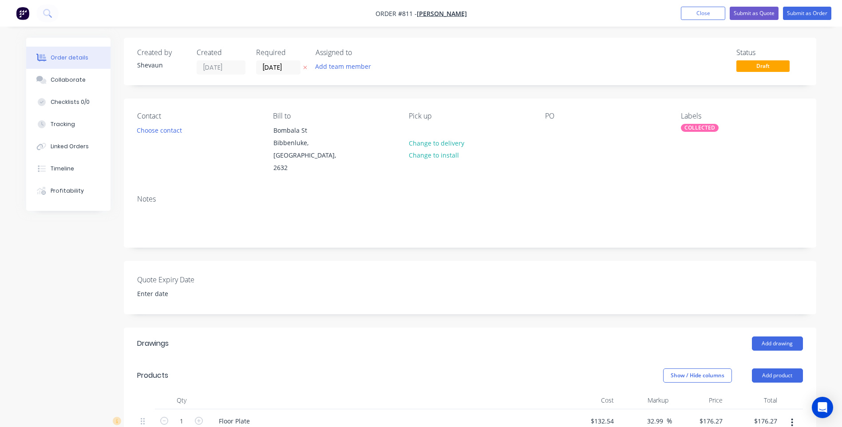
click at [644, 159] on div "PO" at bounding box center [606, 143] width 122 height 63
click at [807, 13] on button "Submit as Order" at bounding box center [807, 13] width 48 height 13
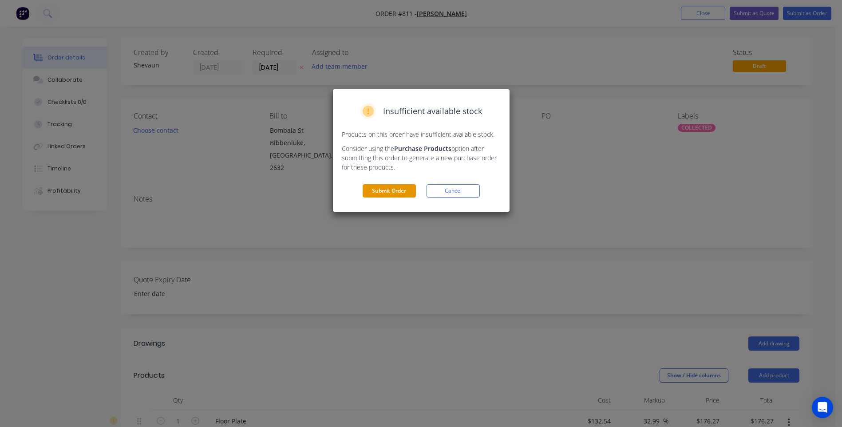
click at [382, 190] on button "Submit Order" at bounding box center [389, 190] width 53 height 13
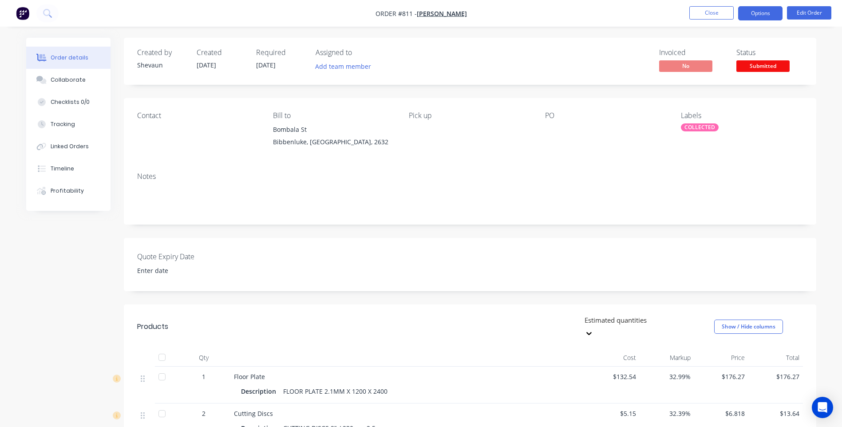
click at [762, 12] on button "Options" at bounding box center [760, 13] width 44 height 14
click at [462, 268] on div "Quote Expiry Date" at bounding box center [470, 264] width 692 height 53
click at [756, 20] on button "Options" at bounding box center [760, 13] width 44 height 14
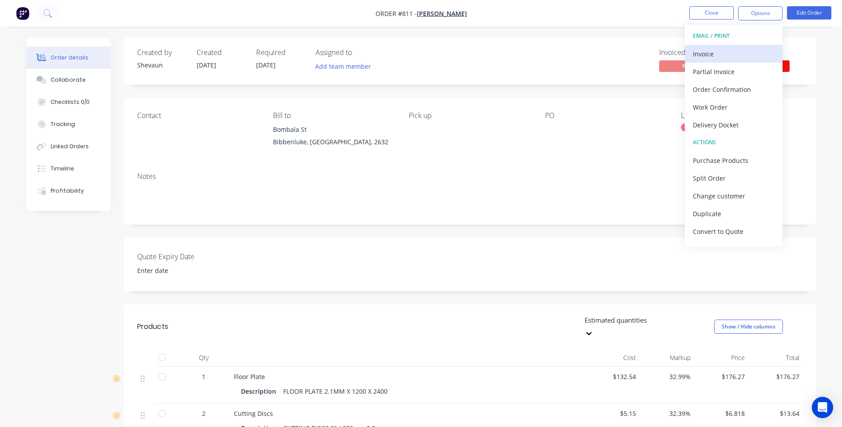
click at [716, 54] on div "Invoice" at bounding box center [734, 53] width 82 height 13
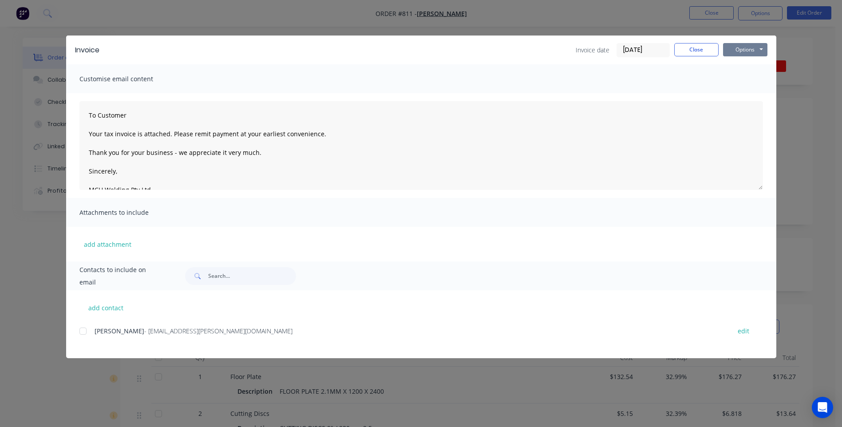
click at [740, 48] on button "Options" at bounding box center [745, 49] width 44 height 13
click at [753, 63] on button "Preview" at bounding box center [751, 65] width 57 height 15
click at [83, 331] on div at bounding box center [83, 331] width 18 height 18
click at [744, 49] on button "Options" at bounding box center [745, 49] width 44 height 13
click at [747, 94] on button "Email" at bounding box center [751, 94] width 57 height 15
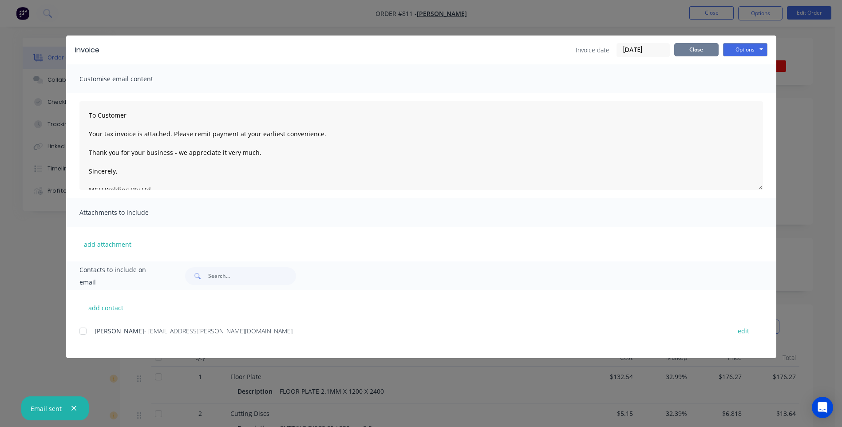
click at [696, 47] on button "Close" at bounding box center [696, 49] width 44 height 13
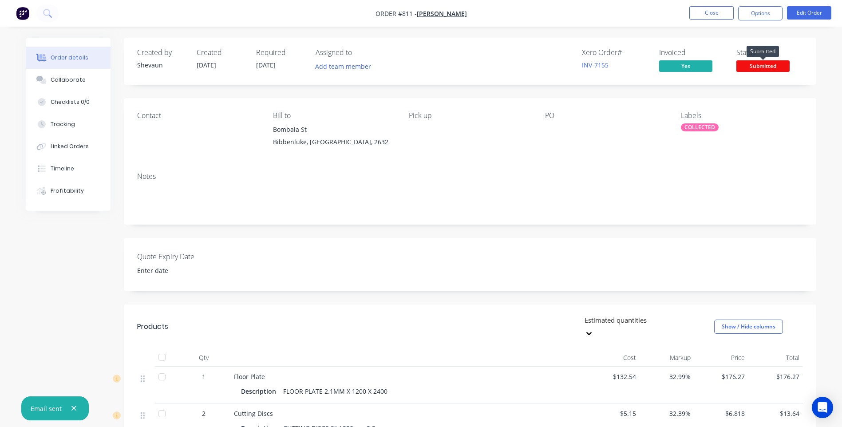
click at [755, 66] on span "Submitted" at bounding box center [762, 65] width 53 height 11
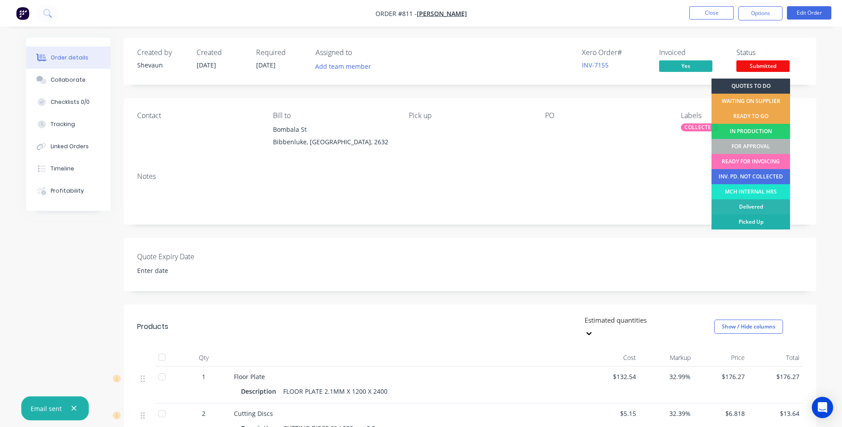
click at [765, 217] on div "Picked Up" at bounding box center [750, 221] width 79 height 15
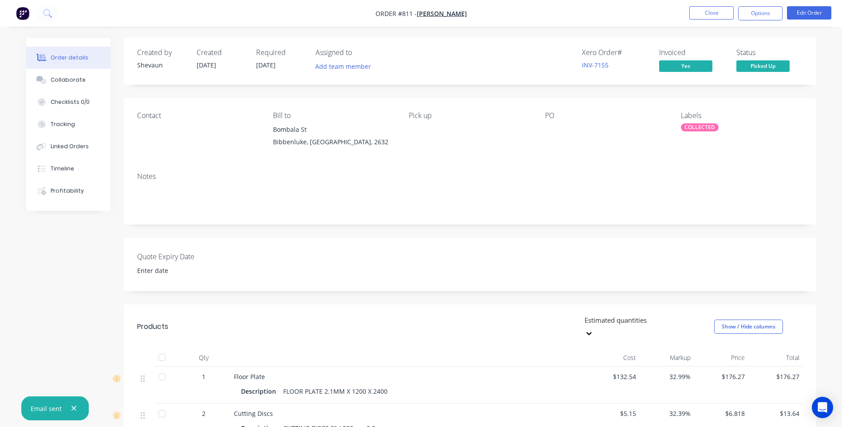
click at [378, 319] on div "Estimated quantities Show / Hide columns" at bounding box center [540, 326] width 524 height 27
click at [711, 12] on button "Close" at bounding box center [711, 12] width 44 height 13
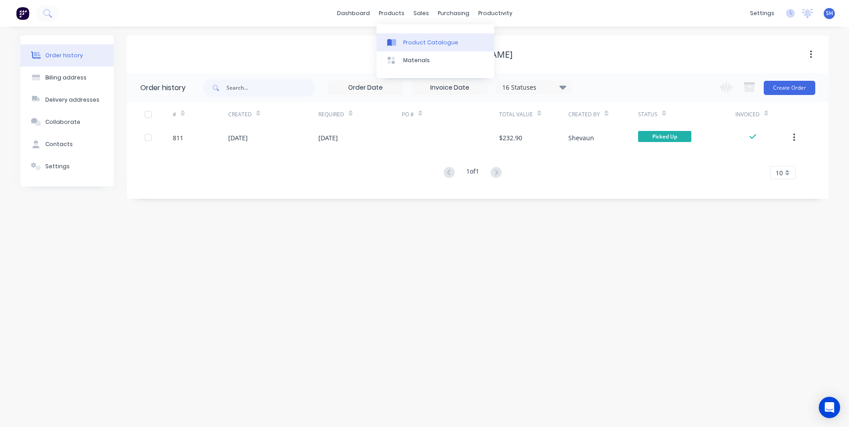
click at [416, 36] on link "Product Catalogue" at bounding box center [435, 42] width 118 height 18
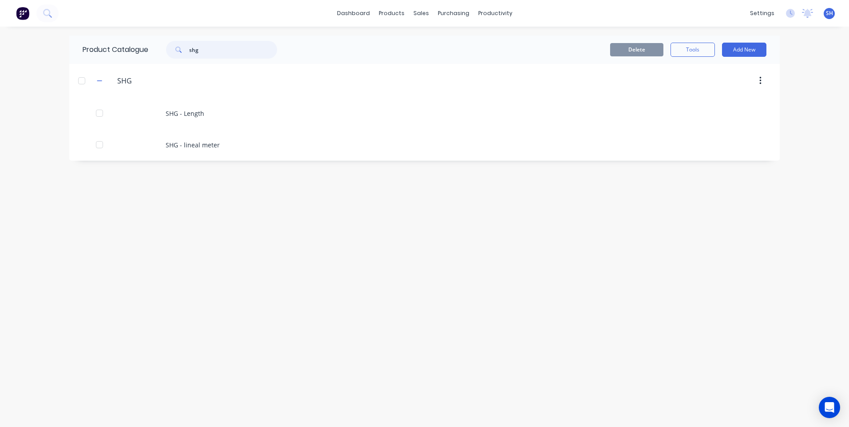
drag, startPoint x: 202, startPoint y: 51, endPoint x: 167, endPoint y: 49, distance: 34.7
click at [167, 49] on div "shg" at bounding box center [217, 50] width 120 height 18
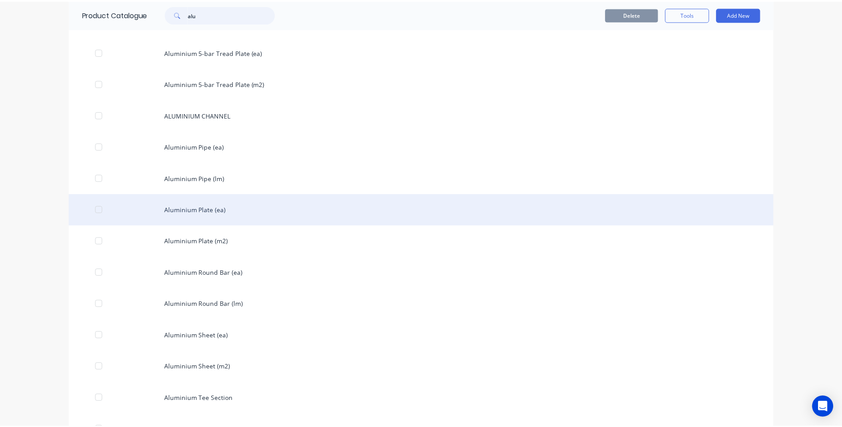
scroll to position [133, 0]
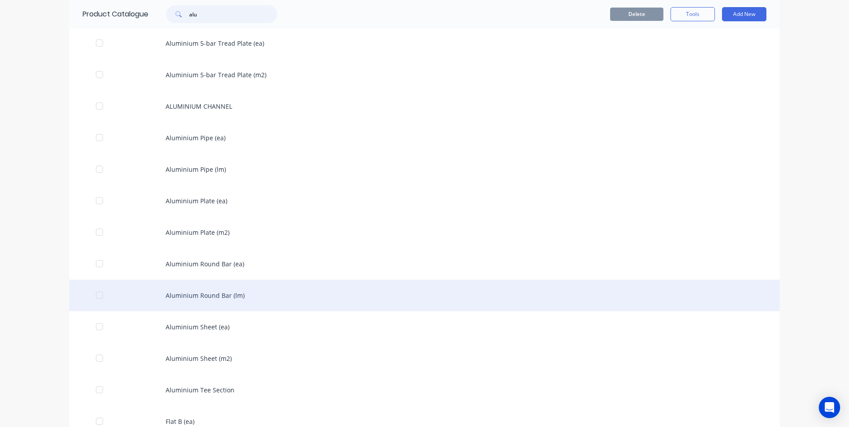
type input "alu"
click at [205, 294] on div "Aluminium Round Bar (lm)" at bounding box center [424, 296] width 710 height 32
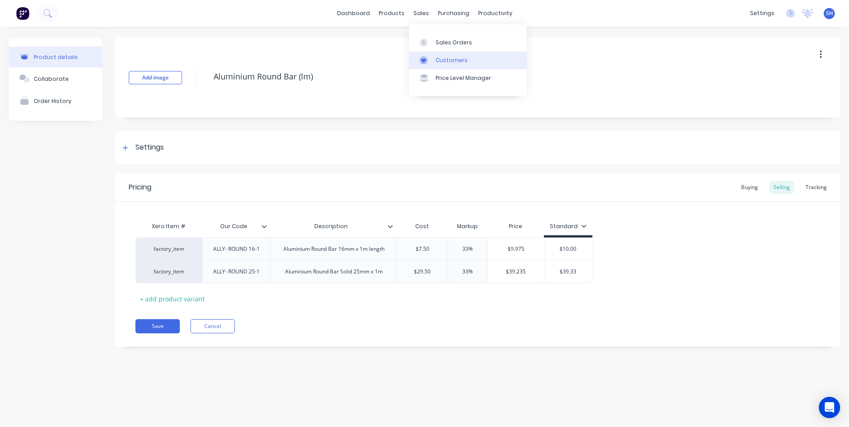
click at [448, 56] on div "Customers" at bounding box center [451, 60] width 32 height 8
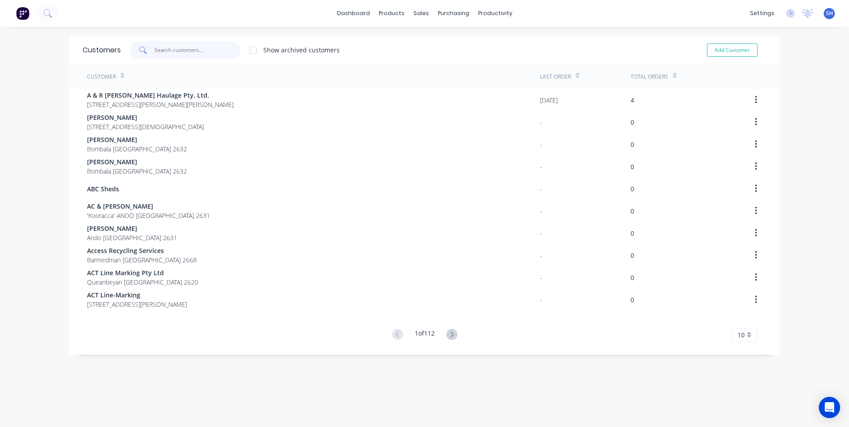
click at [166, 46] on input "text" at bounding box center [197, 50] width 87 height 18
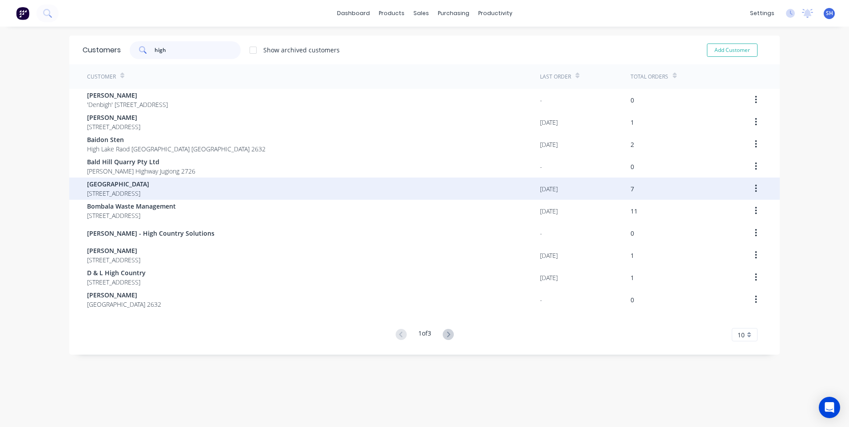
type input "high"
click at [128, 184] on span "[GEOGRAPHIC_DATA]" at bounding box center [118, 183] width 62 height 9
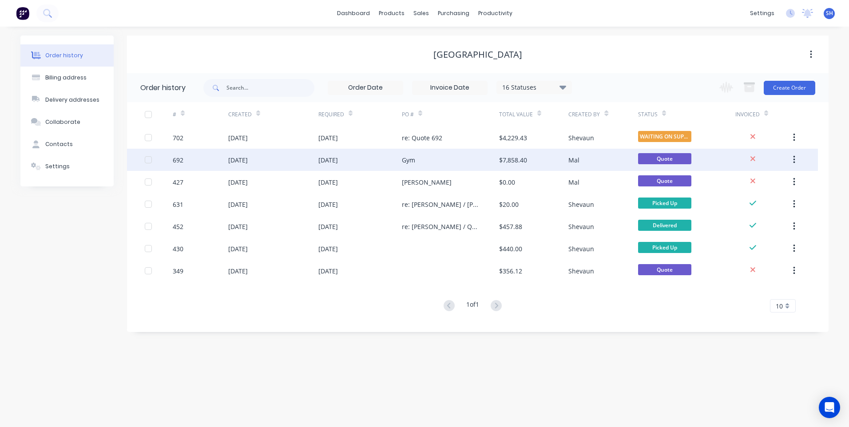
click at [455, 156] on div "Gym" at bounding box center [450, 160] width 97 height 22
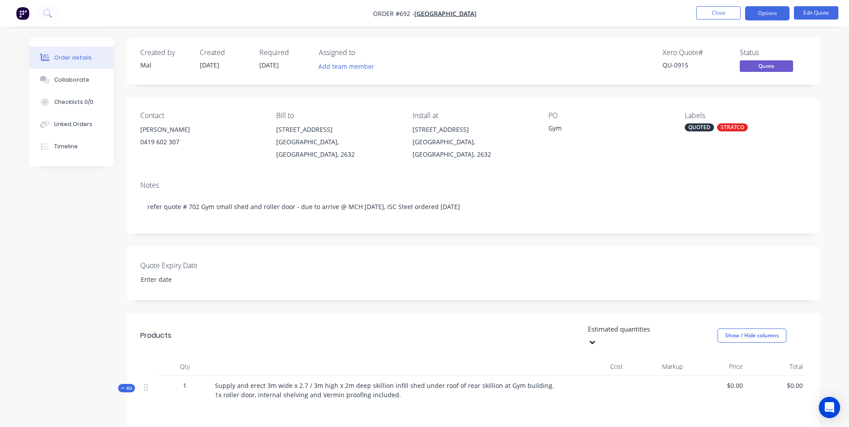
type input "[DATE]"
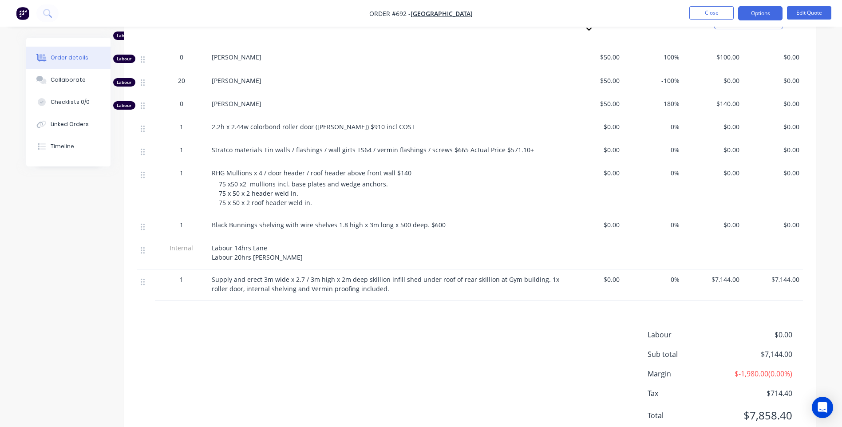
scroll to position [399, 0]
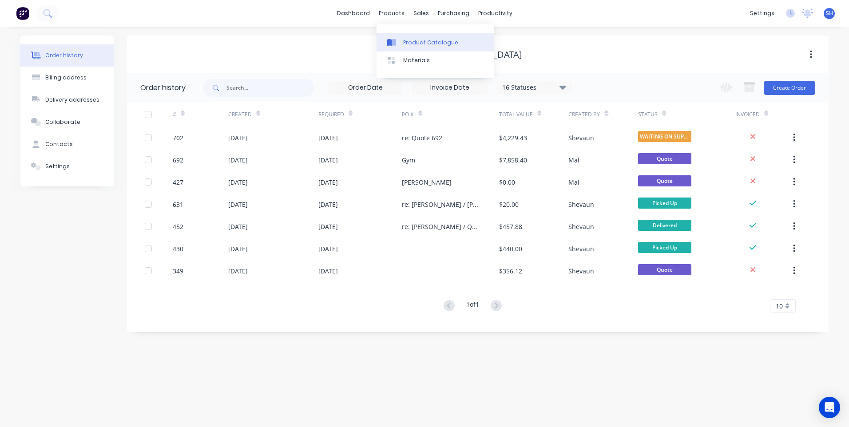
click at [411, 40] on div "Product Catalogue" at bounding box center [430, 43] width 55 height 8
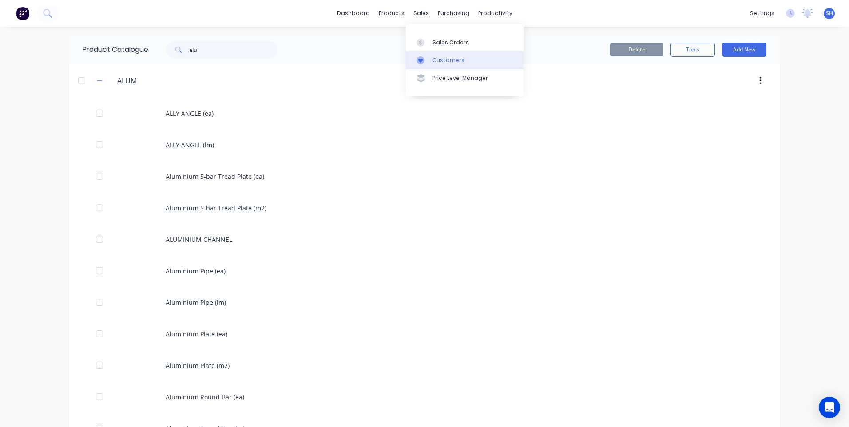
click at [445, 55] on link "Customers" at bounding box center [465, 60] width 118 height 18
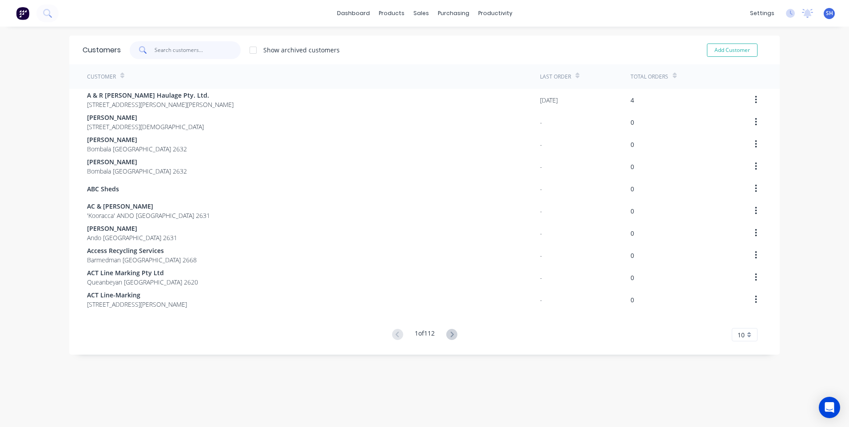
click at [158, 47] on input "text" at bounding box center [197, 50] width 87 height 18
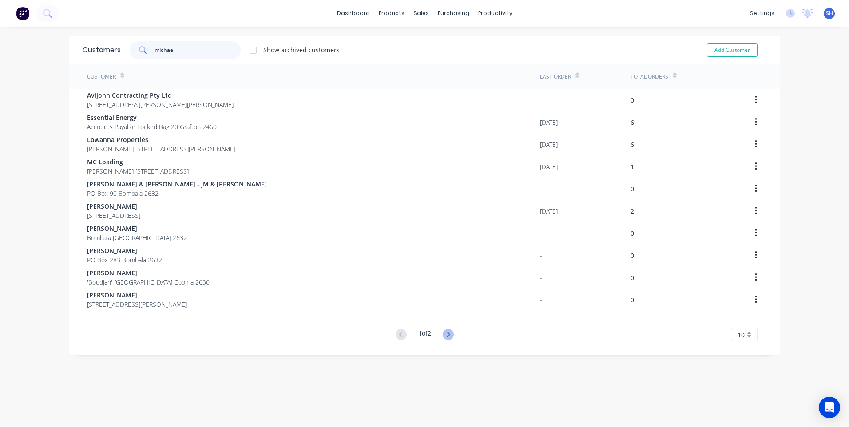
type input "michae"
click at [443, 332] on icon at bounding box center [448, 334] width 11 height 11
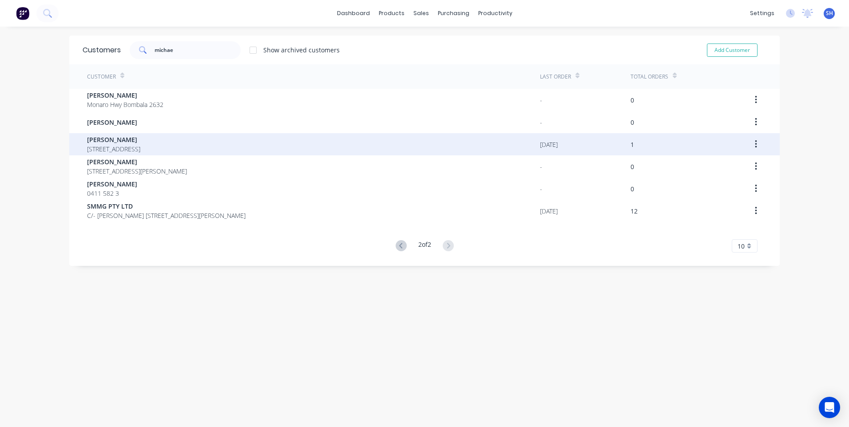
click at [110, 142] on span "[PERSON_NAME]" at bounding box center [113, 139] width 53 height 9
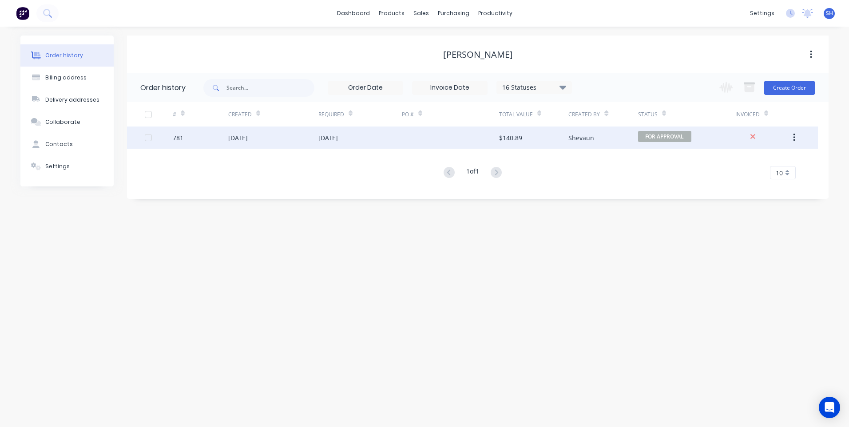
click at [296, 133] on div "[DATE]" at bounding box center [273, 137] width 90 height 22
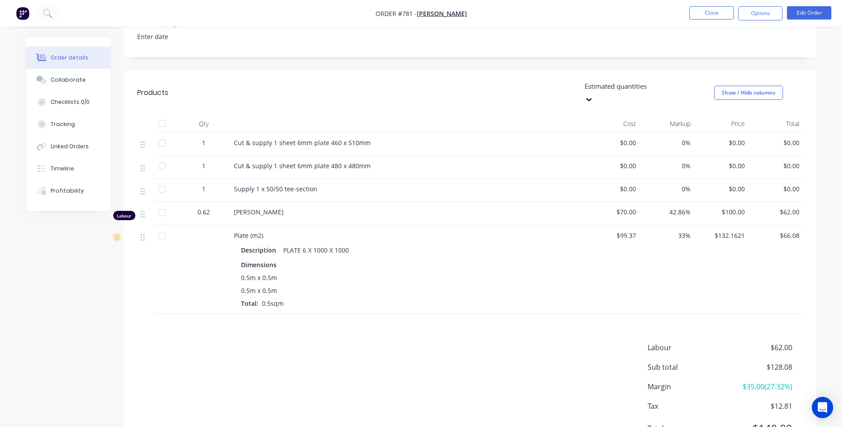
scroll to position [222, 0]
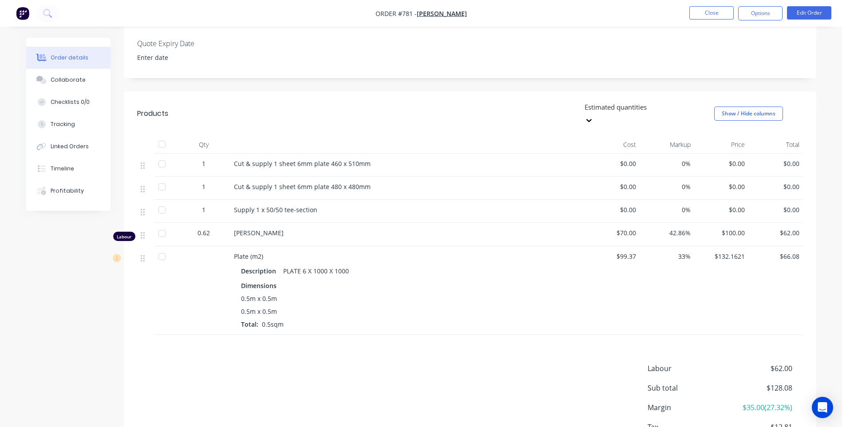
click at [194, 363] on div "Labour $62.00 Sub total $128.08 Margin $35.00 ( 27.32 %) Tax $12.81 Total $140.…" at bounding box center [470, 414] width 666 height 103
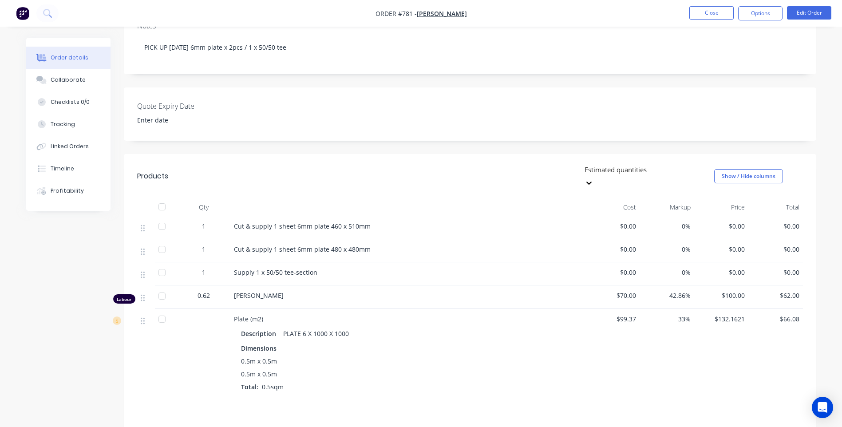
scroll to position [44, 0]
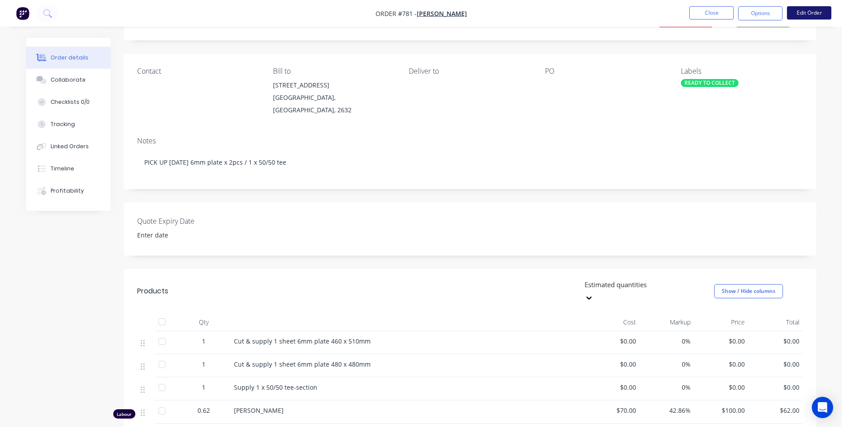
click at [803, 12] on button "Edit Order" at bounding box center [809, 12] width 44 height 13
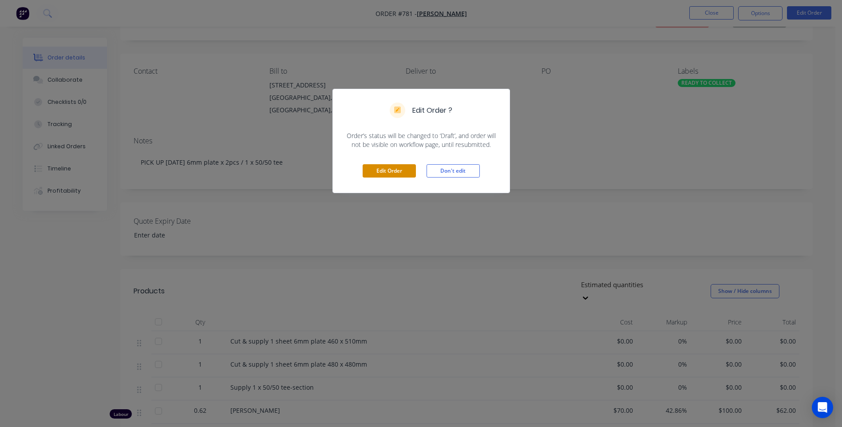
click at [394, 168] on button "Edit Order" at bounding box center [389, 170] width 53 height 13
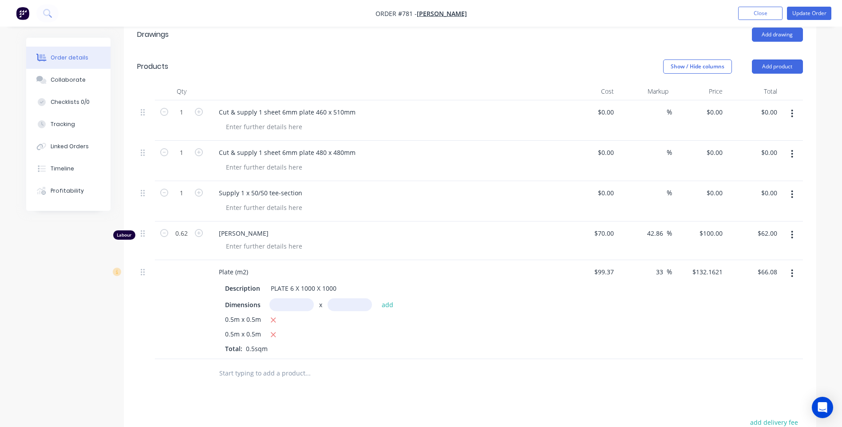
scroll to position [311, 0]
click at [754, 179] on div "$0.00 $0.00" at bounding box center [753, 199] width 55 height 40
click at [758, 179] on div "0.00 0.00" at bounding box center [753, 199] width 55 height 40
type input "13.36"
type input "$13.36"
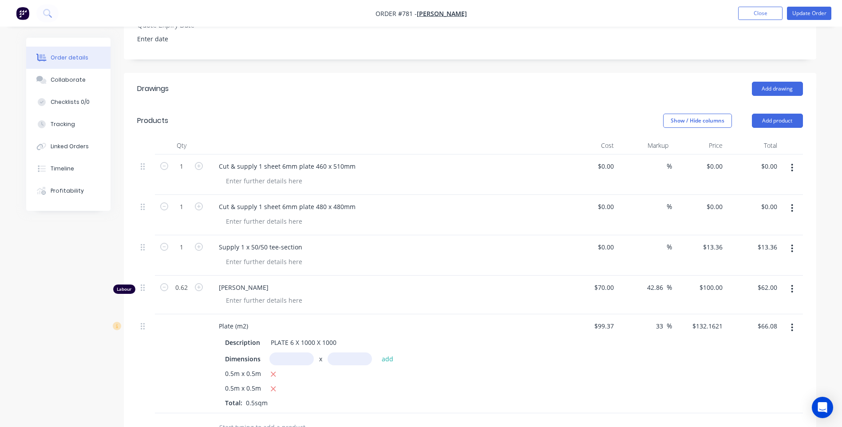
scroll to position [222, 0]
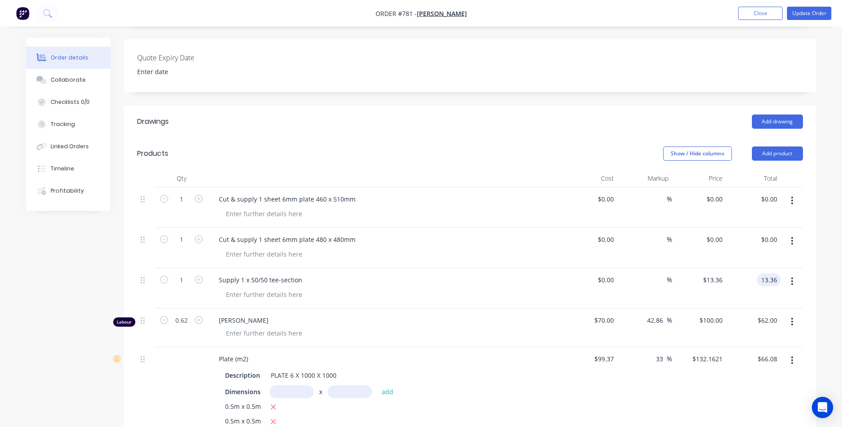
type input "$13.36"
click at [759, 187] on div "$0.00 $0.00" at bounding box center [753, 207] width 55 height 40
type input "31.10"
type input "$31.10"
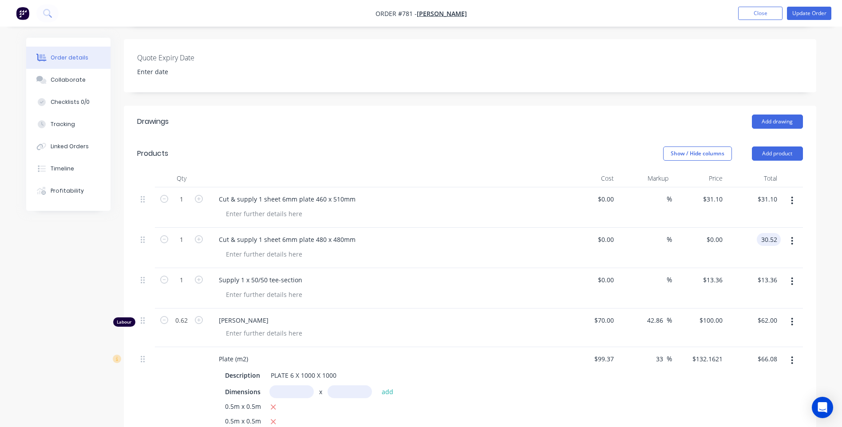
type input "30.52"
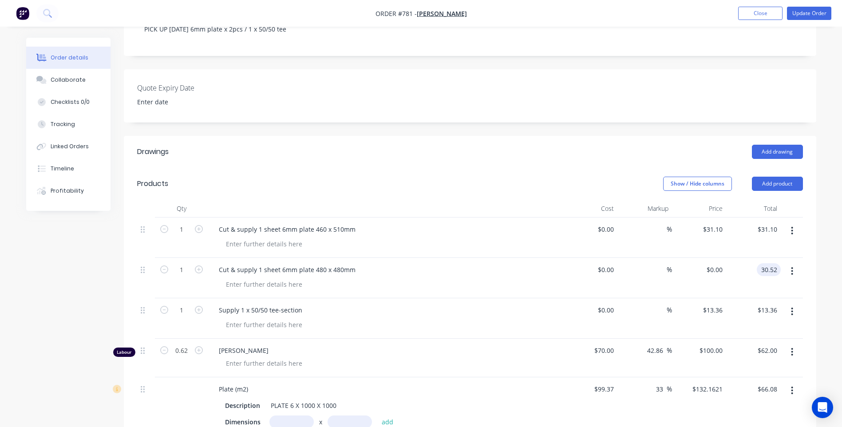
scroll to position [178, 0]
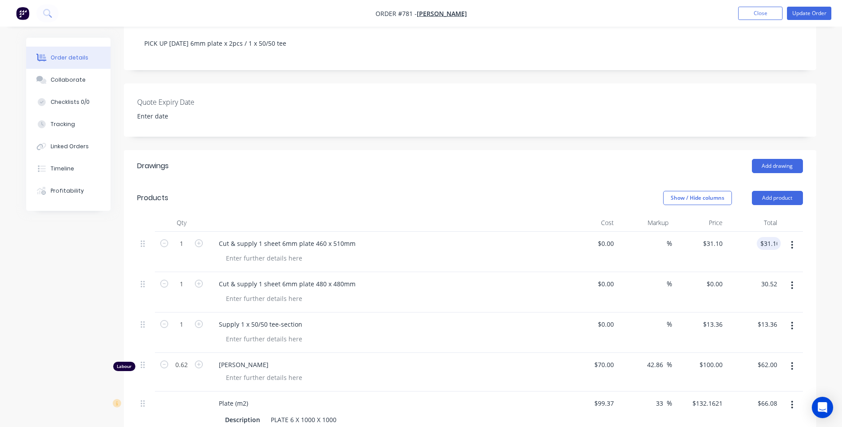
type input "31.10"
type input "$30.52"
type input "$0.00"
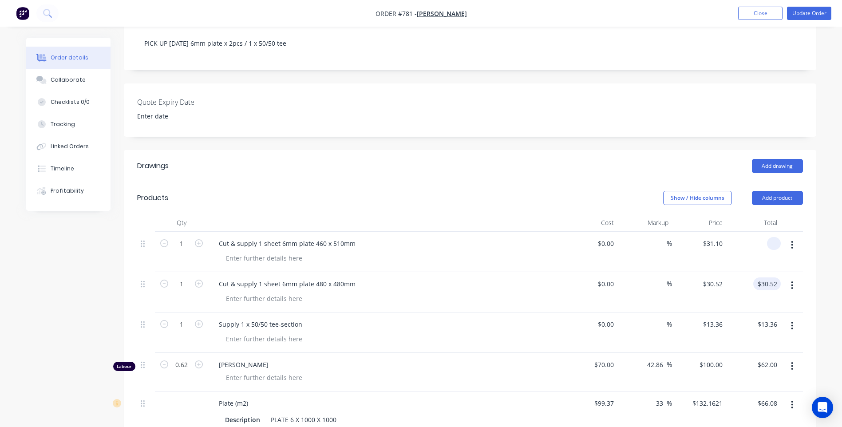
type input "30.52"
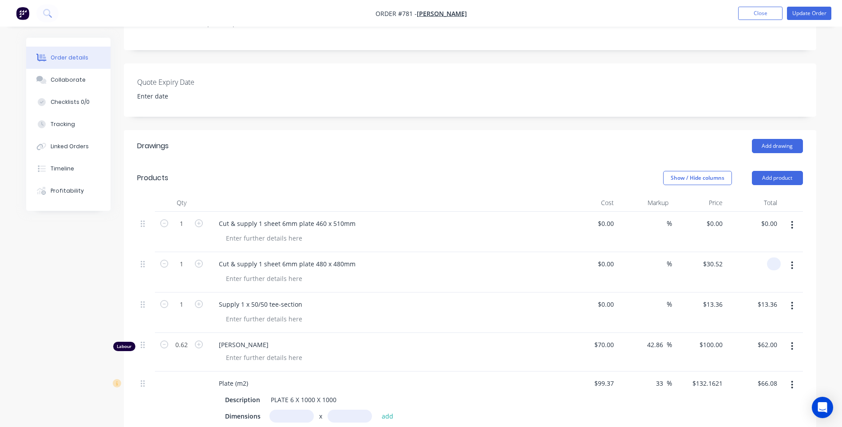
scroll to position [222, 0]
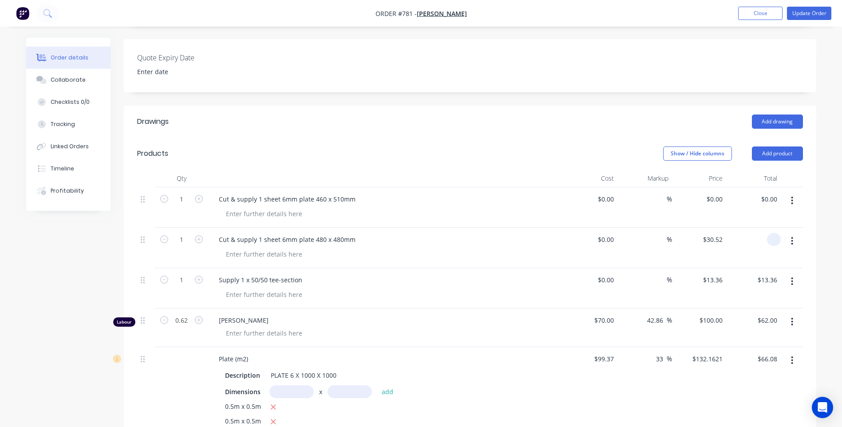
type input "$0.00"
click at [546, 402] on div "0.5m x 0.5m" at bounding box center [385, 407] width 321 height 11
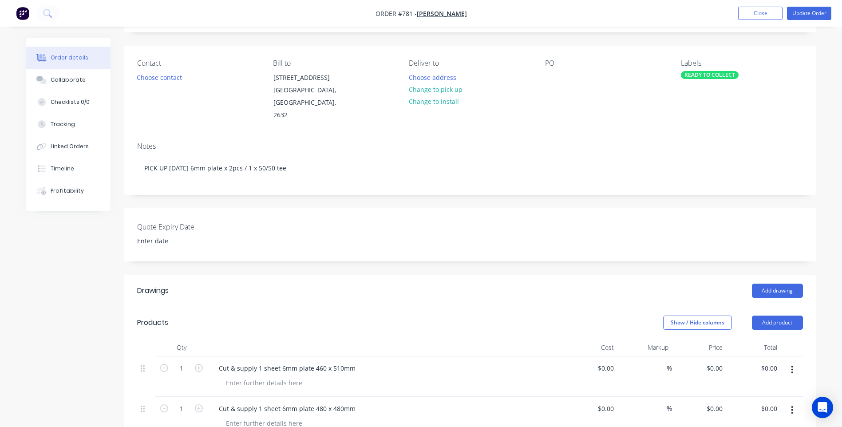
scroll to position [44, 0]
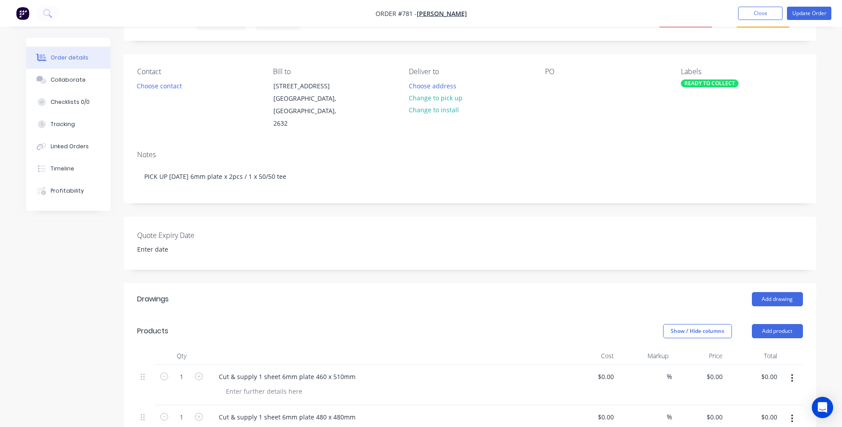
click at [706, 84] on div "READY TO COLLECT" at bounding box center [710, 83] width 58 height 8
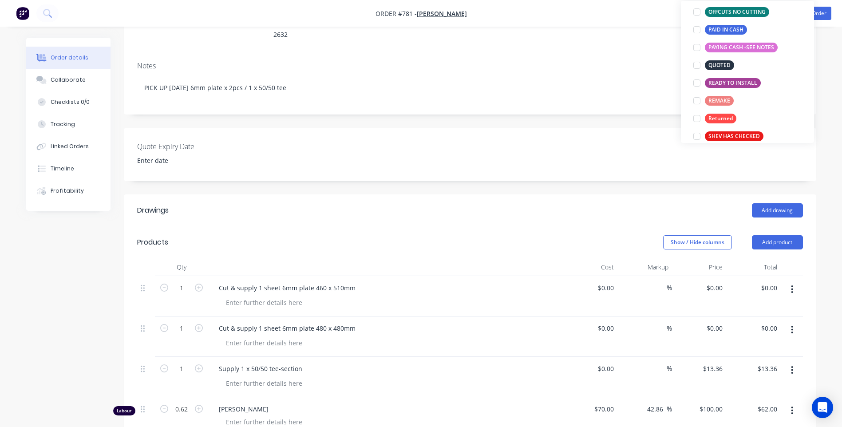
scroll to position [186, 0]
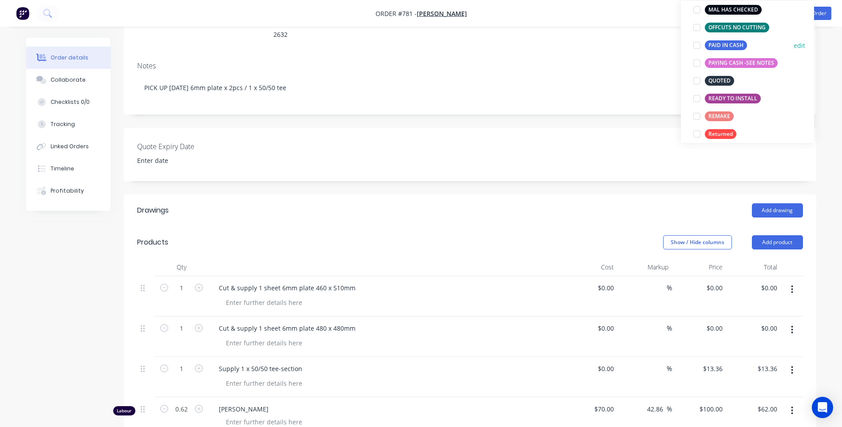
click at [719, 44] on div "PAID IN CASH" at bounding box center [726, 45] width 42 height 10
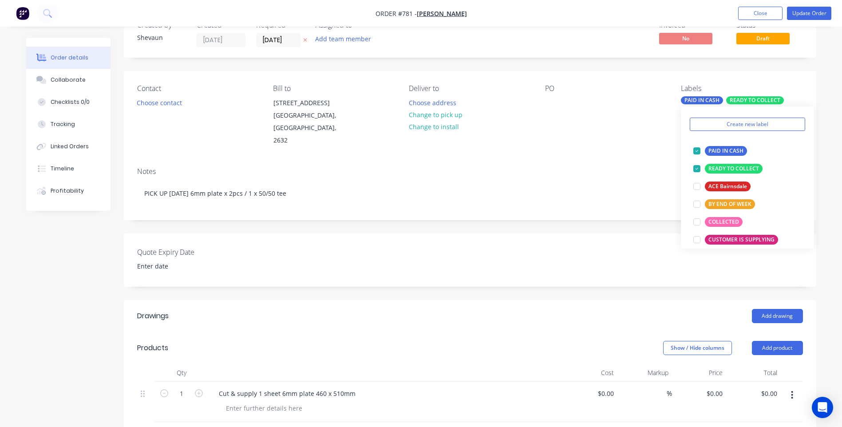
scroll to position [0, 0]
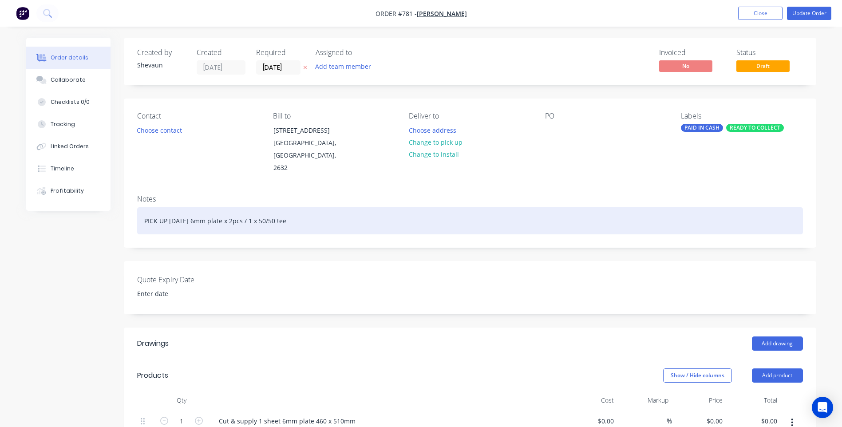
click at [320, 209] on div "PICK UP [DATE] 6mm plate x 2pcs / 1 x 50/50 tee" at bounding box center [470, 220] width 666 height 27
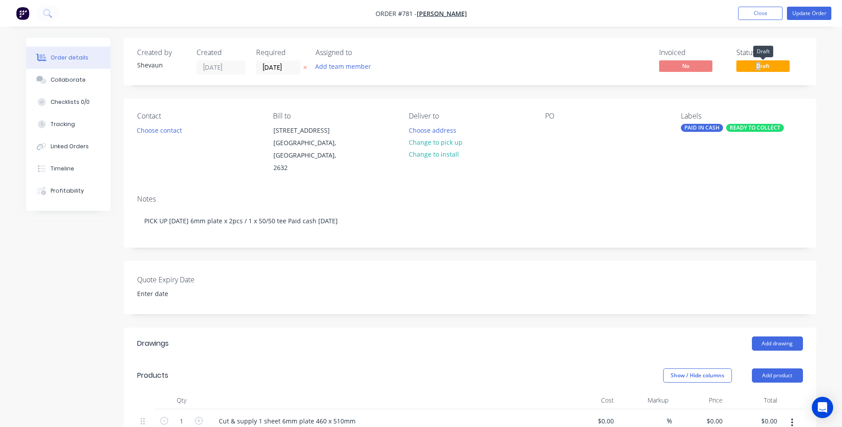
click at [758, 67] on span "Draft" at bounding box center [762, 65] width 53 height 11
drag, startPoint x: 715, startPoint y: 171, endPoint x: 814, endPoint y: 54, distance: 153.6
click at [715, 170] on div "Contact Choose contact [PERSON_NAME] to [STREET_ADDRESS] Deliver to Choose addr…" at bounding box center [470, 143] width 692 height 89
click at [805, 14] on button "Update Order" at bounding box center [809, 13] width 44 height 13
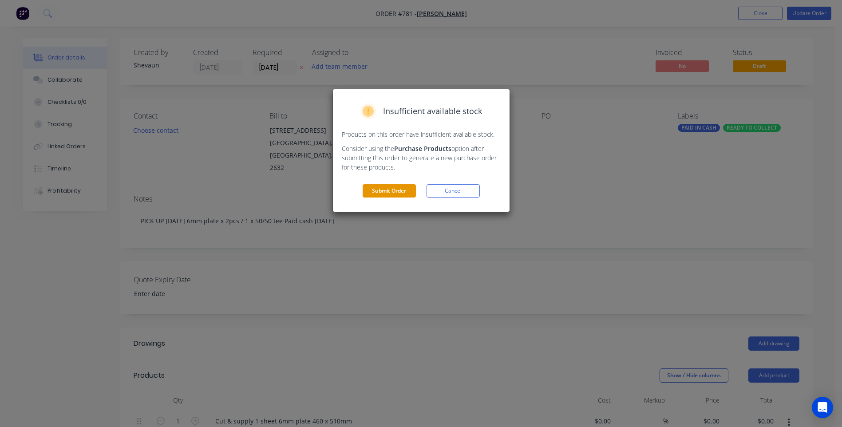
click at [384, 190] on button "Submit Order" at bounding box center [389, 190] width 53 height 13
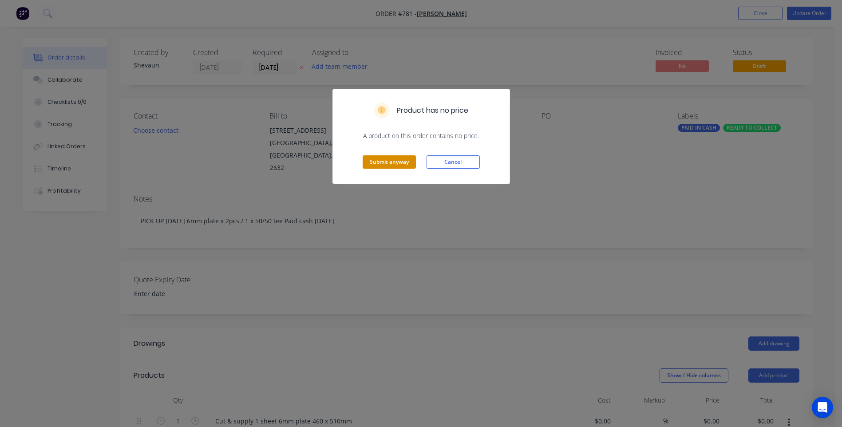
click at [392, 157] on button "Submit anyway" at bounding box center [389, 161] width 53 height 13
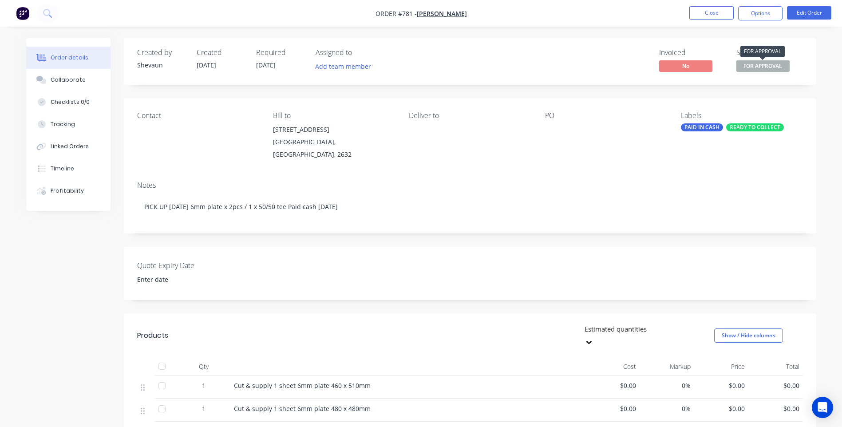
click at [765, 65] on span "FOR APPROVAL" at bounding box center [762, 65] width 53 height 11
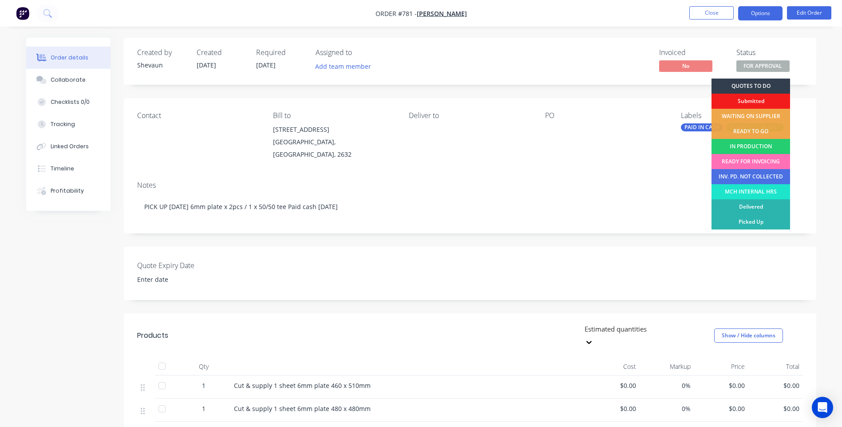
click at [759, 16] on button "Options" at bounding box center [760, 13] width 44 height 14
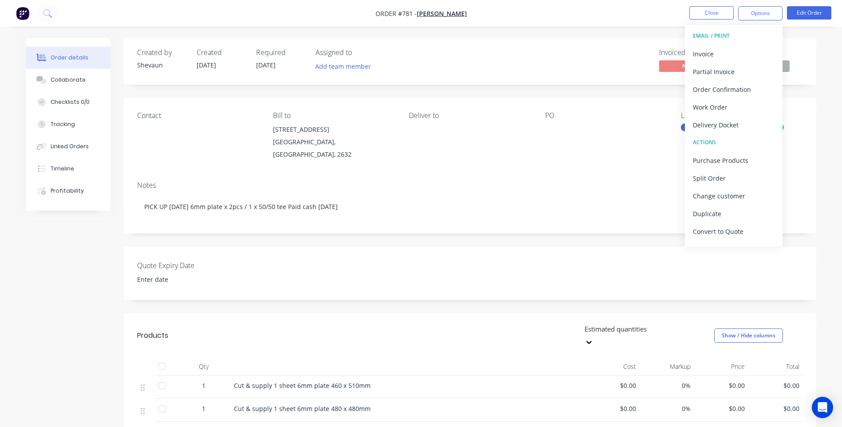
scroll to position [13, 0]
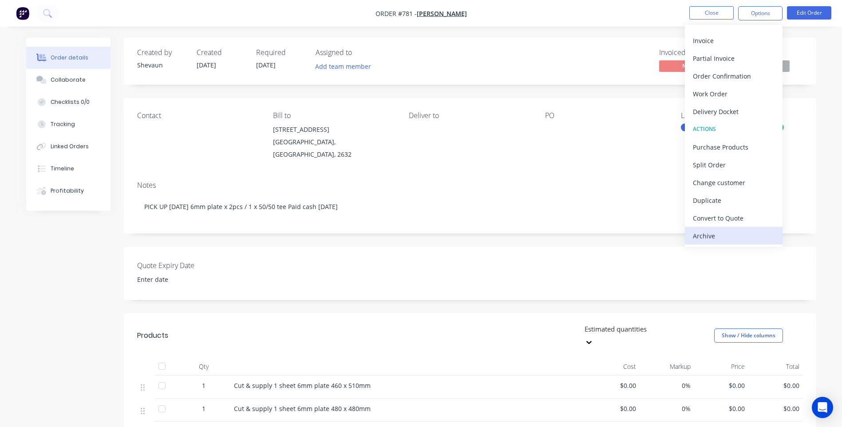
click at [703, 233] on div "Archive" at bounding box center [734, 235] width 82 height 13
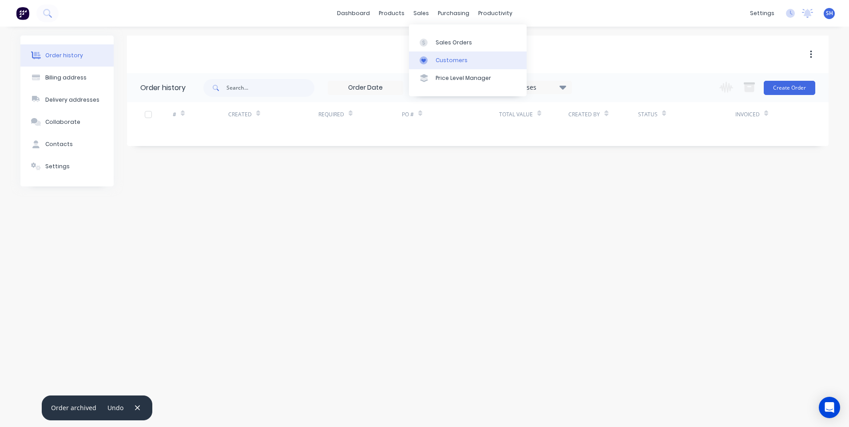
click at [450, 58] on div "Customers" at bounding box center [451, 60] width 32 height 8
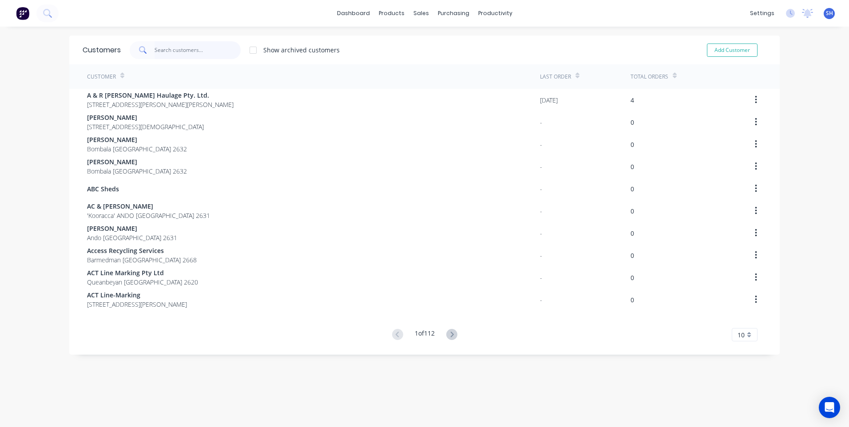
click at [158, 48] on input "text" at bounding box center [197, 50] width 87 height 18
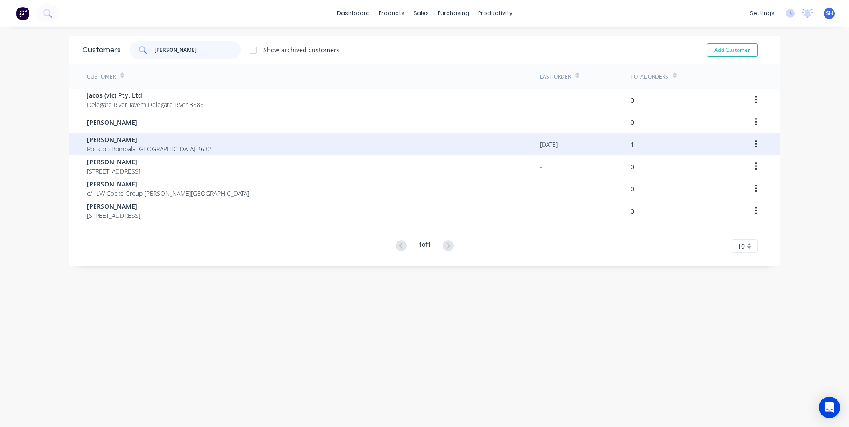
type input "[PERSON_NAME]"
click at [116, 142] on span "[PERSON_NAME]" at bounding box center [149, 139] width 124 height 9
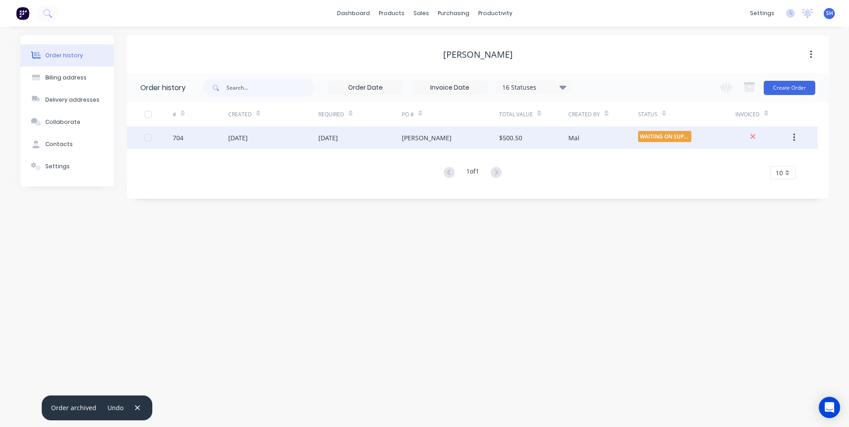
click at [374, 136] on div "[DATE]" at bounding box center [359, 137] width 83 height 22
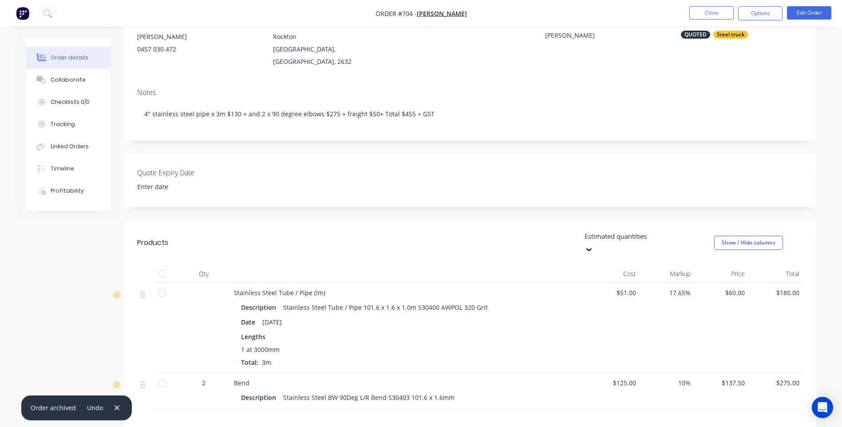
scroll to position [89, 0]
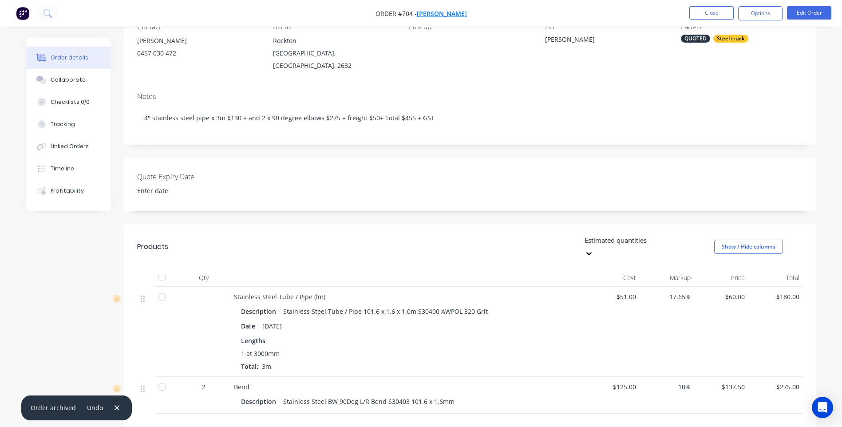
click at [443, 10] on span "[PERSON_NAME]" at bounding box center [442, 13] width 50 height 8
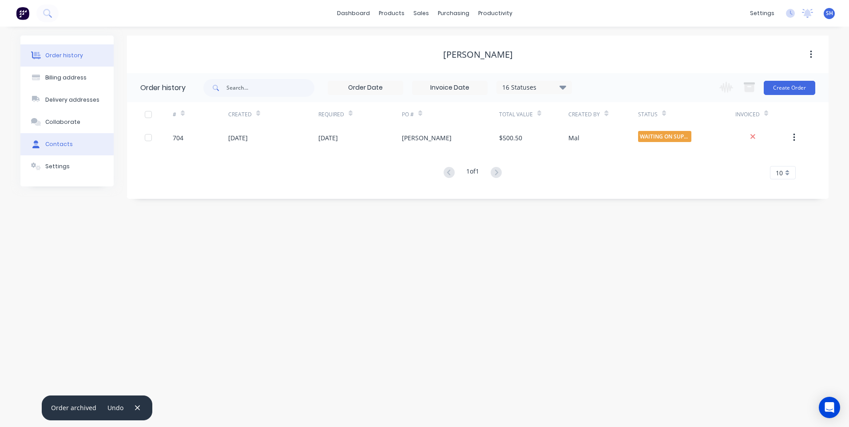
click at [64, 141] on div "Contacts" at bounding box center [59, 144] width 28 height 8
select select "AU"
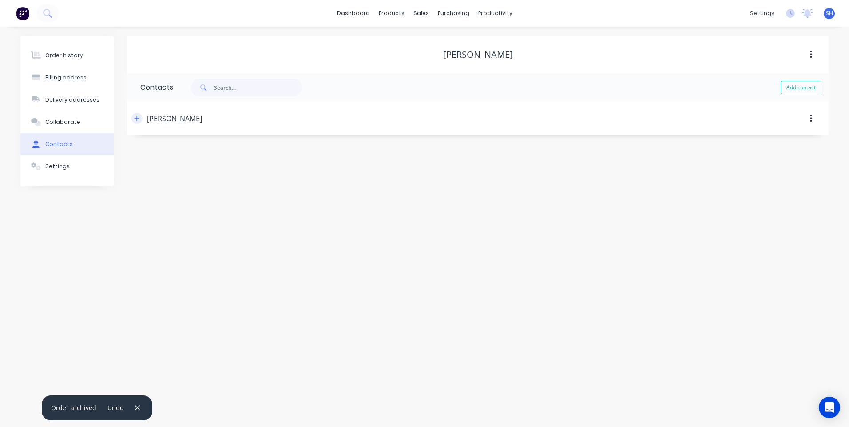
click at [140, 119] on button "button" at bounding box center [136, 118] width 11 height 11
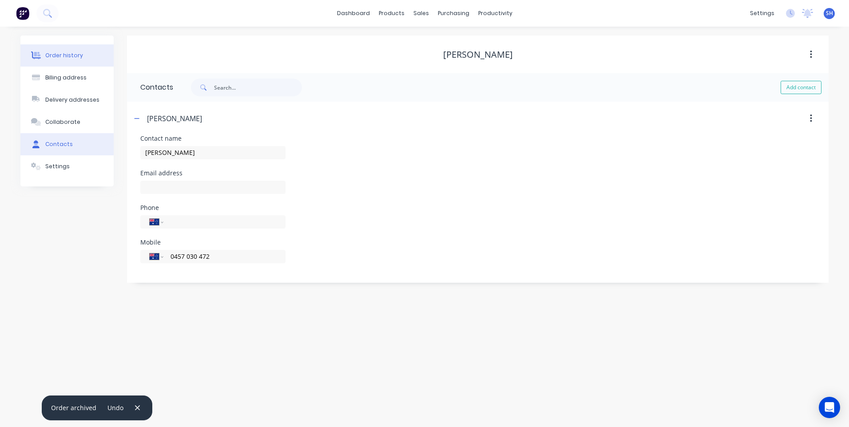
click at [63, 52] on div "Order history" at bounding box center [64, 55] width 38 height 8
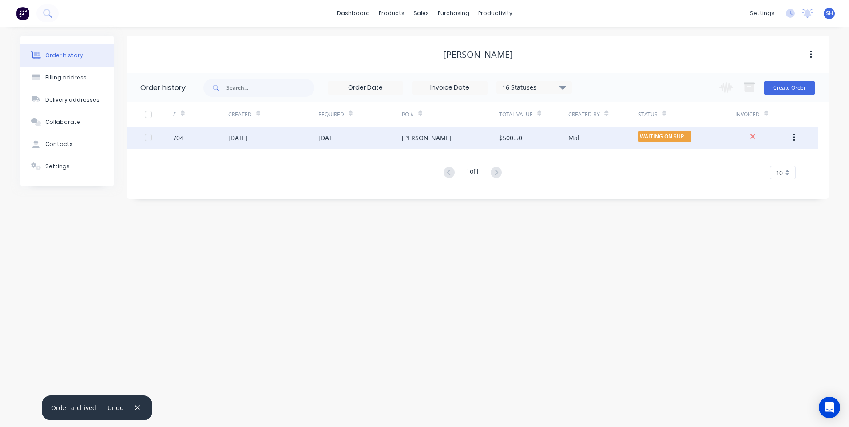
click at [289, 139] on div "[DATE]" at bounding box center [273, 137] width 90 height 22
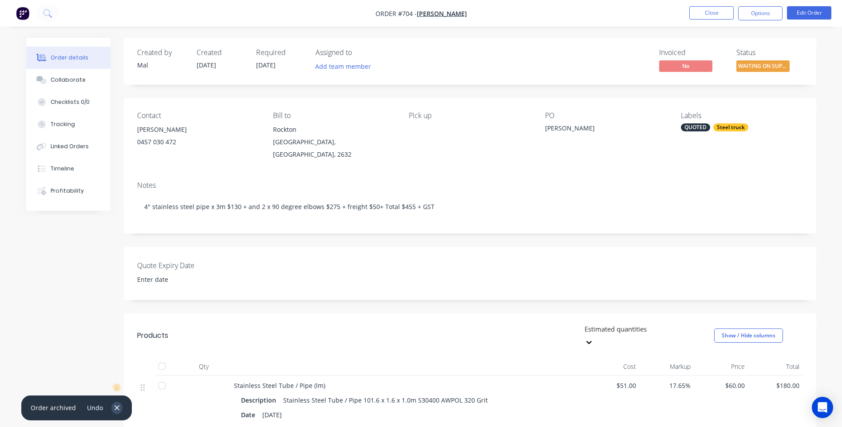
click at [115, 407] on icon "button" at bounding box center [117, 407] width 5 height 5
